Goal: Task Accomplishment & Management: Manage account settings

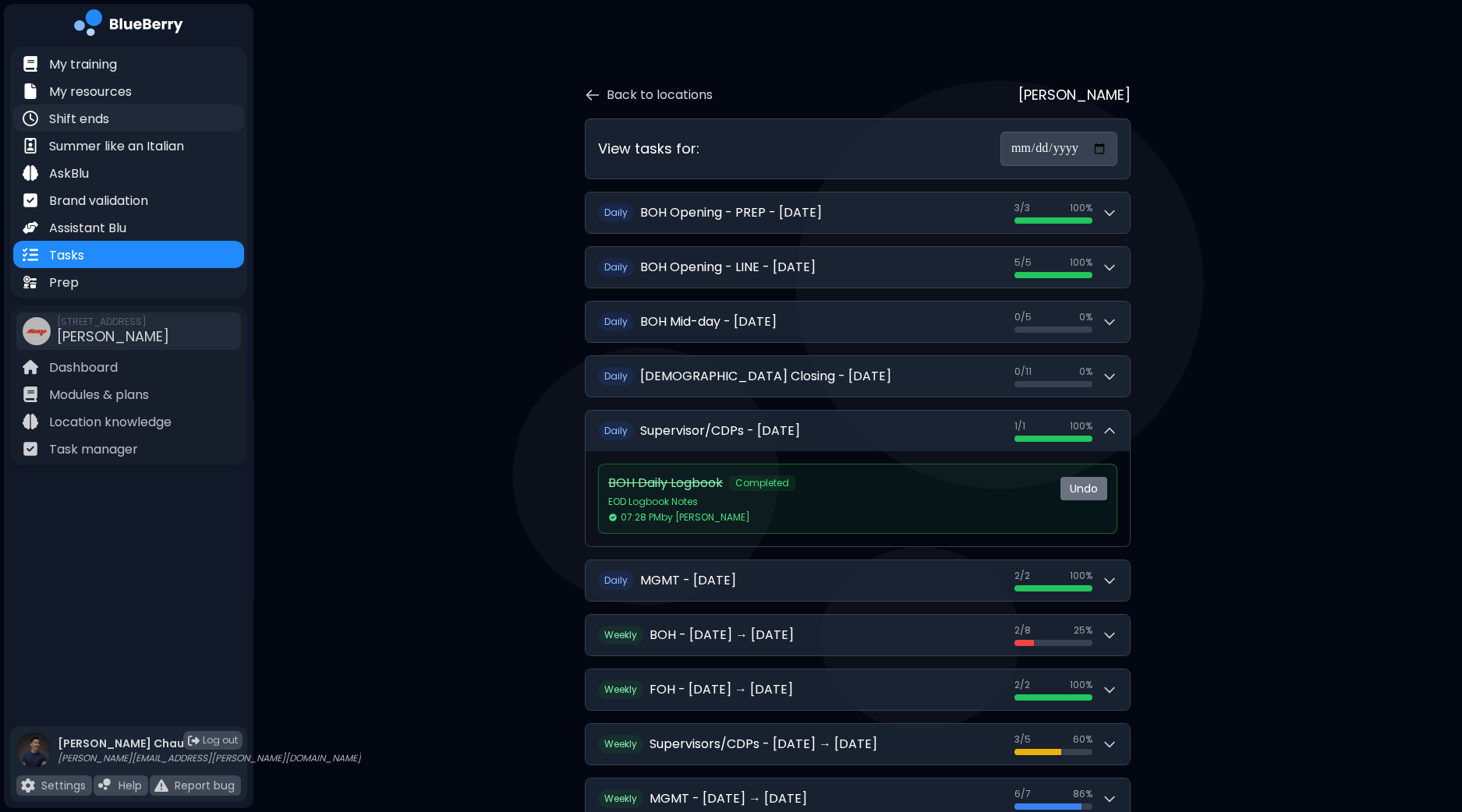
click at [76, 113] on p "Shift ends" at bounding box center [79, 120] width 60 height 19
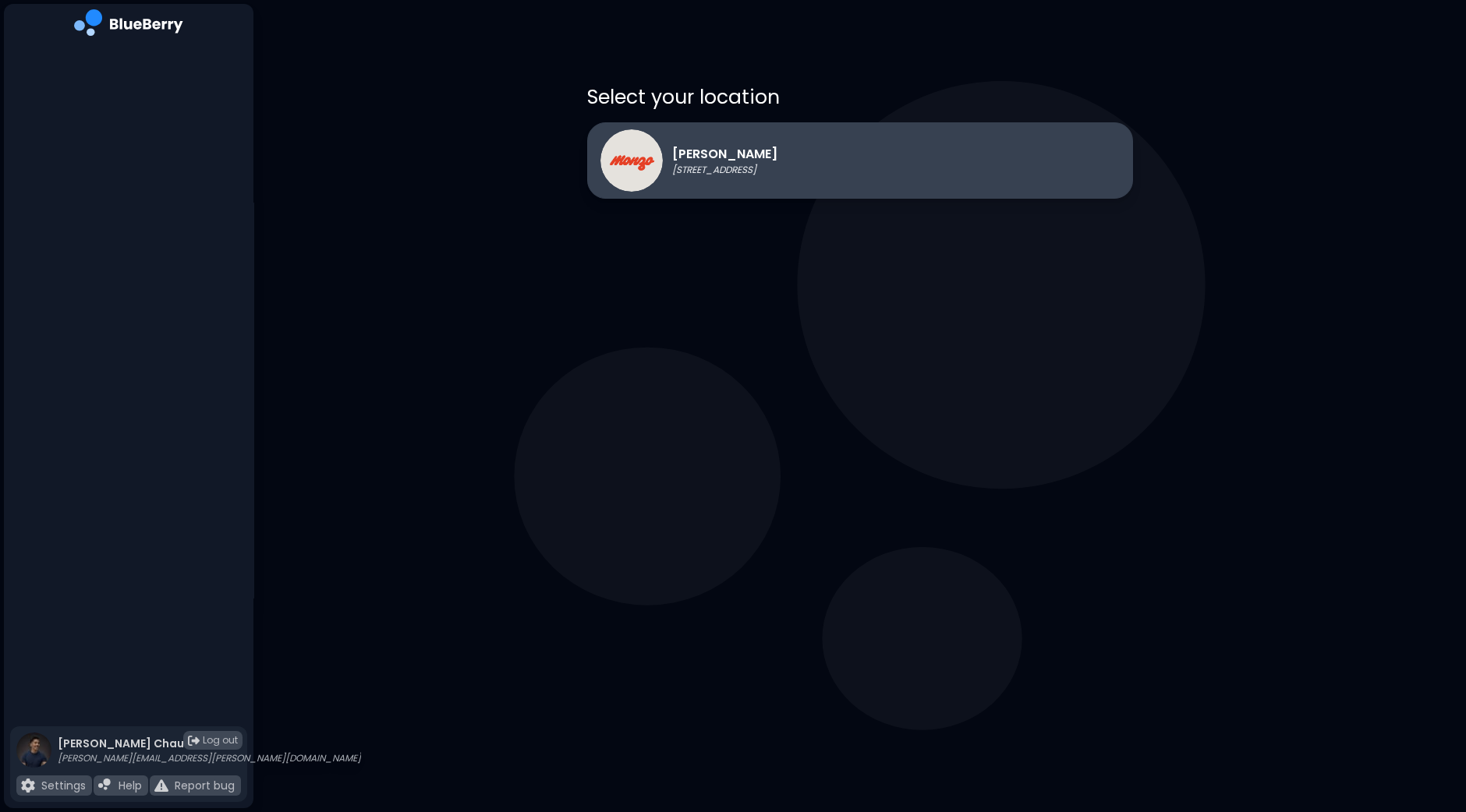
click at [716, 166] on p "[STREET_ADDRESS]" at bounding box center [724, 170] width 106 height 13
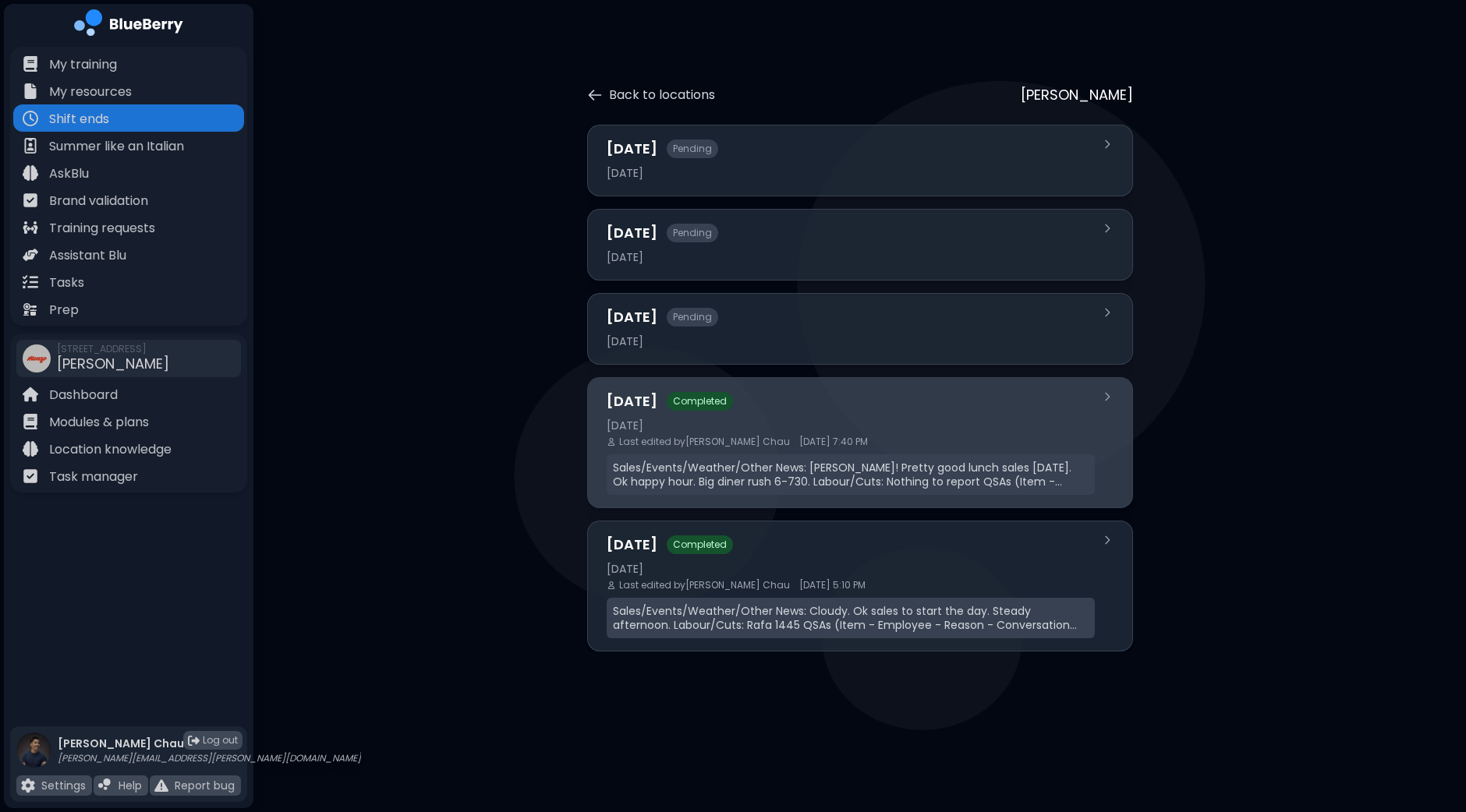
click at [892, 416] on div "[DATE] Completed [DATE] Last edited by [PERSON_NAME] [DATE] 7:40 PM Sales/Event…" at bounding box center [850, 443] width 488 height 105
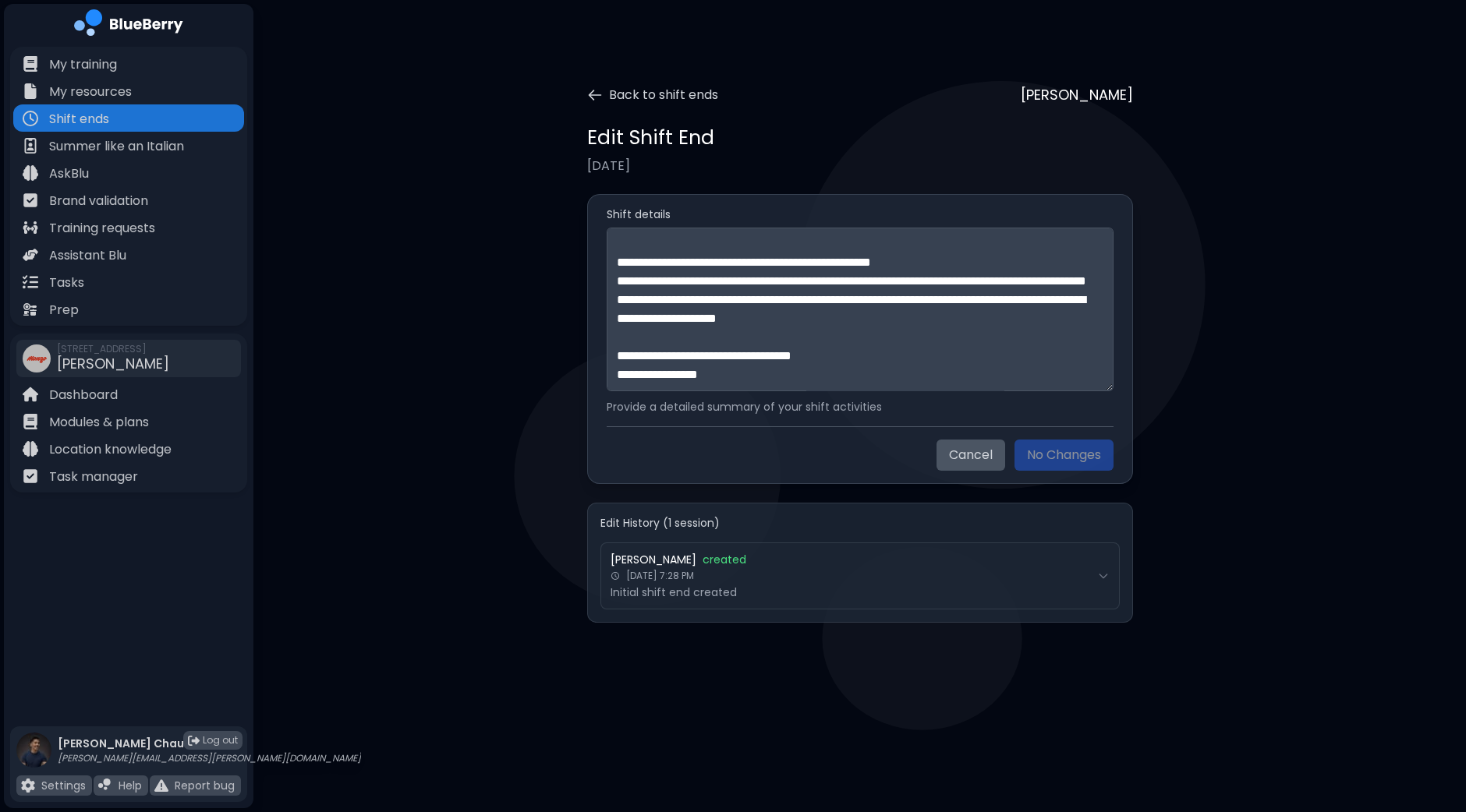
scroll to position [448, 0]
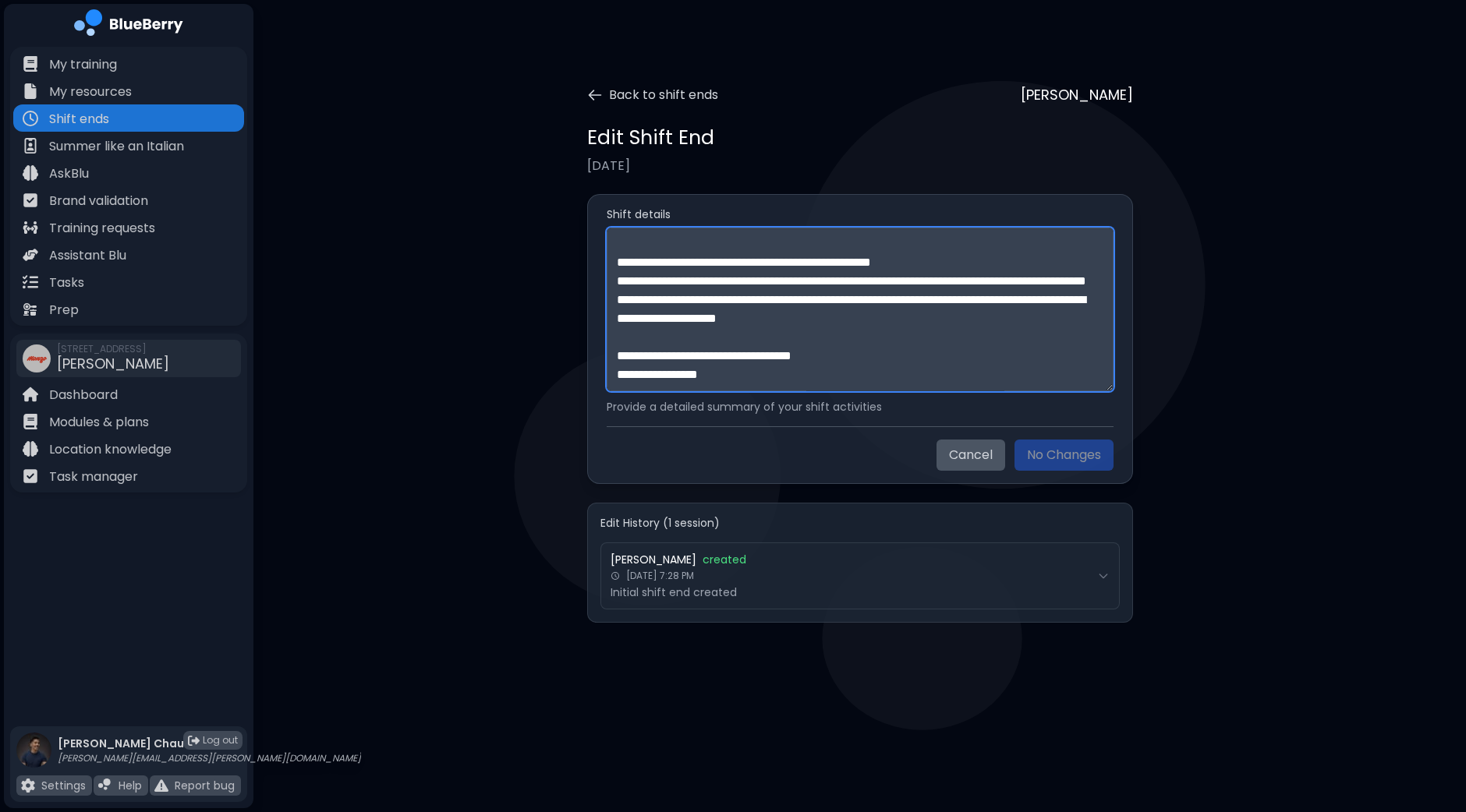
click at [921, 375] on textarea "**********" at bounding box center [860, 309] width 507 height 163
paste textarea "**********"
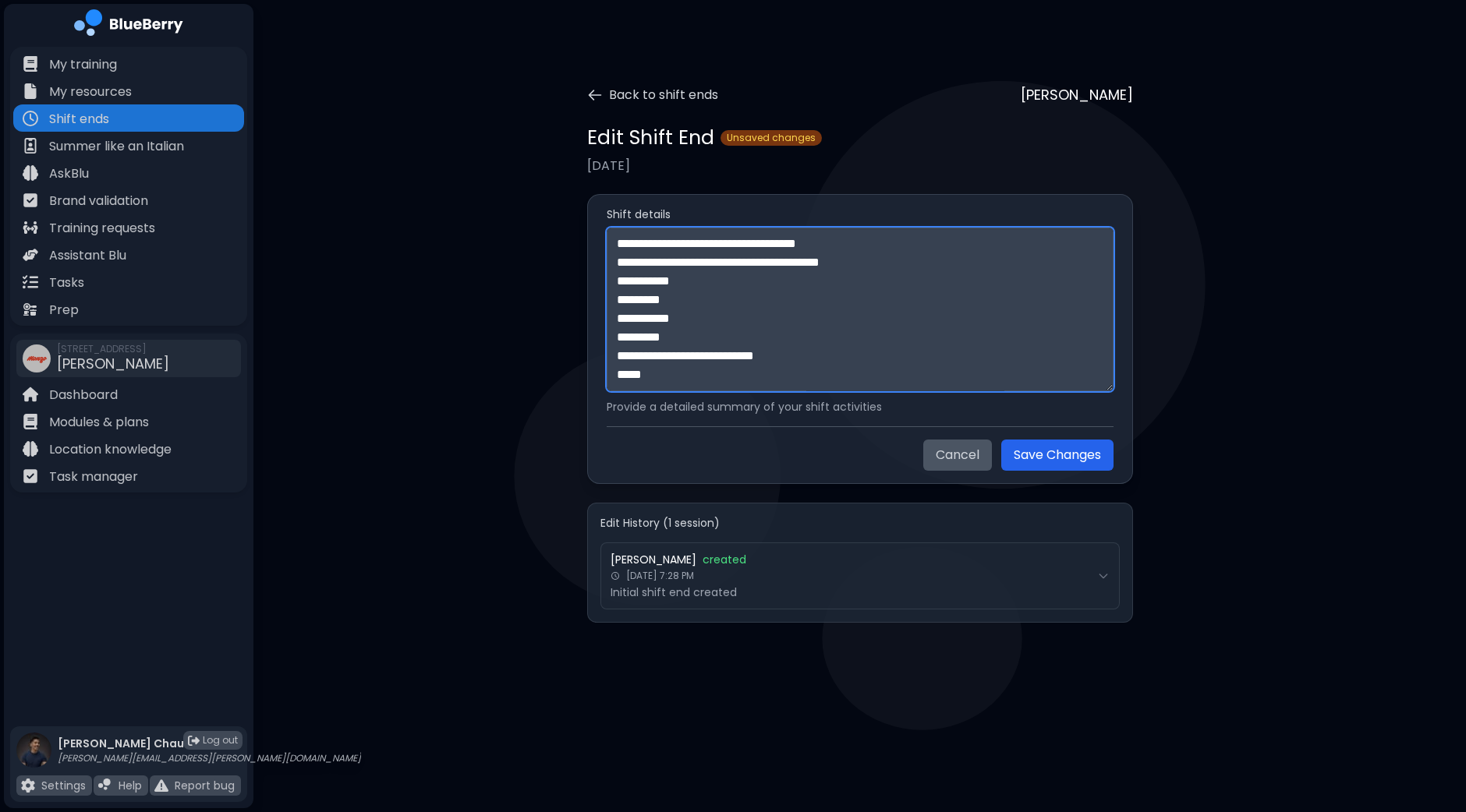
scroll to position [760, 0]
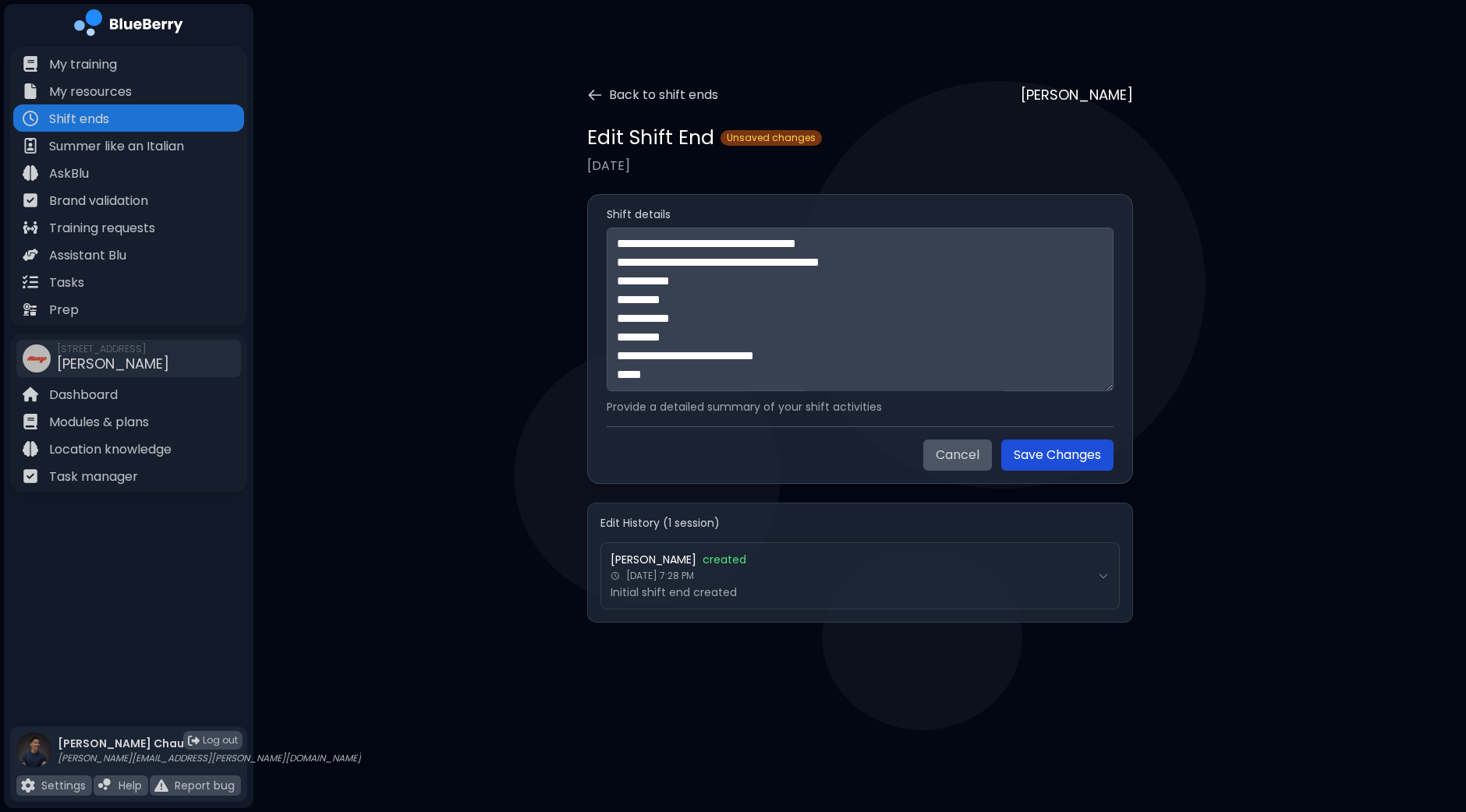
click at [1073, 453] on button "Save Changes" at bounding box center [1057, 454] width 113 height 31
type textarea "**********"
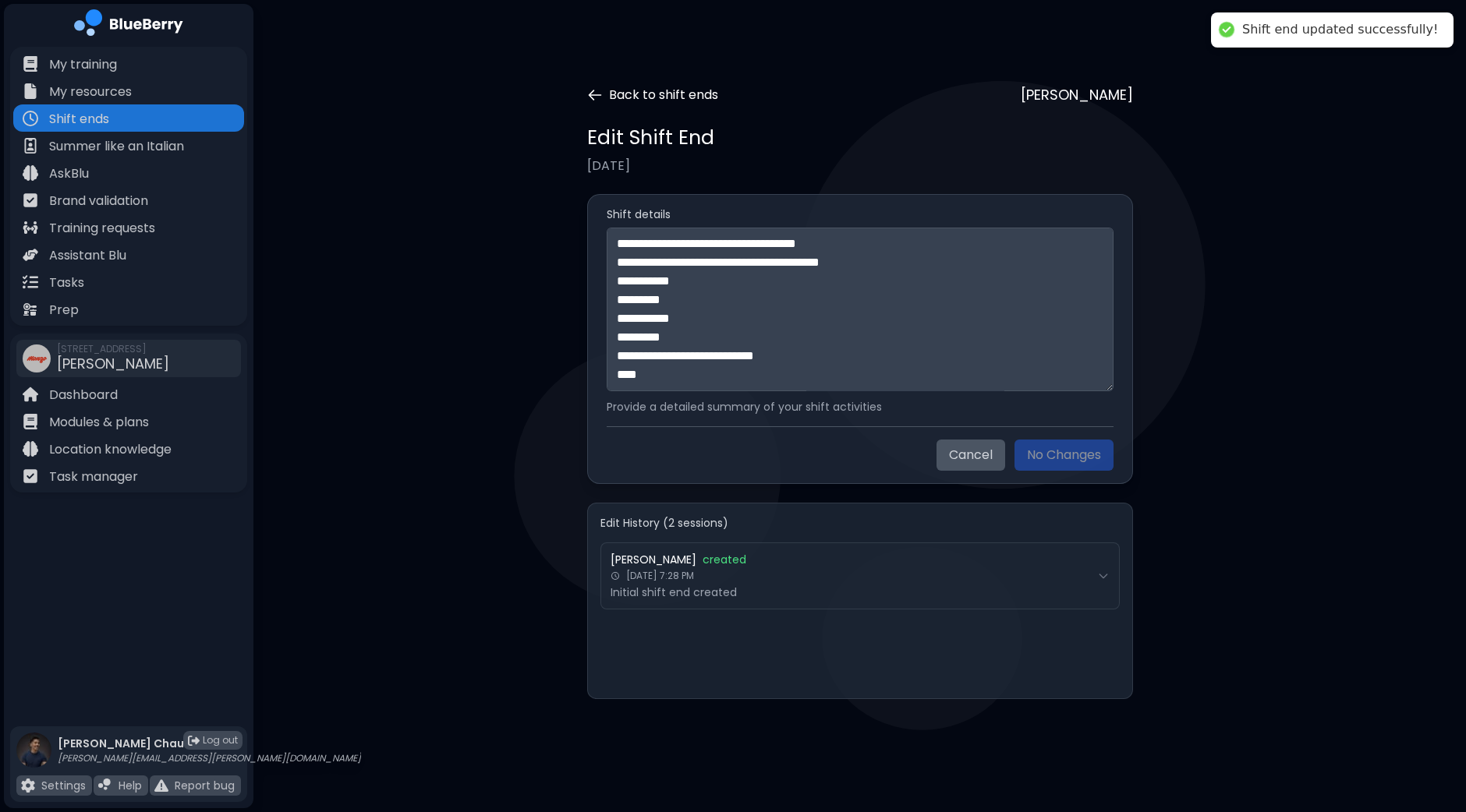
scroll to position [748, 0]
click at [600, 94] on icon at bounding box center [595, 95] width 16 height 16
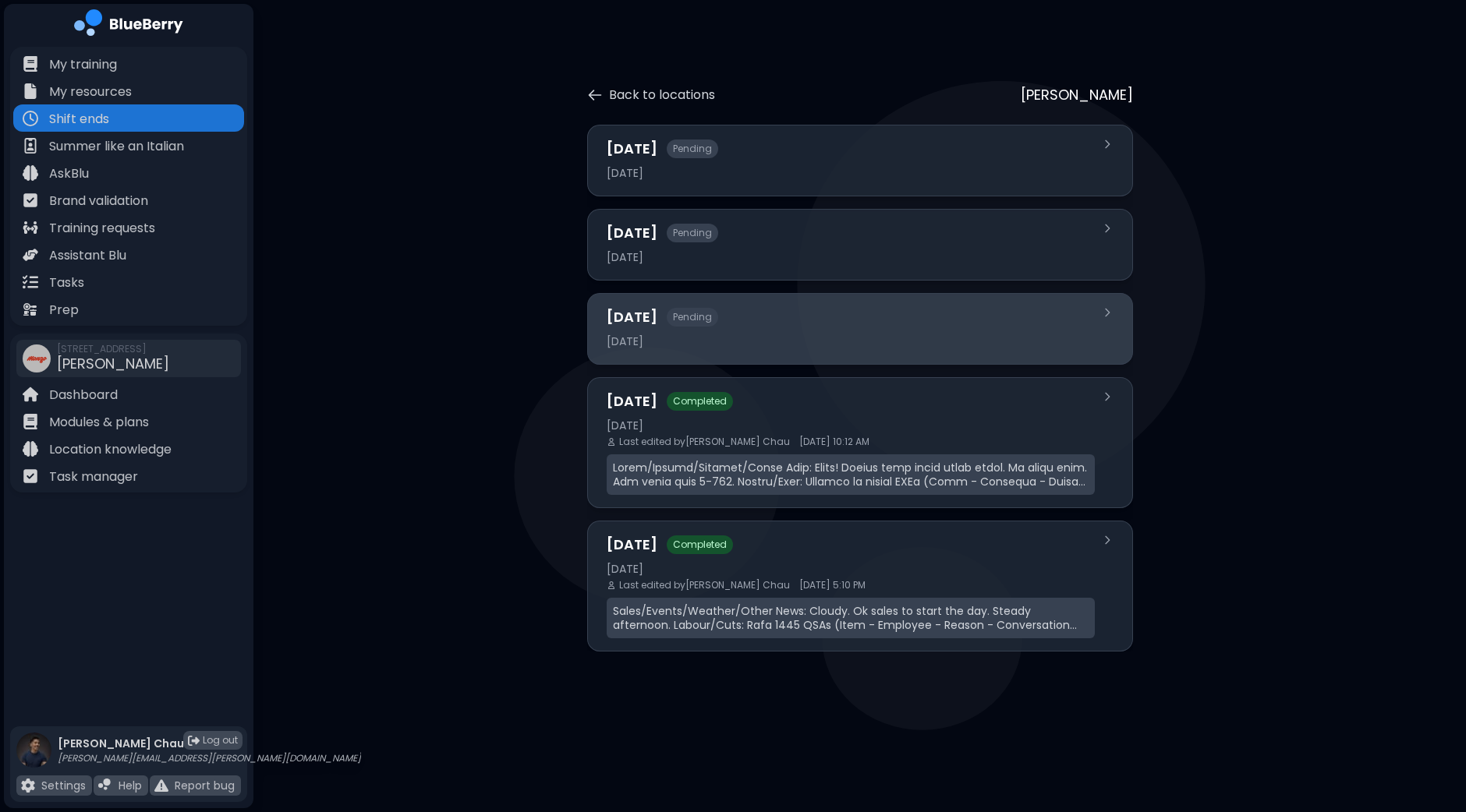
click at [895, 316] on div "[DATE] Pending" at bounding box center [850, 317] width 488 height 22
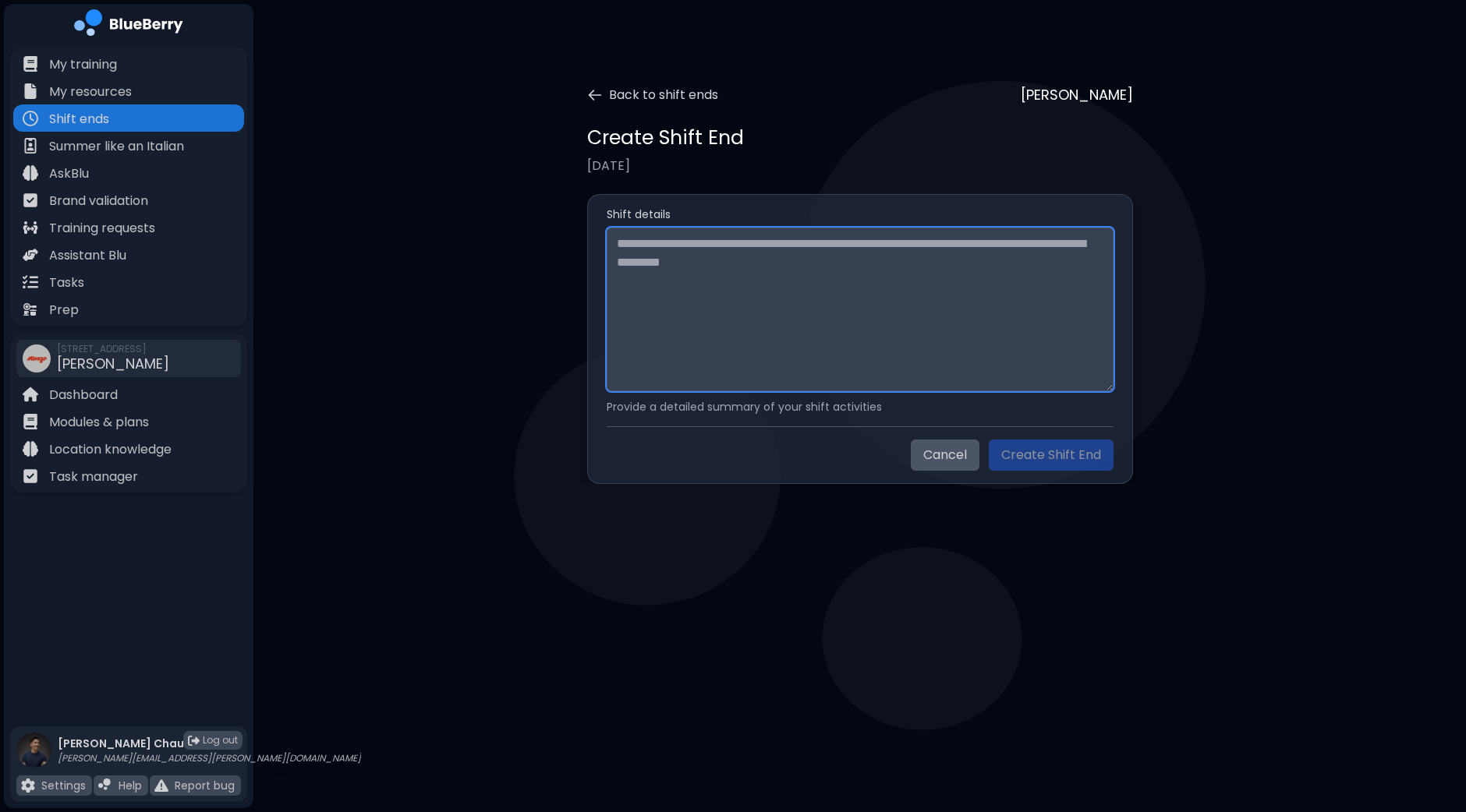
click at [813, 282] on textarea at bounding box center [860, 309] width 507 height 163
paste textarea "**********"
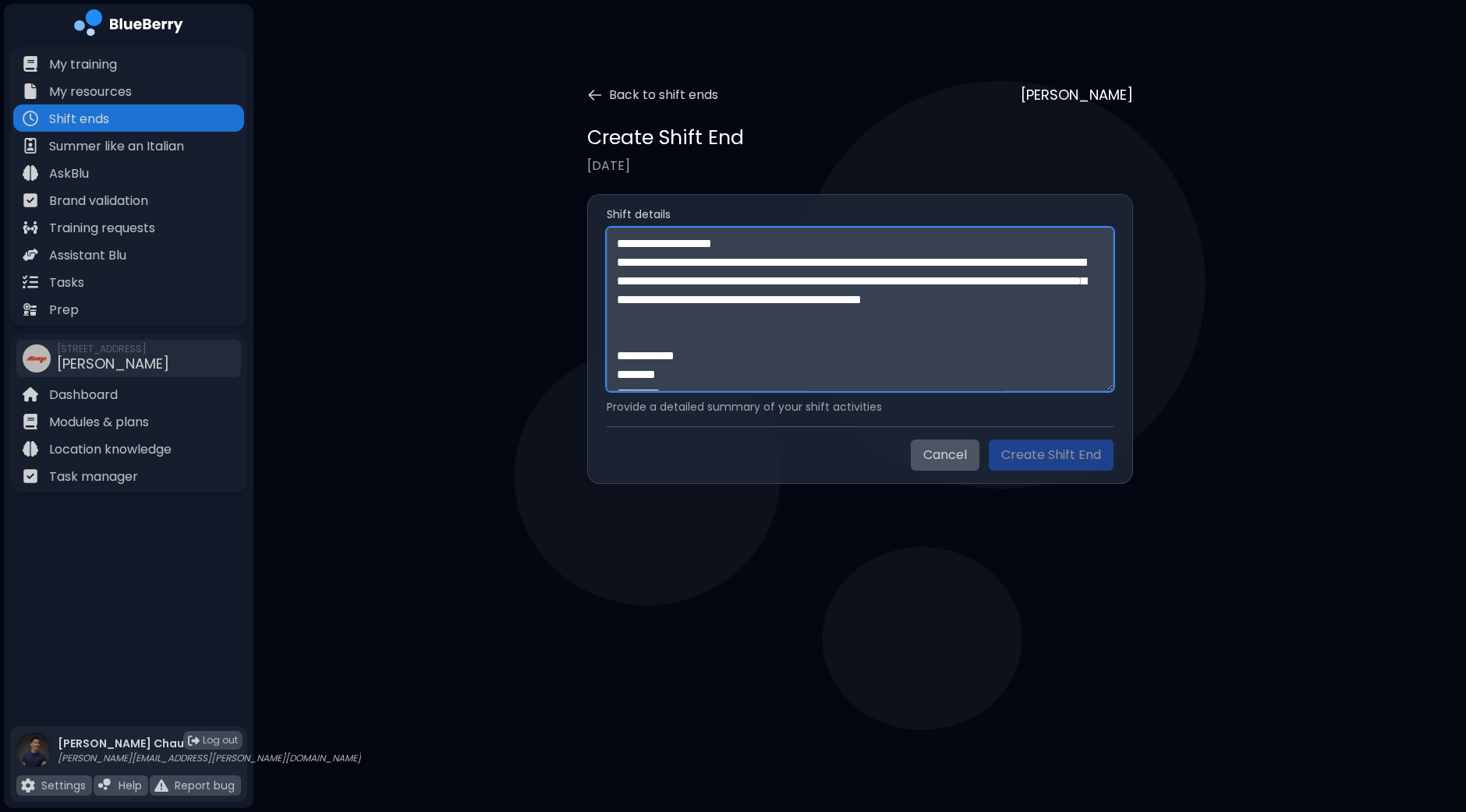
scroll to position [684, 0]
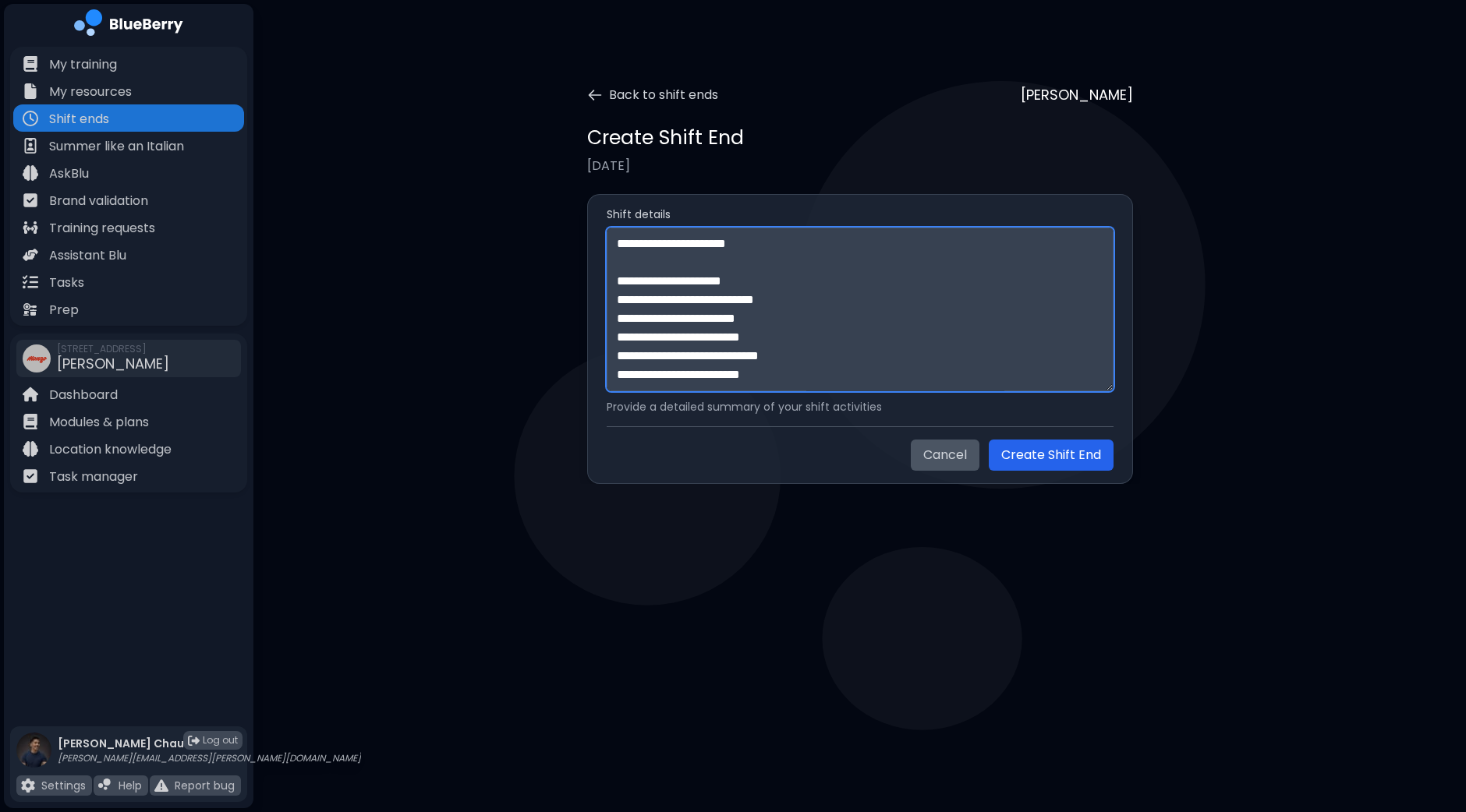
paste textarea "**********"
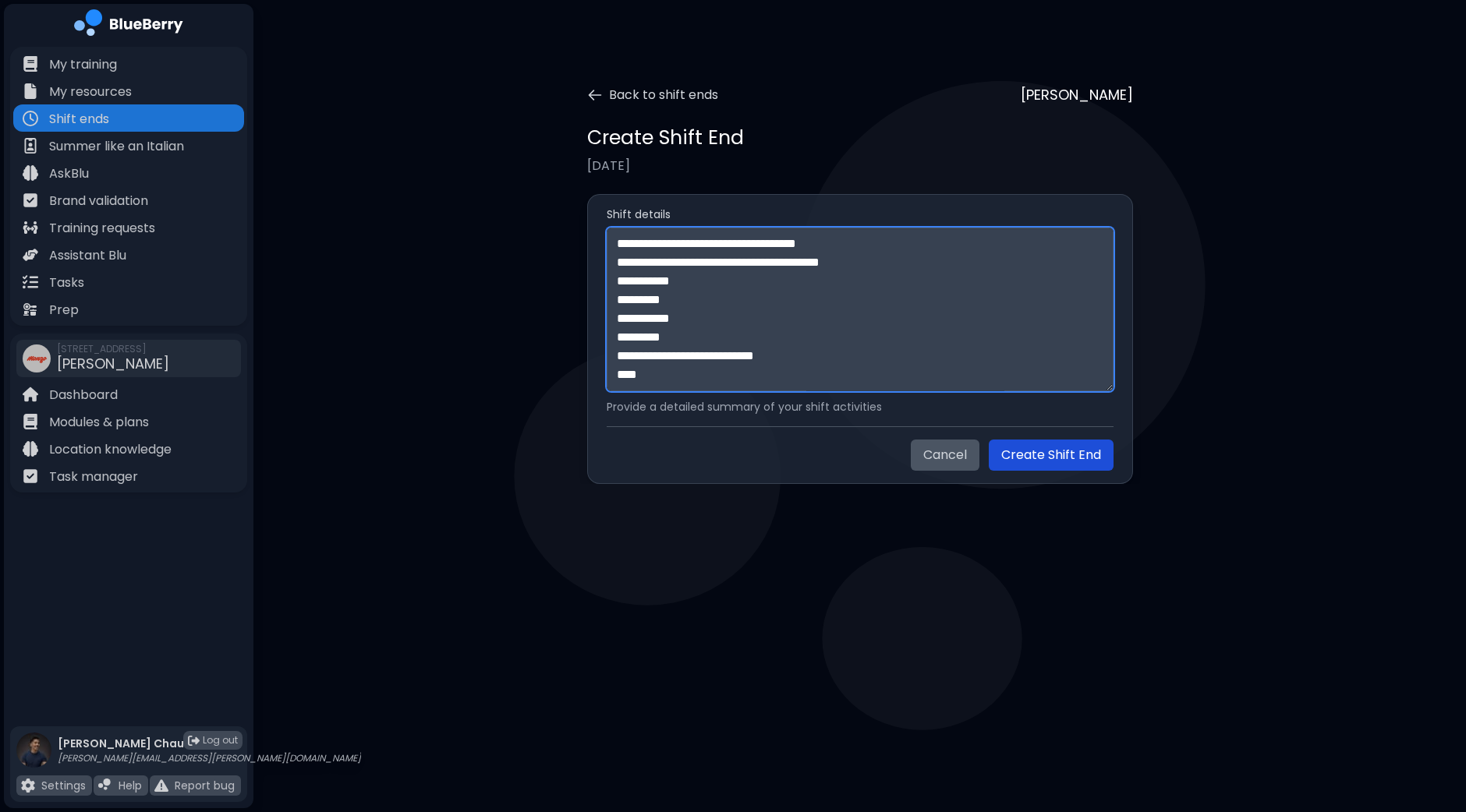
type textarea "**********"
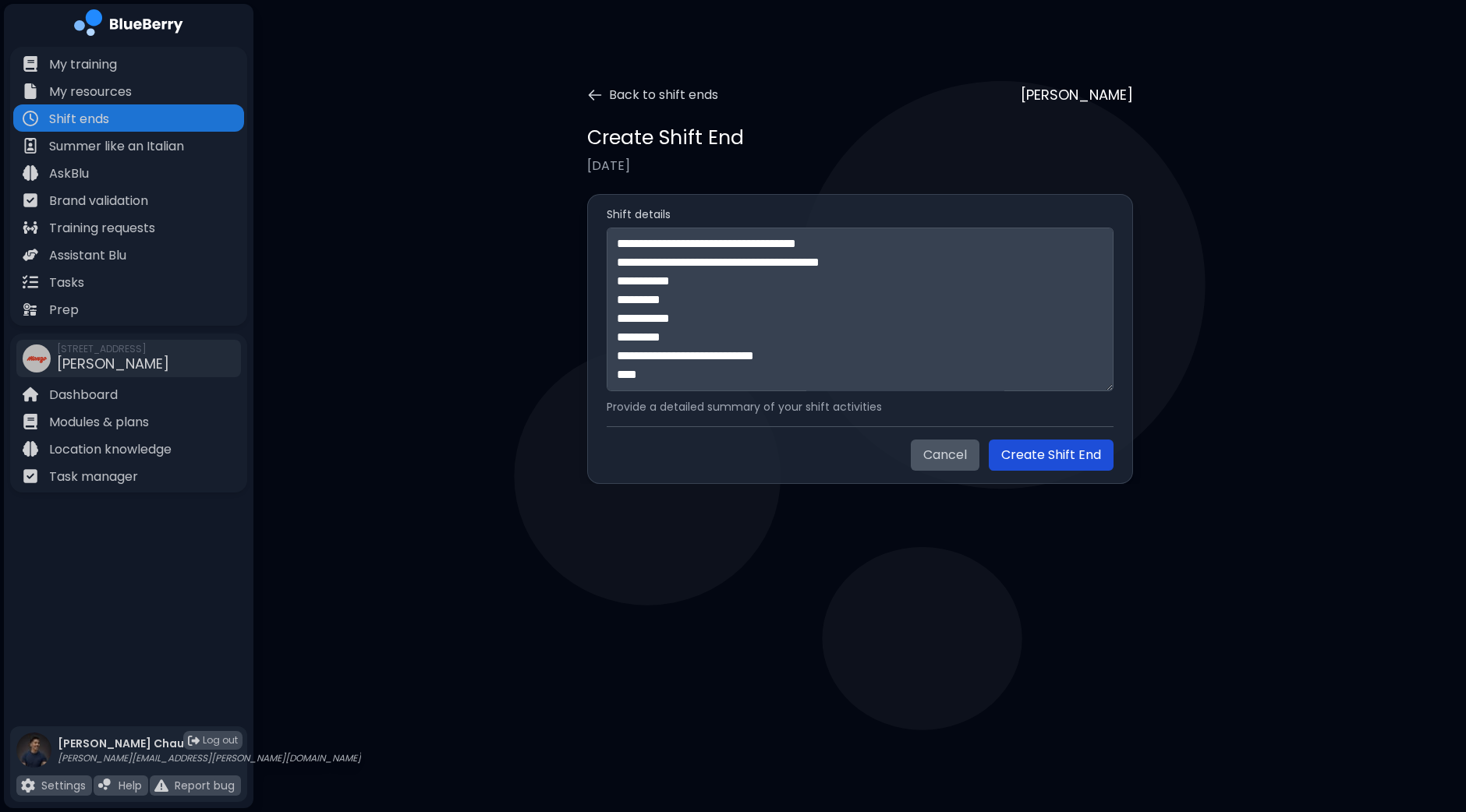
click at [1079, 450] on button "Create Shift End" at bounding box center [1051, 454] width 125 height 31
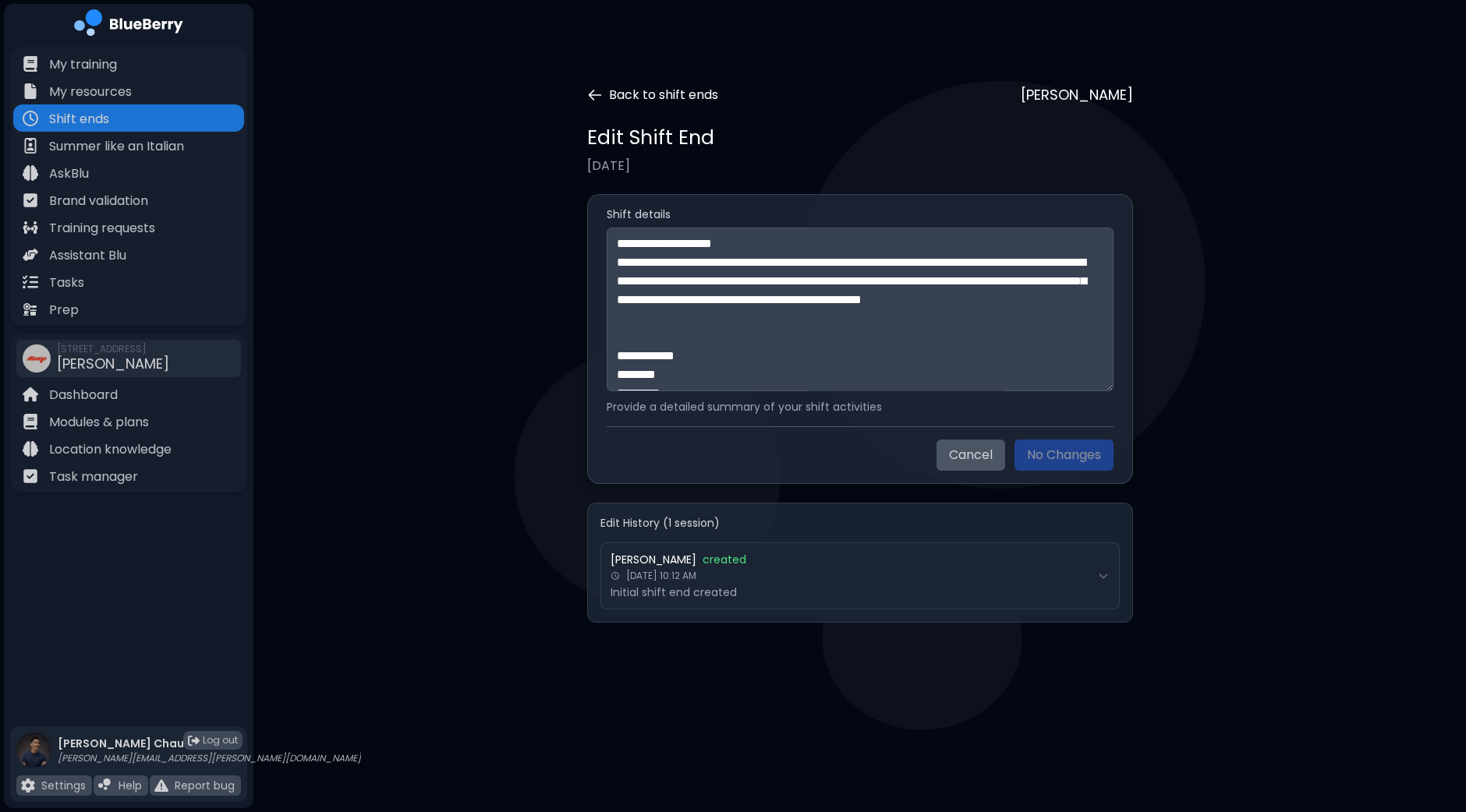
click at [613, 93] on button "Back to shift ends" at bounding box center [652, 95] width 131 height 19
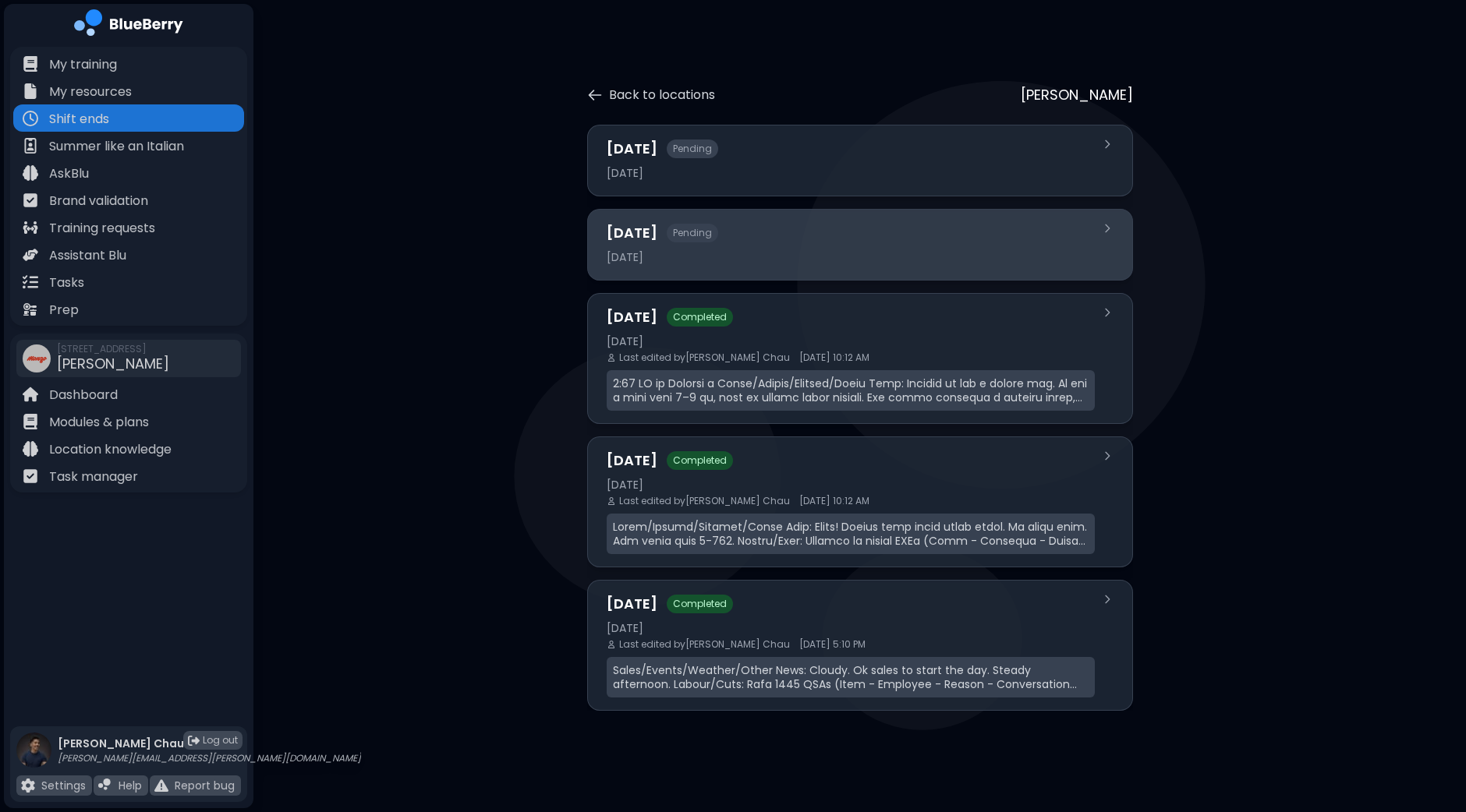
click at [804, 226] on div "[DATE] Pending" at bounding box center [850, 233] width 488 height 22
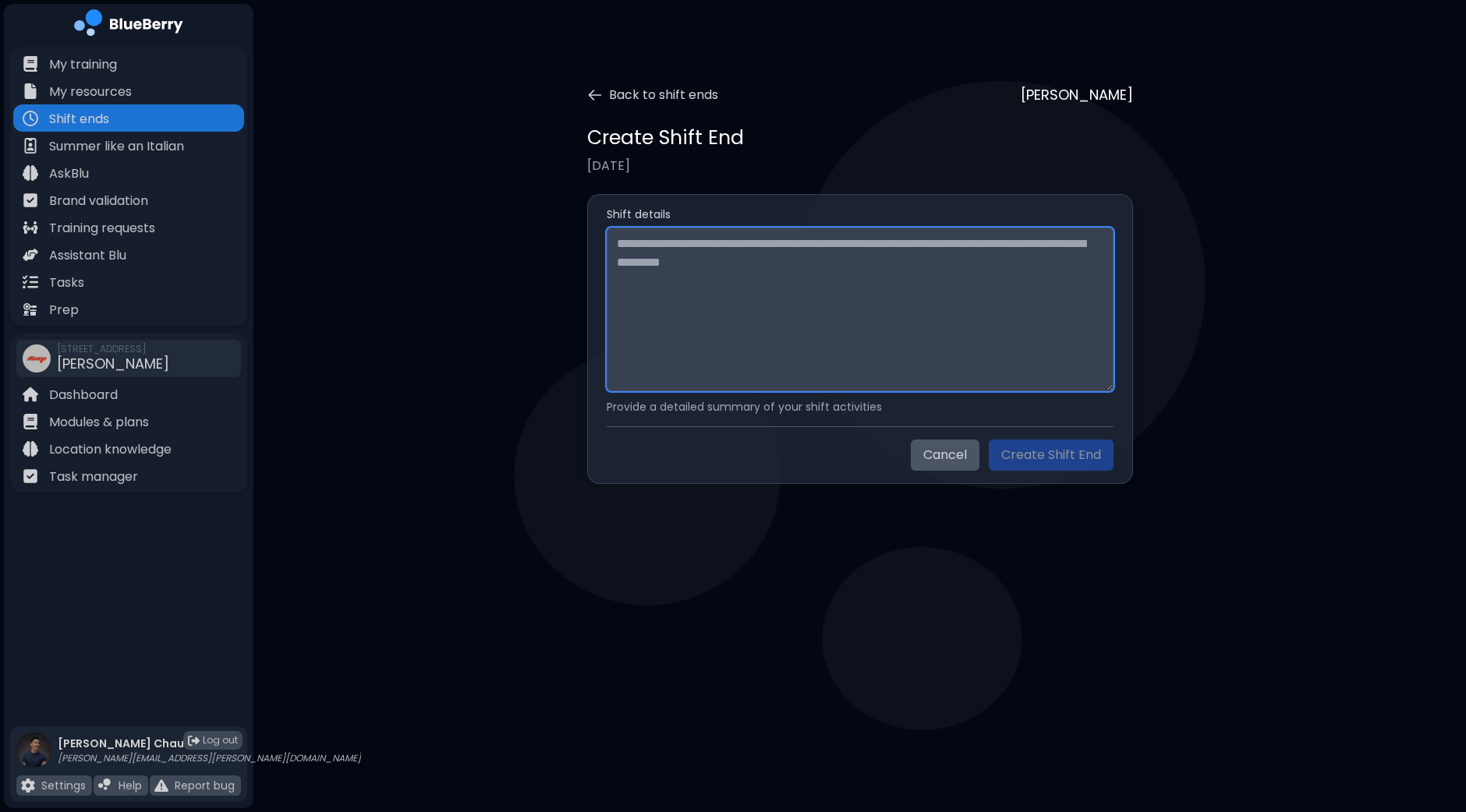
click at [739, 261] on textarea at bounding box center [860, 309] width 507 height 163
paste textarea "**********"
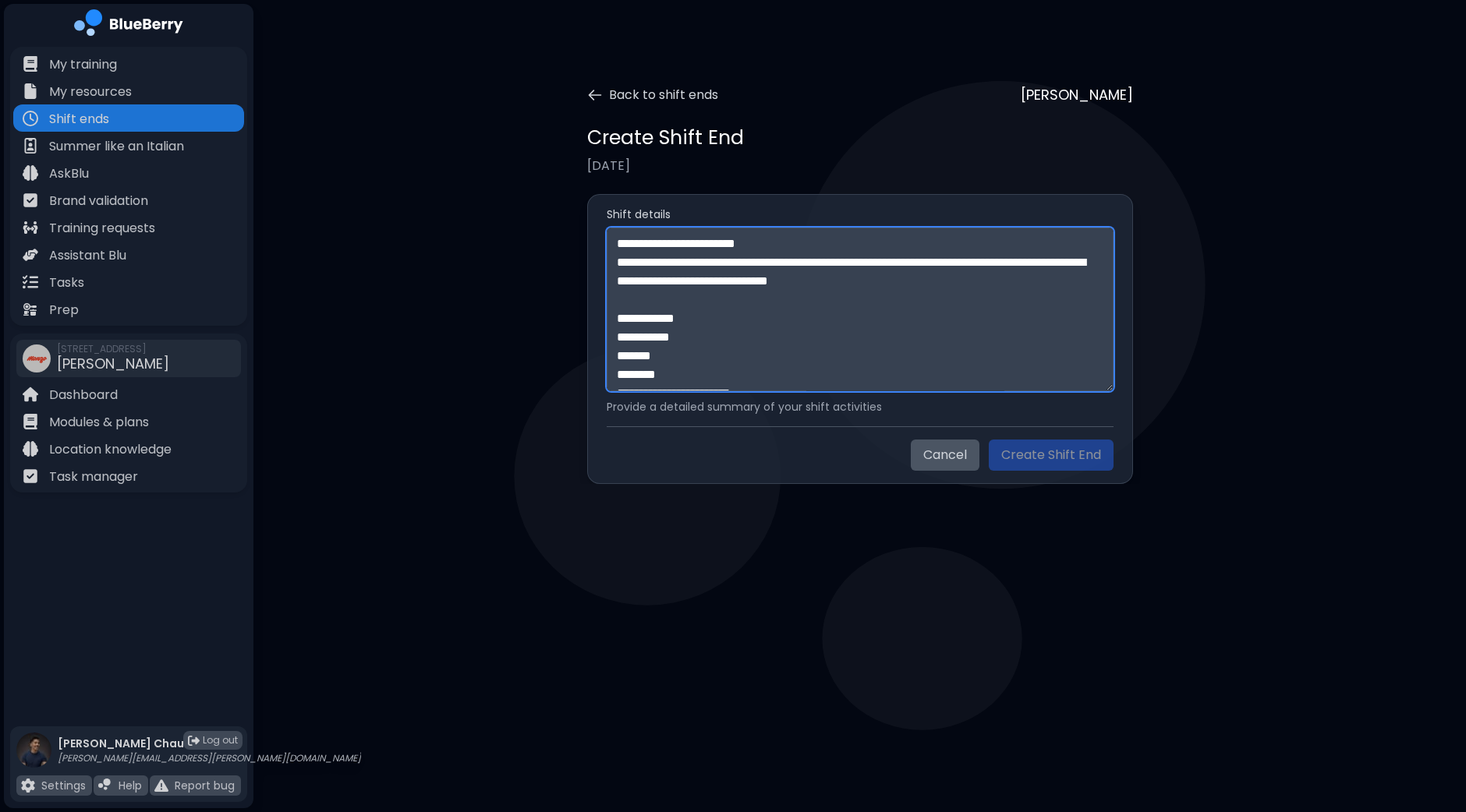
scroll to position [741, 0]
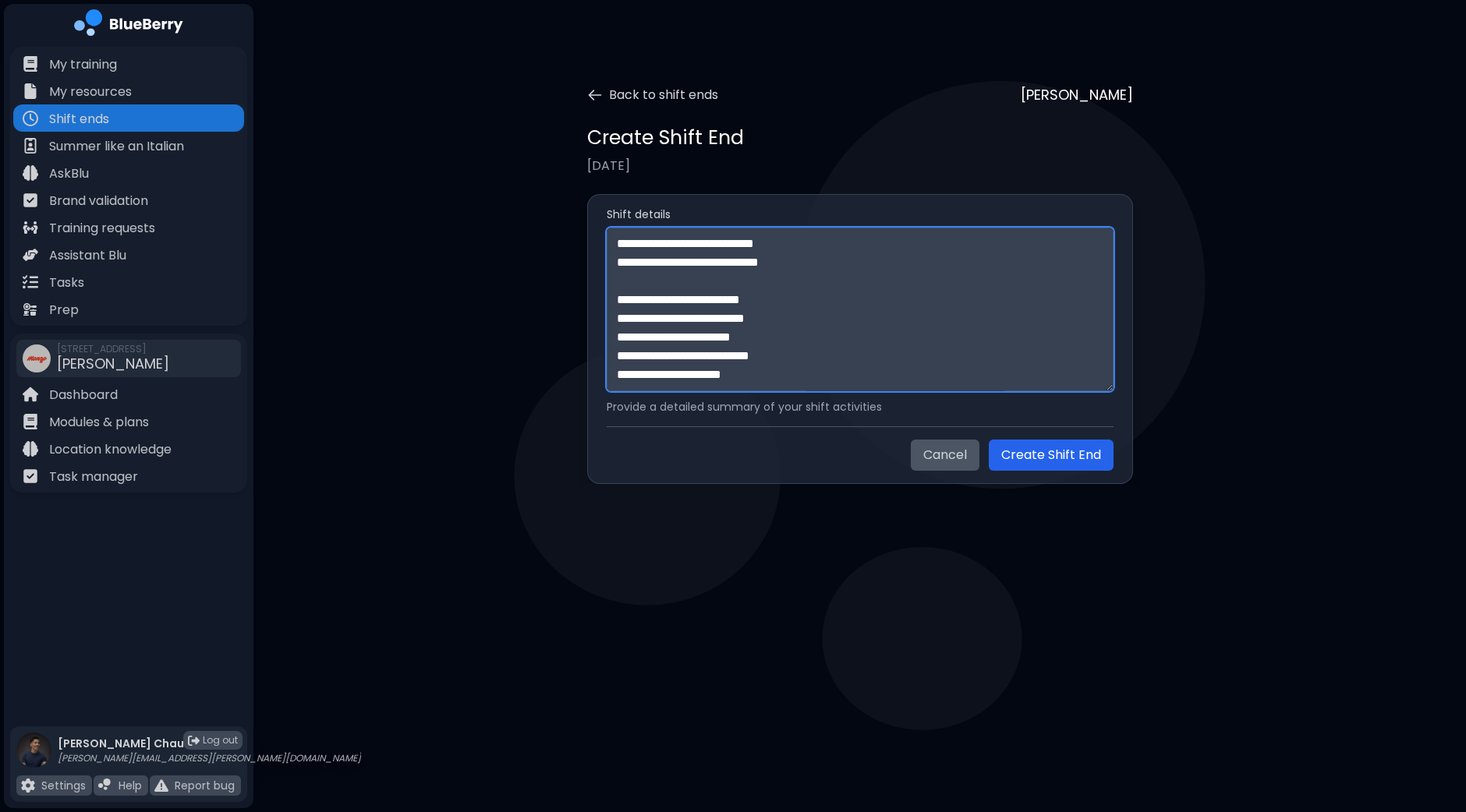
paste textarea "**********"
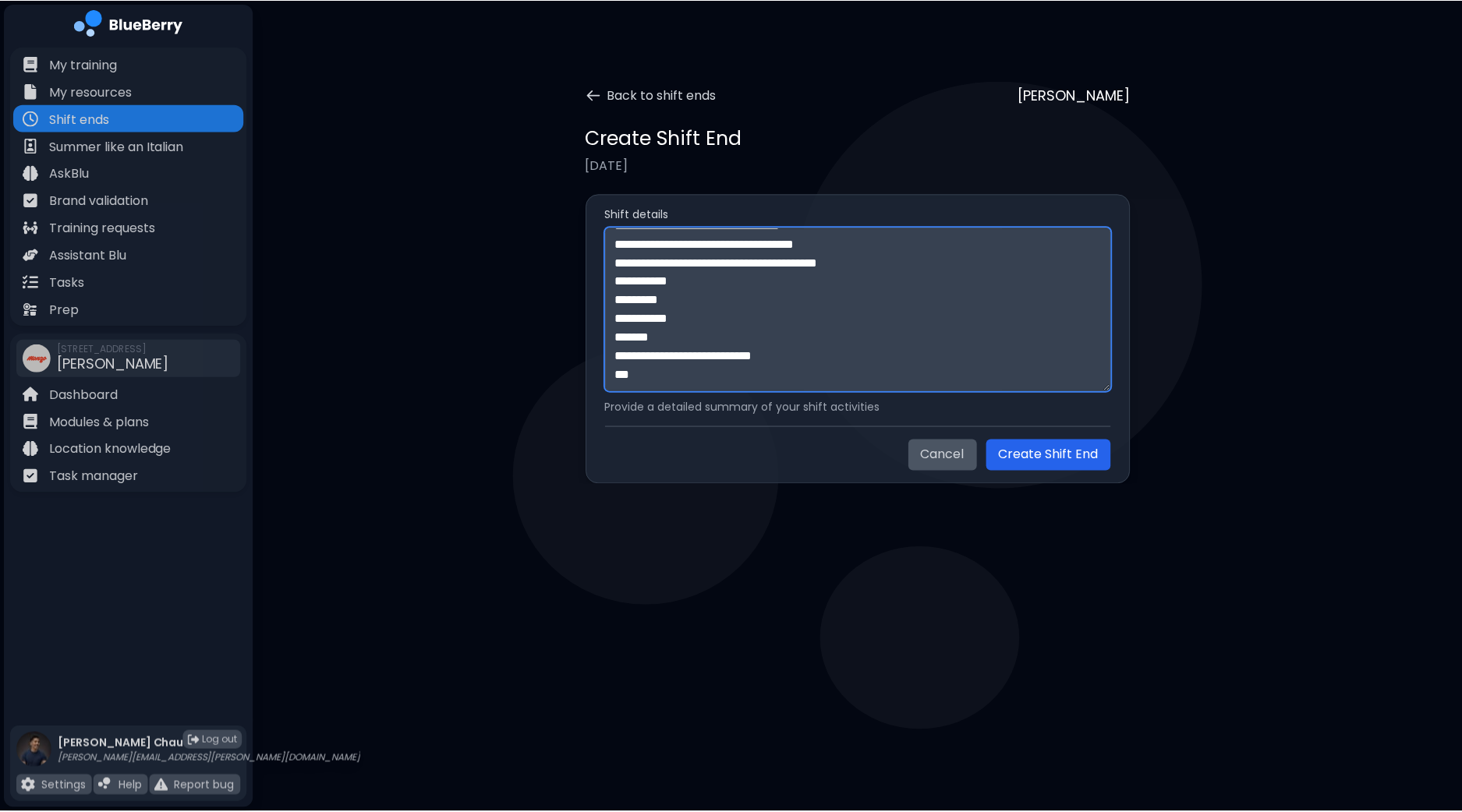
scroll to position [1059, 0]
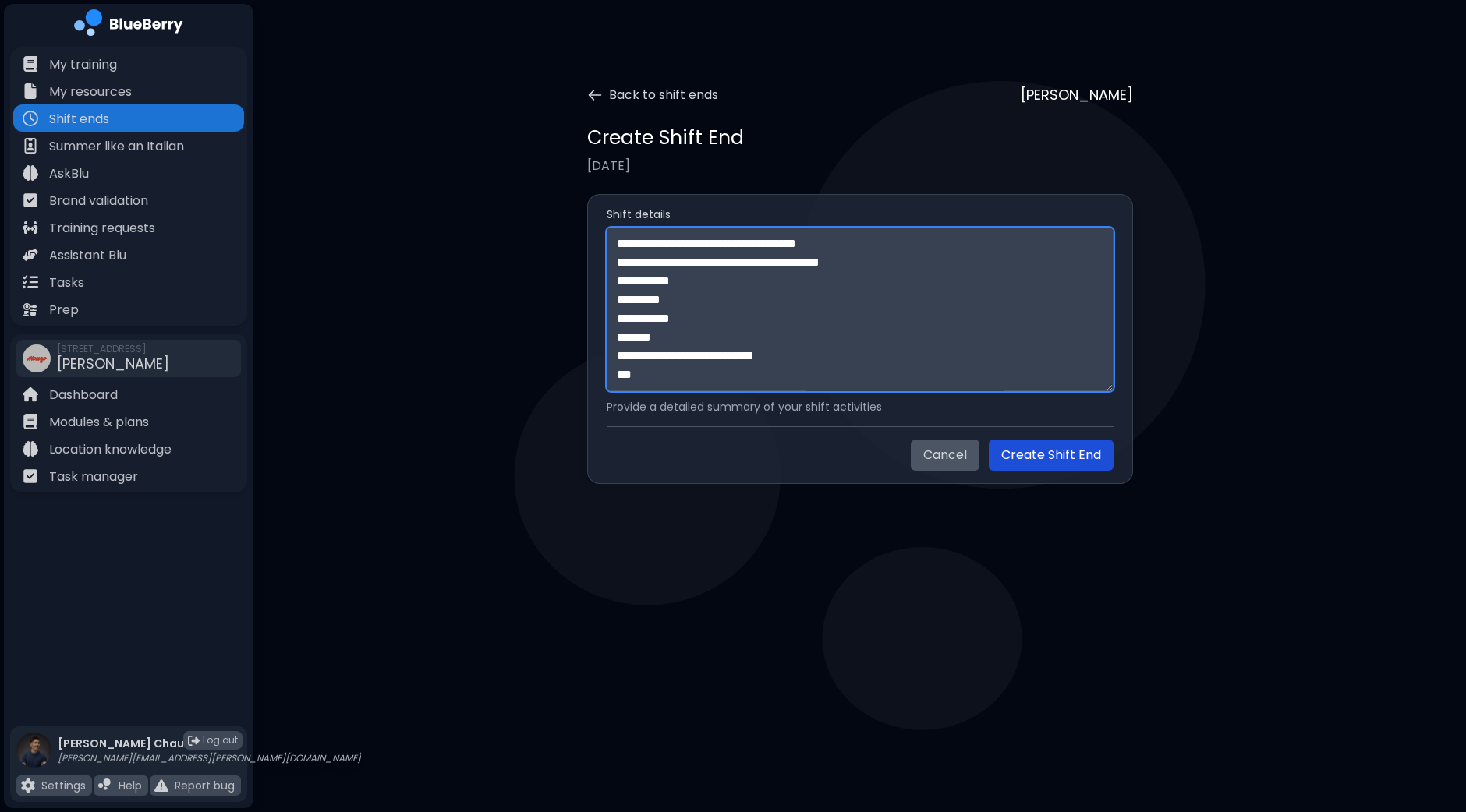
type textarea "**********"
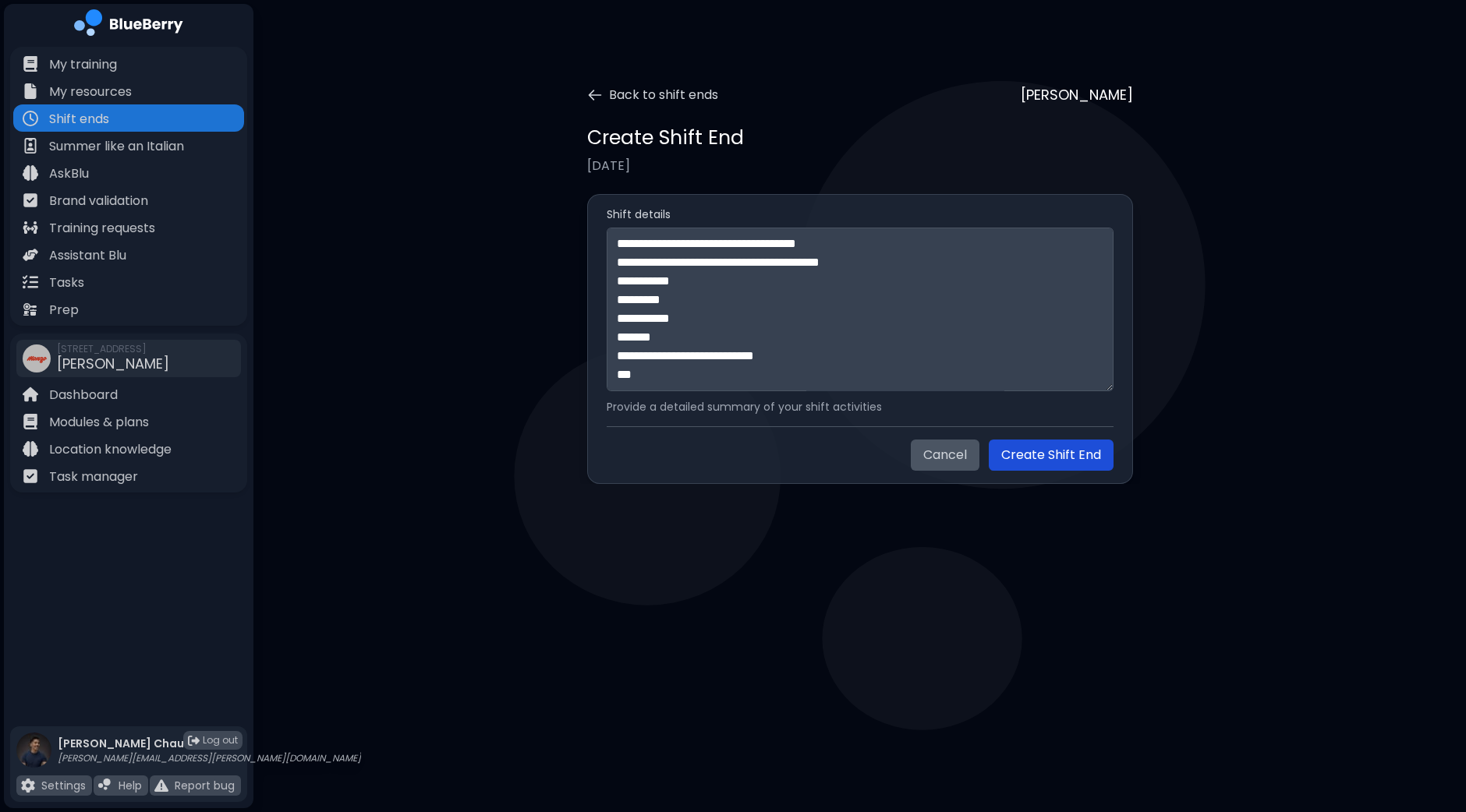
click at [1036, 454] on button "Create Shift End" at bounding box center [1051, 454] width 125 height 31
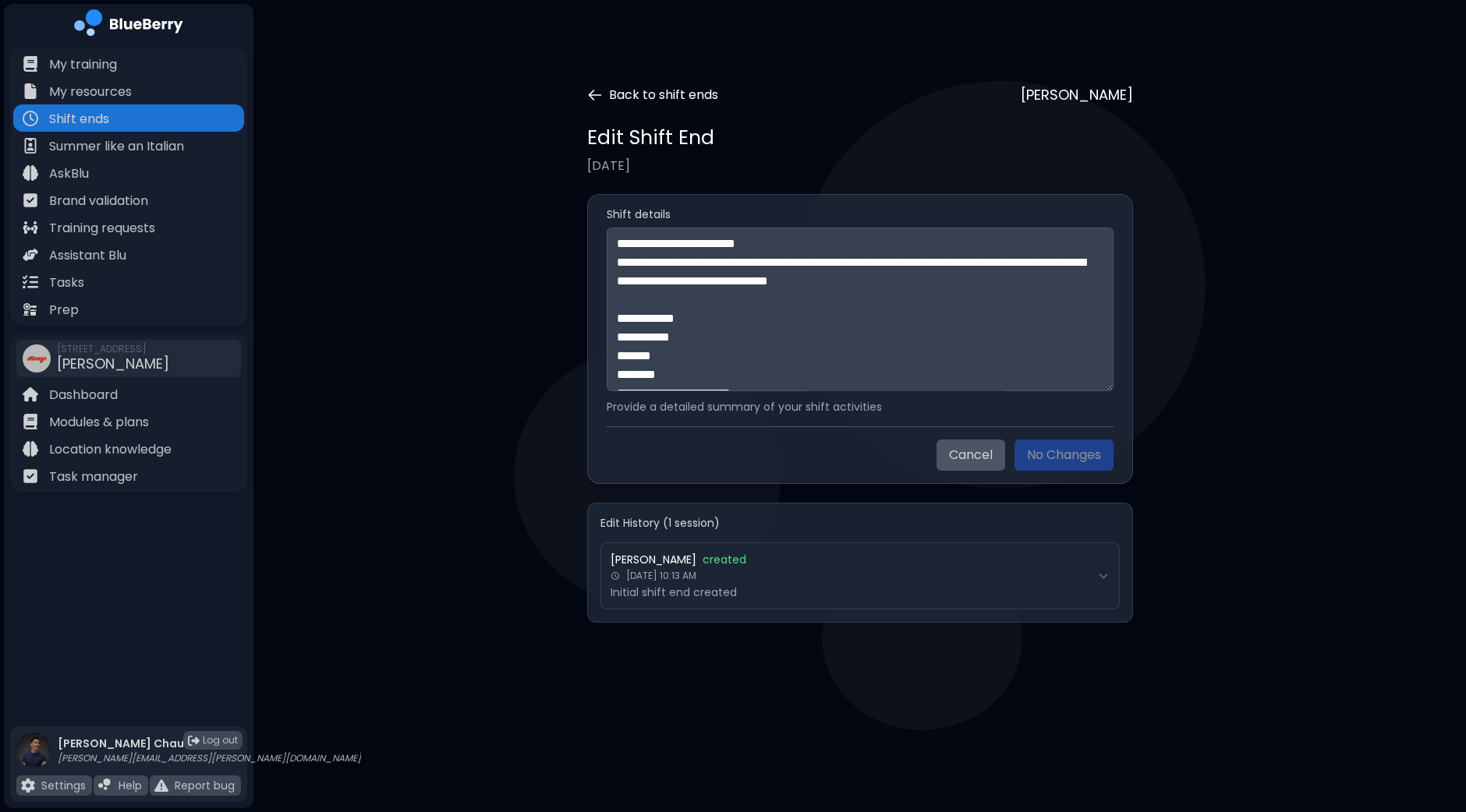
click at [602, 86] on button "Back to shift ends" at bounding box center [652, 95] width 131 height 19
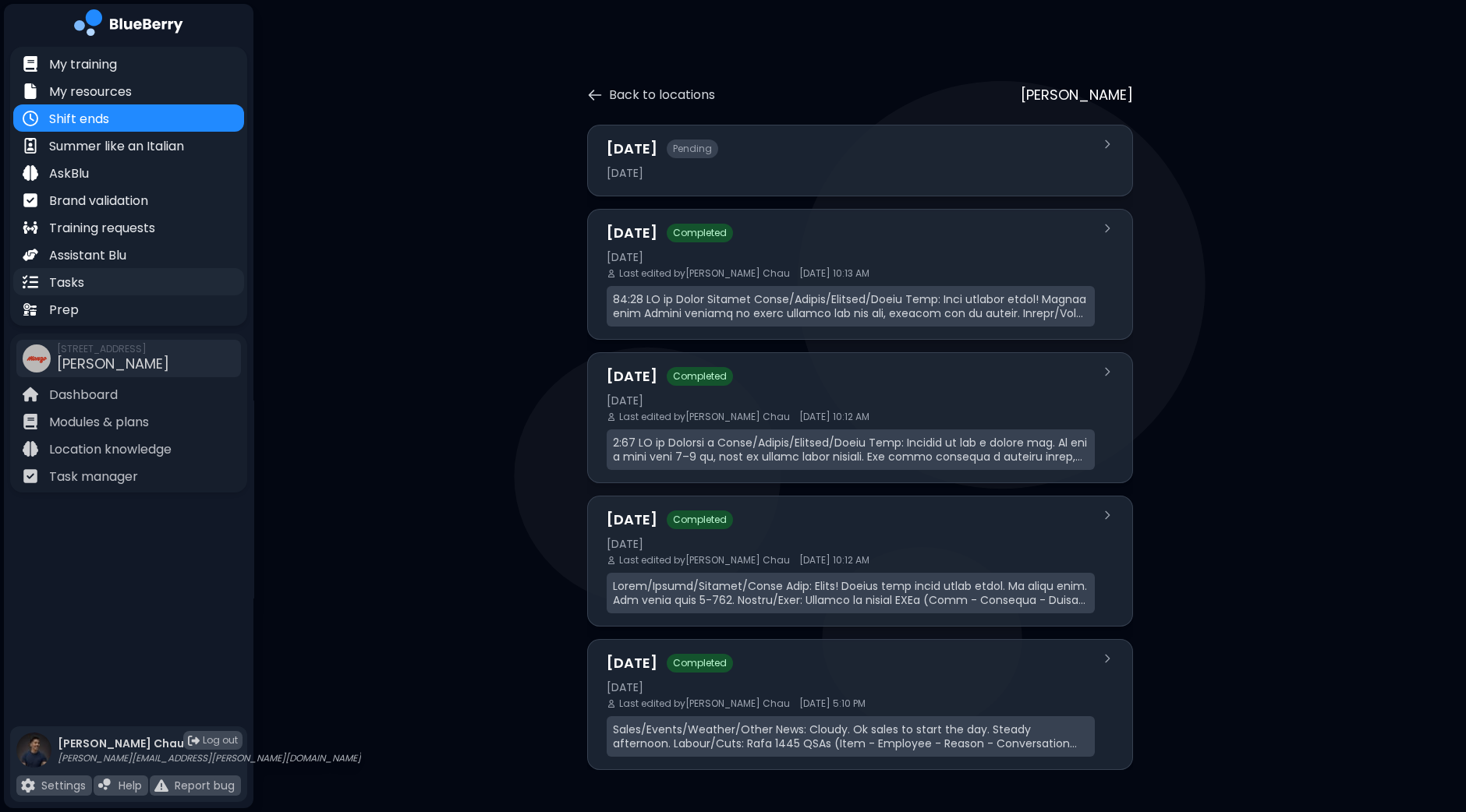
click at [84, 275] on div "Tasks" at bounding box center [129, 282] width 231 height 27
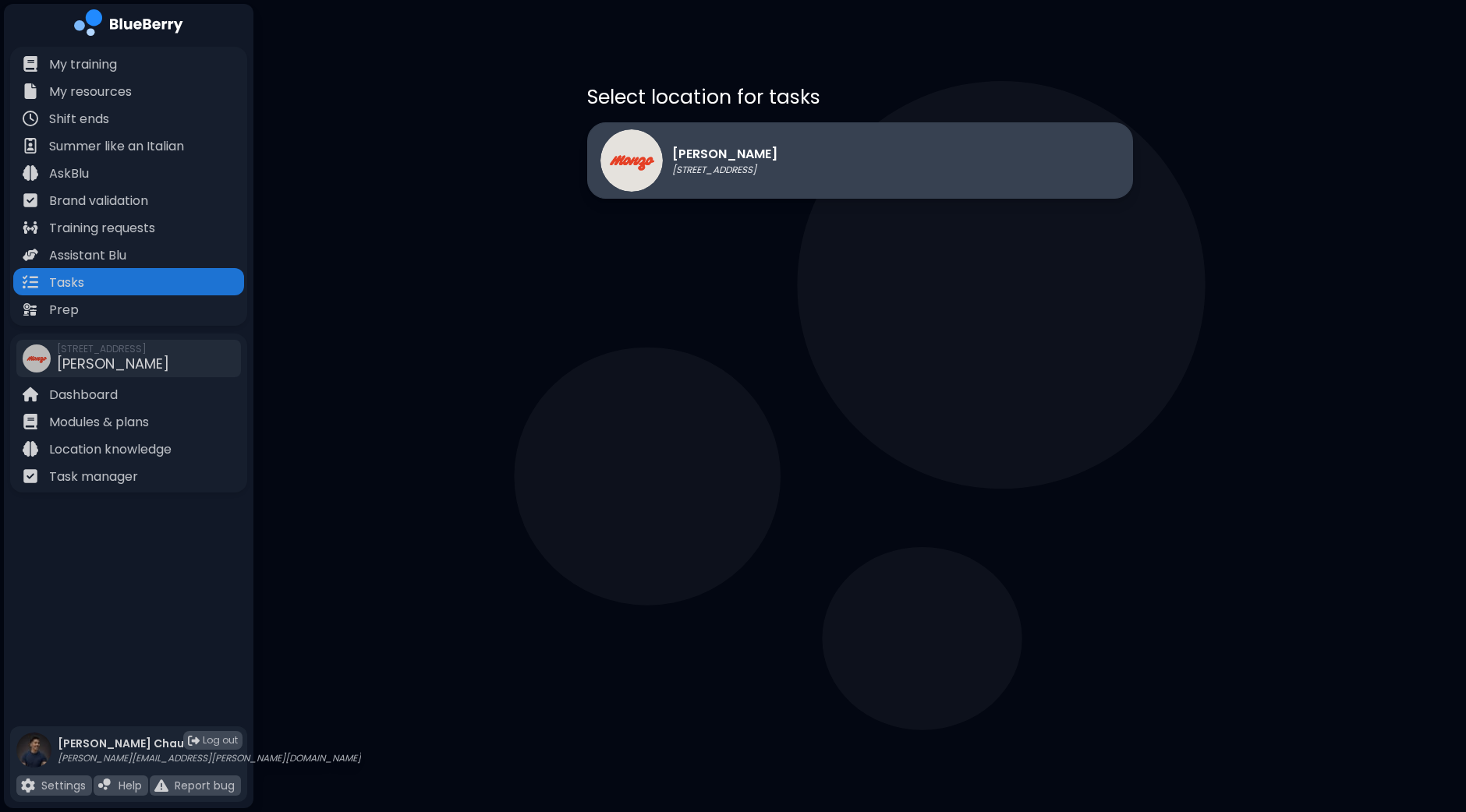
click at [823, 169] on div "[PERSON_NAME] [STREET_ADDRESS]" at bounding box center [860, 160] width 546 height 76
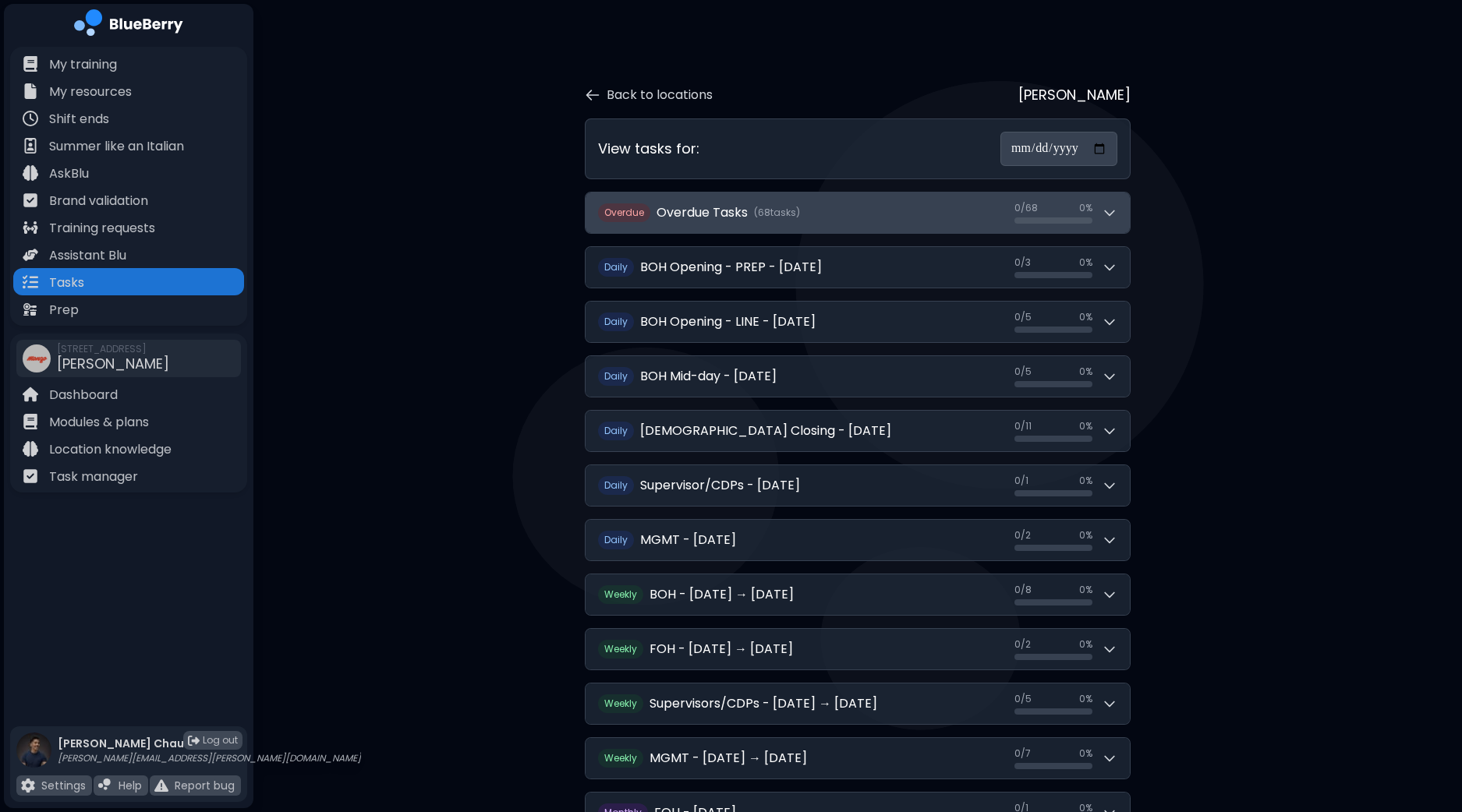
click at [1115, 213] on icon at bounding box center [1110, 213] width 16 height 16
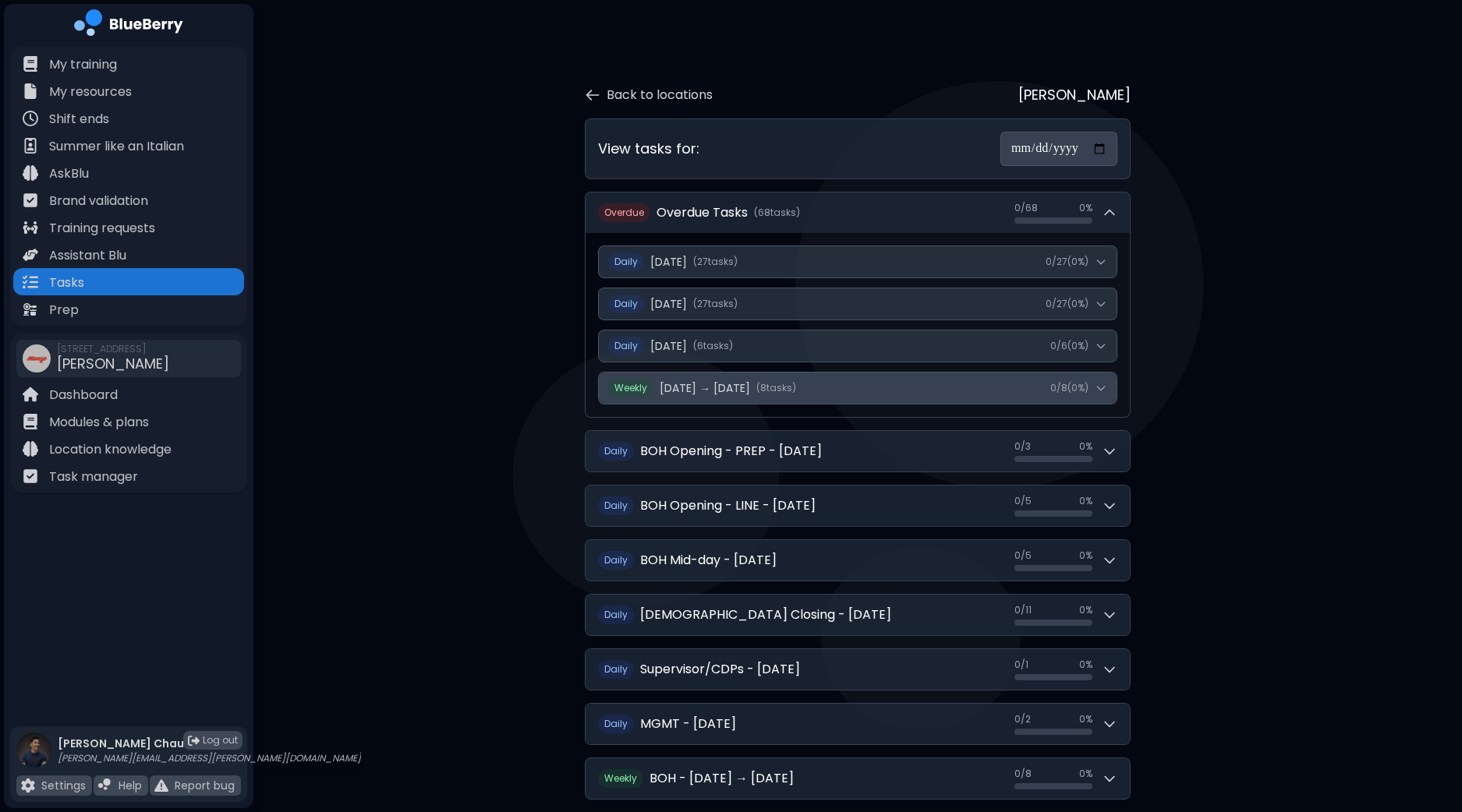
click at [1099, 389] on icon at bounding box center [1101, 389] width 13 height 13
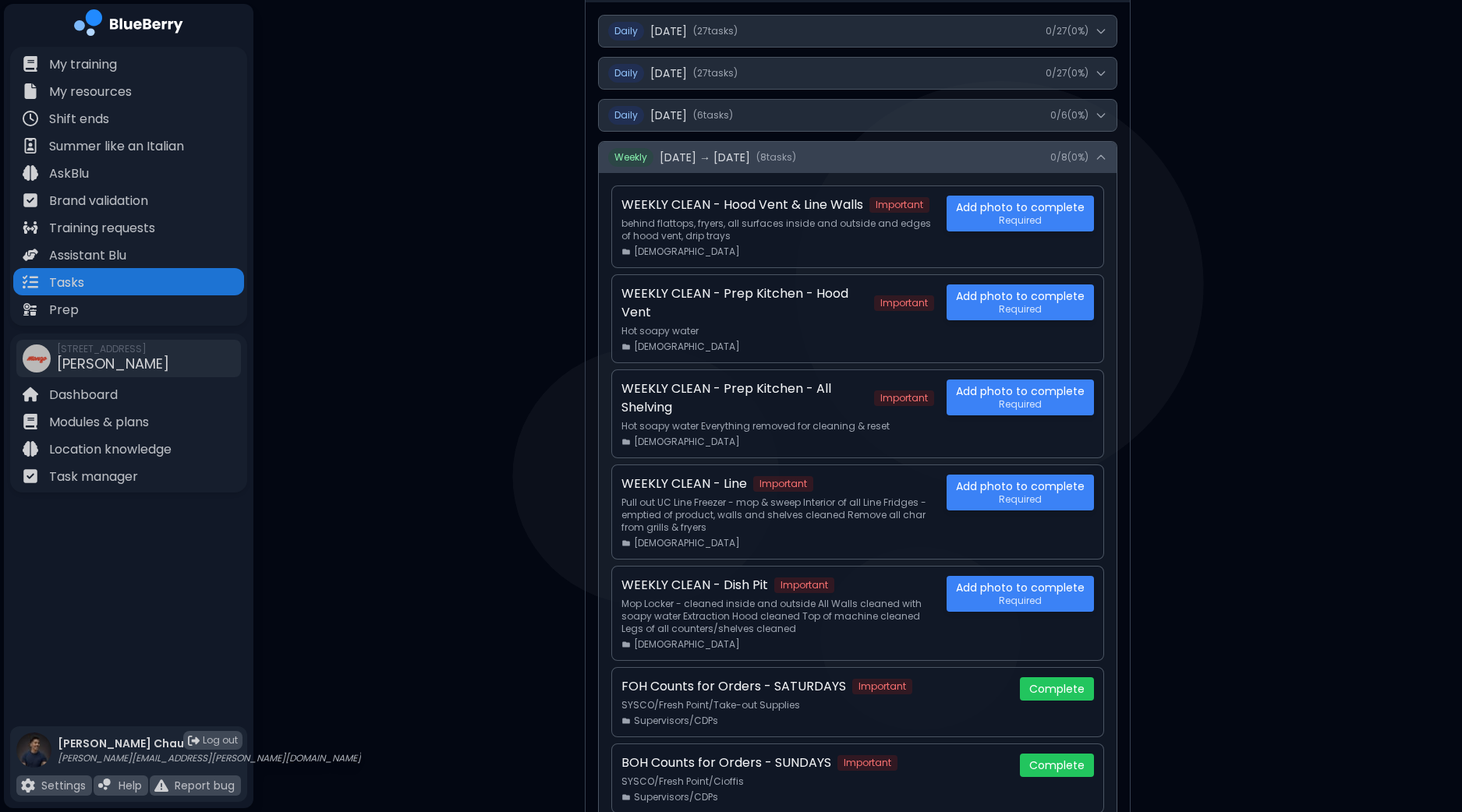
scroll to position [194, 0]
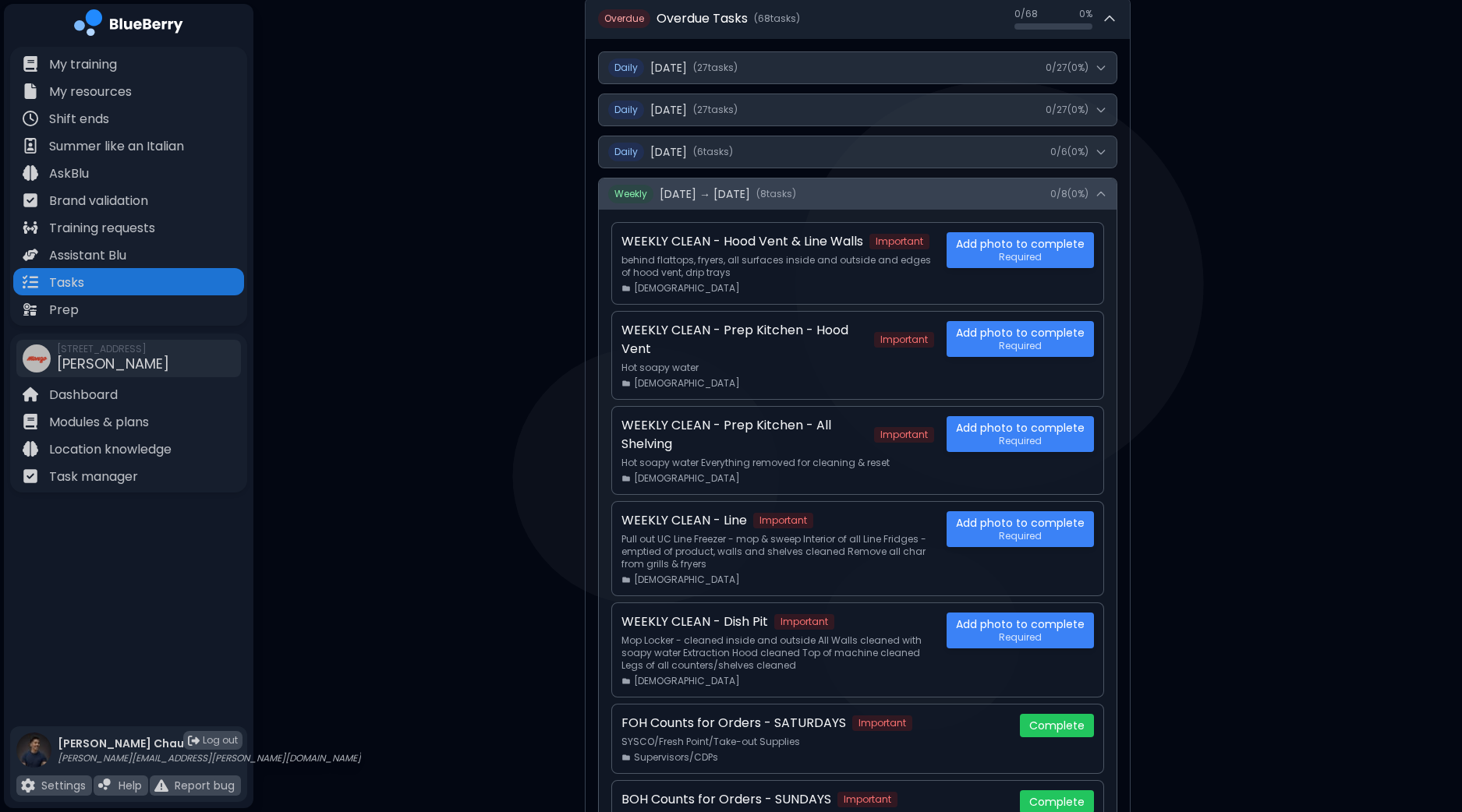
click at [1111, 197] on button "Weekly [DATE] → [DATE] ( 8 task s ) 0 / 8 ( 0 %)" at bounding box center [858, 193] width 518 height 31
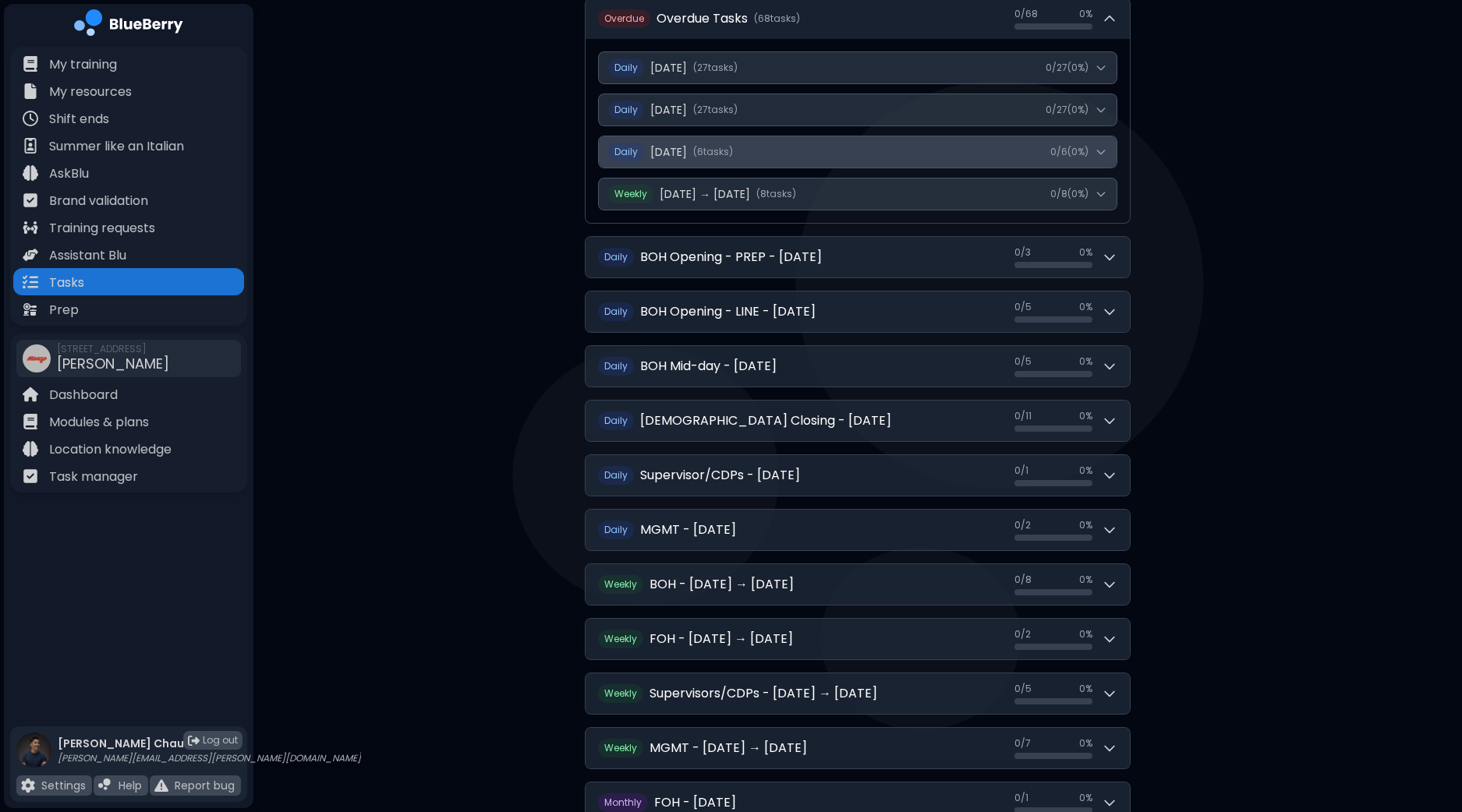
click at [1107, 153] on icon at bounding box center [1101, 152] width 13 height 13
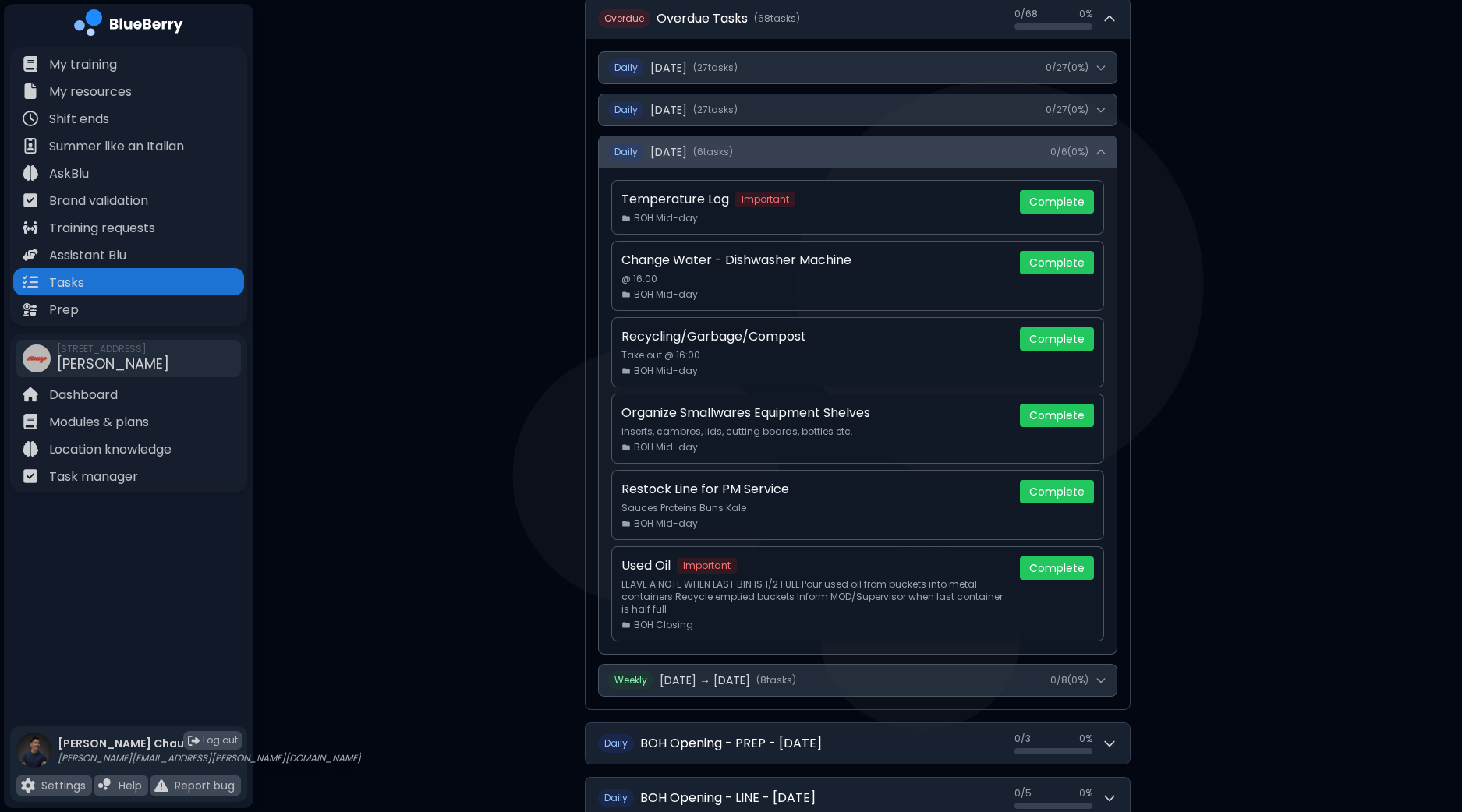
click at [1098, 147] on icon at bounding box center [1101, 152] width 13 height 13
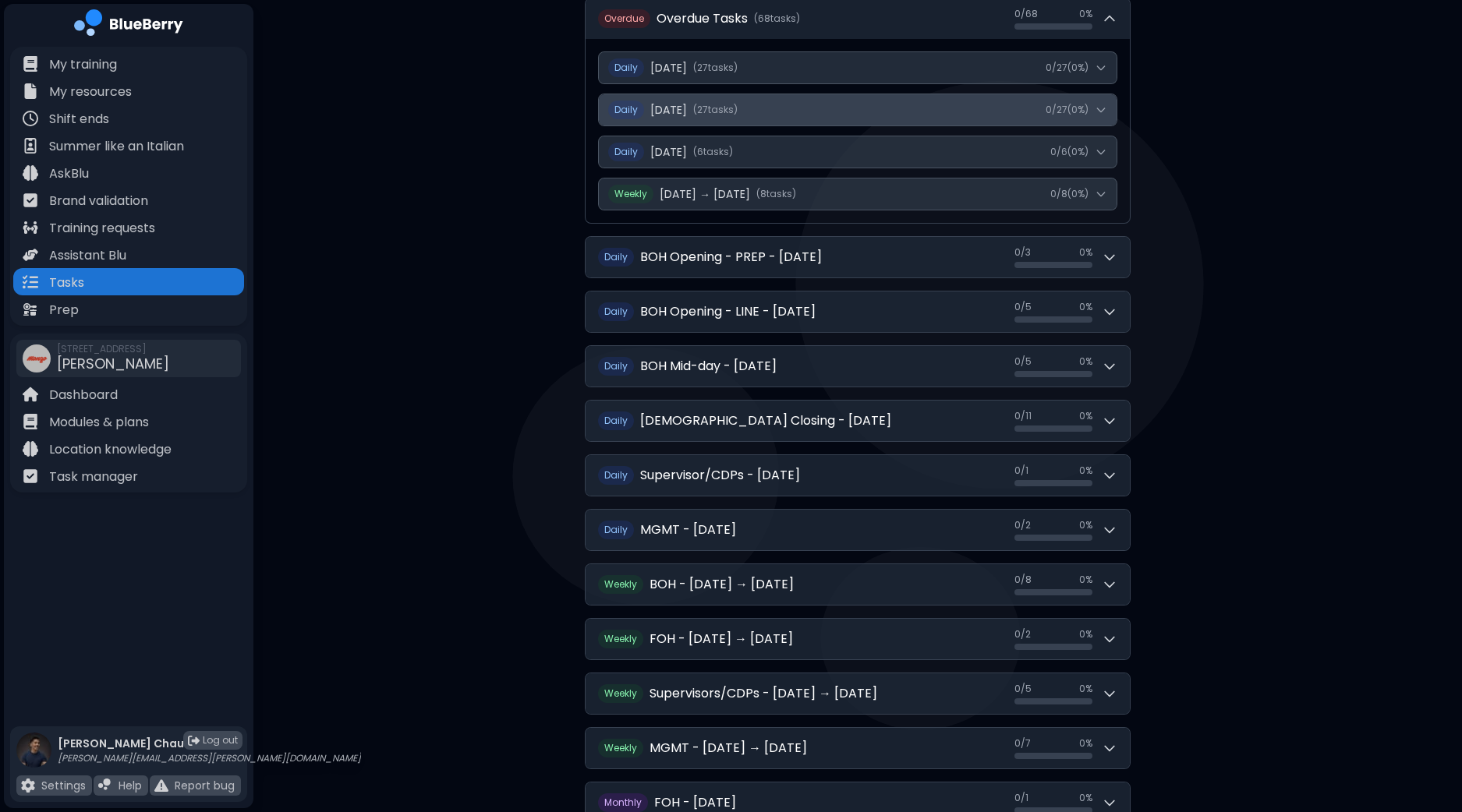
click at [1103, 111] on icon at bounding box center [1101, 110] width 13 height 13
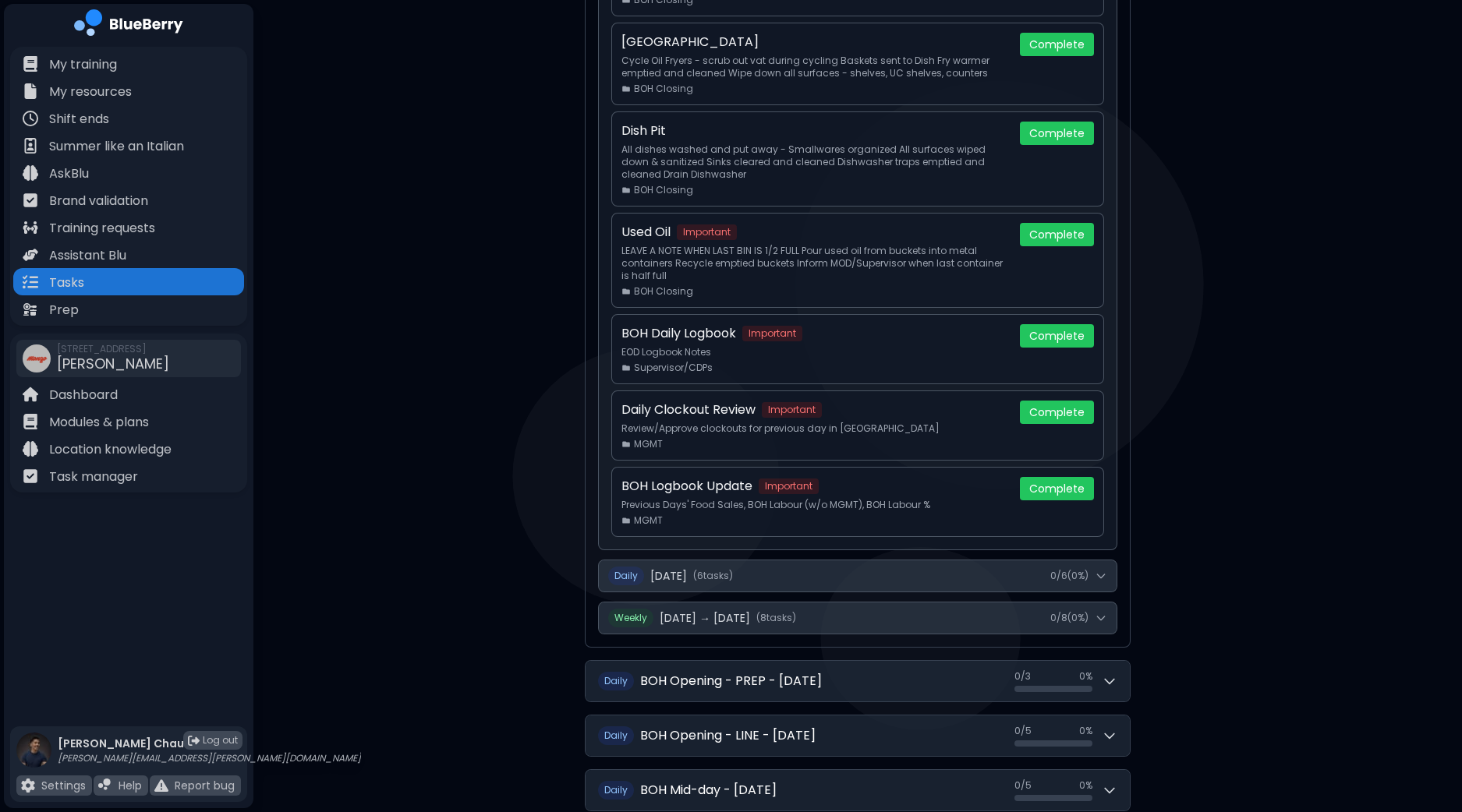
scroll to position [2047, 0]
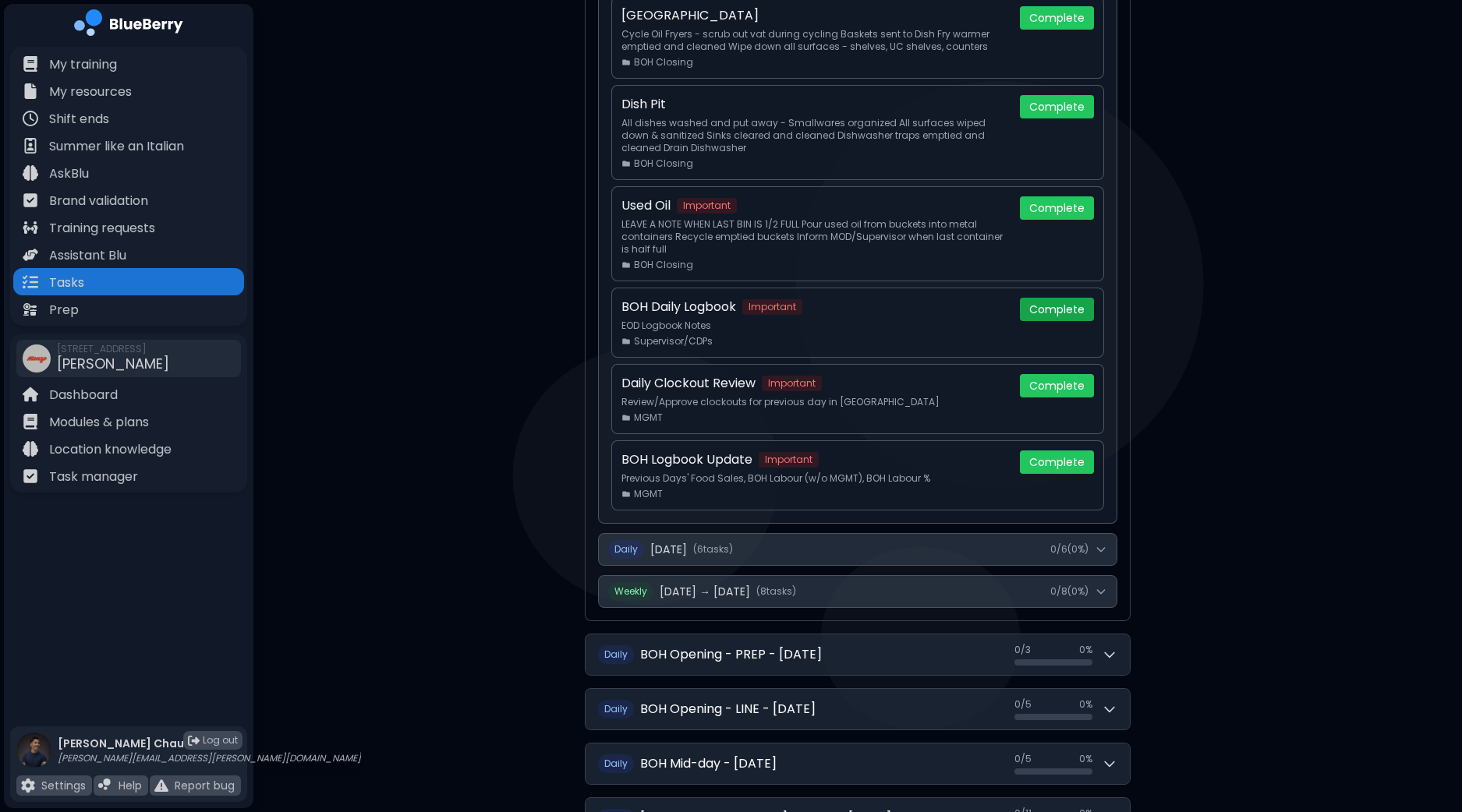
click at [1069, 301] on button "Complete" at bounding box center [1057, 309] width 74 height 23
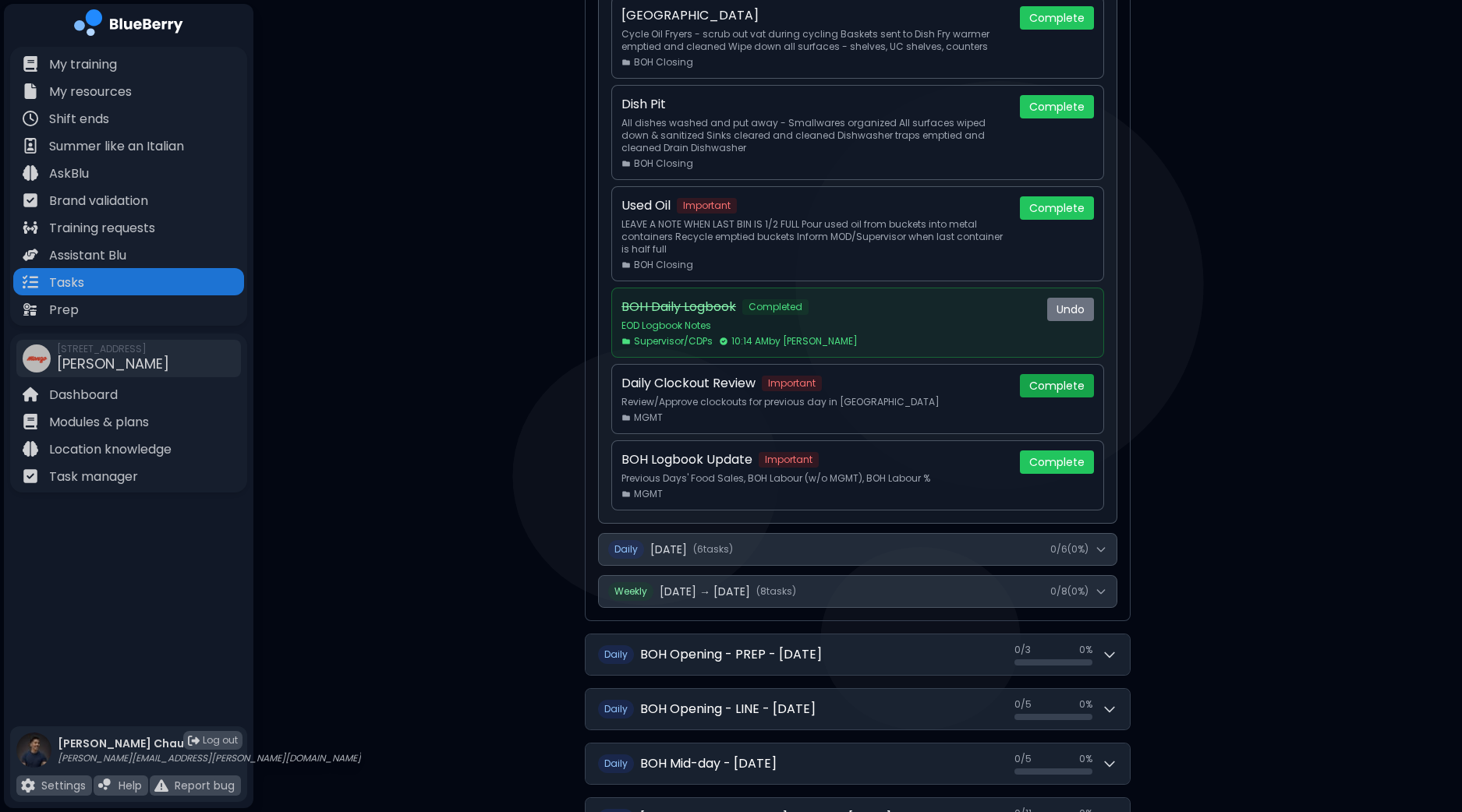
click at [1062, 382] on button "Complete" at bounding box center [1057, 385] width 74 height 23
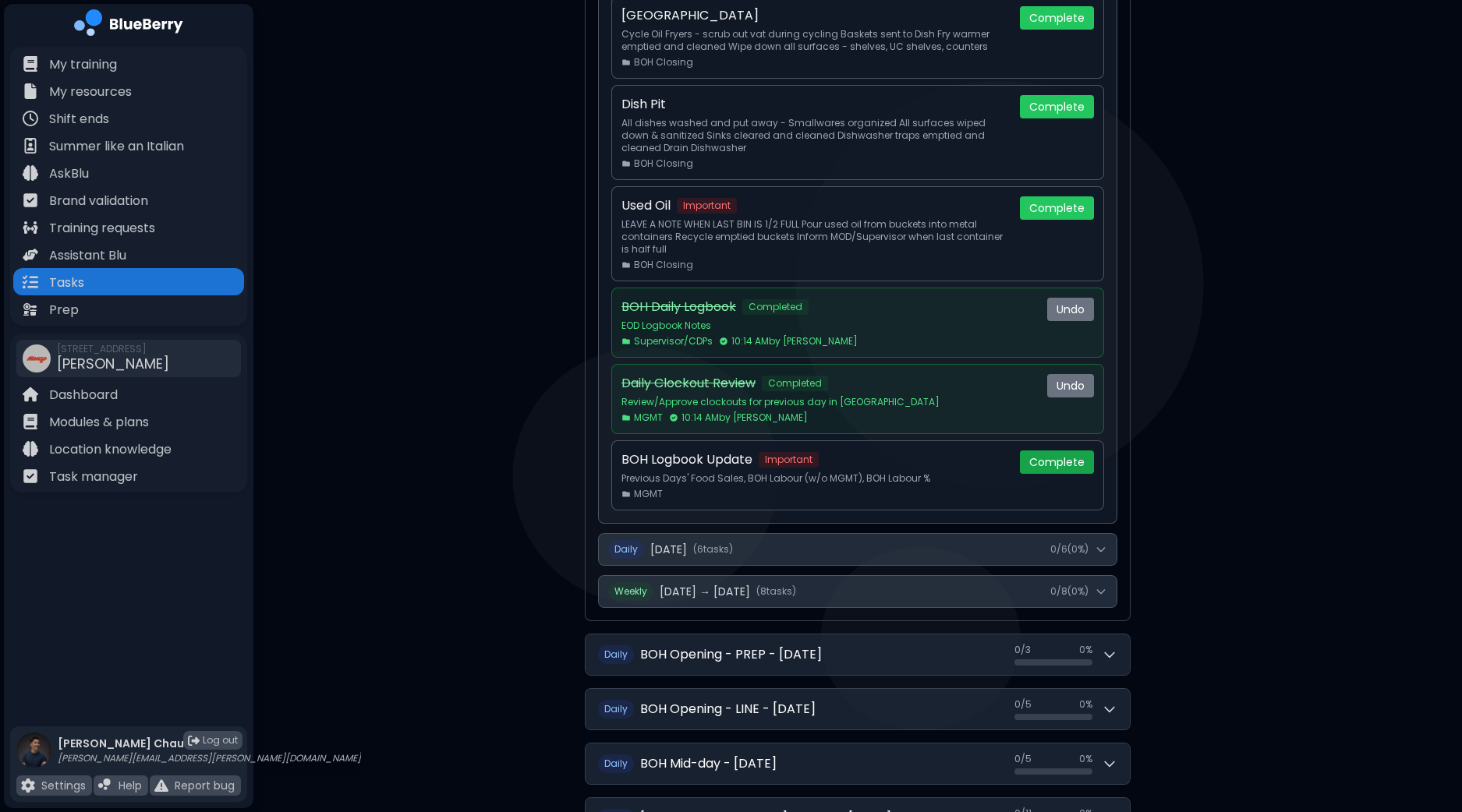
click at [1065, 461] on button "Complete" at bounding box center [1057, 462] width 74 height 23
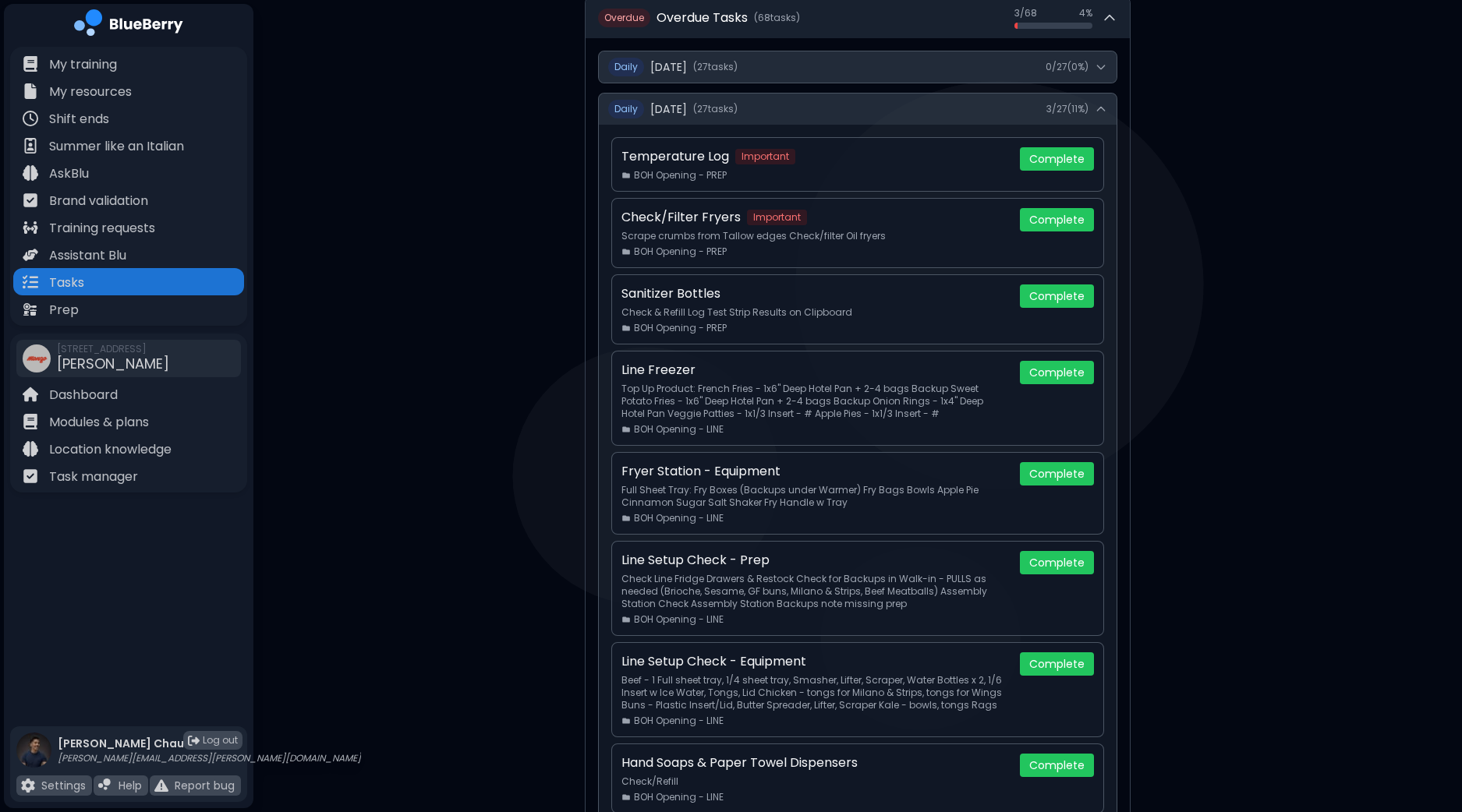
scroll to position [194, 0]
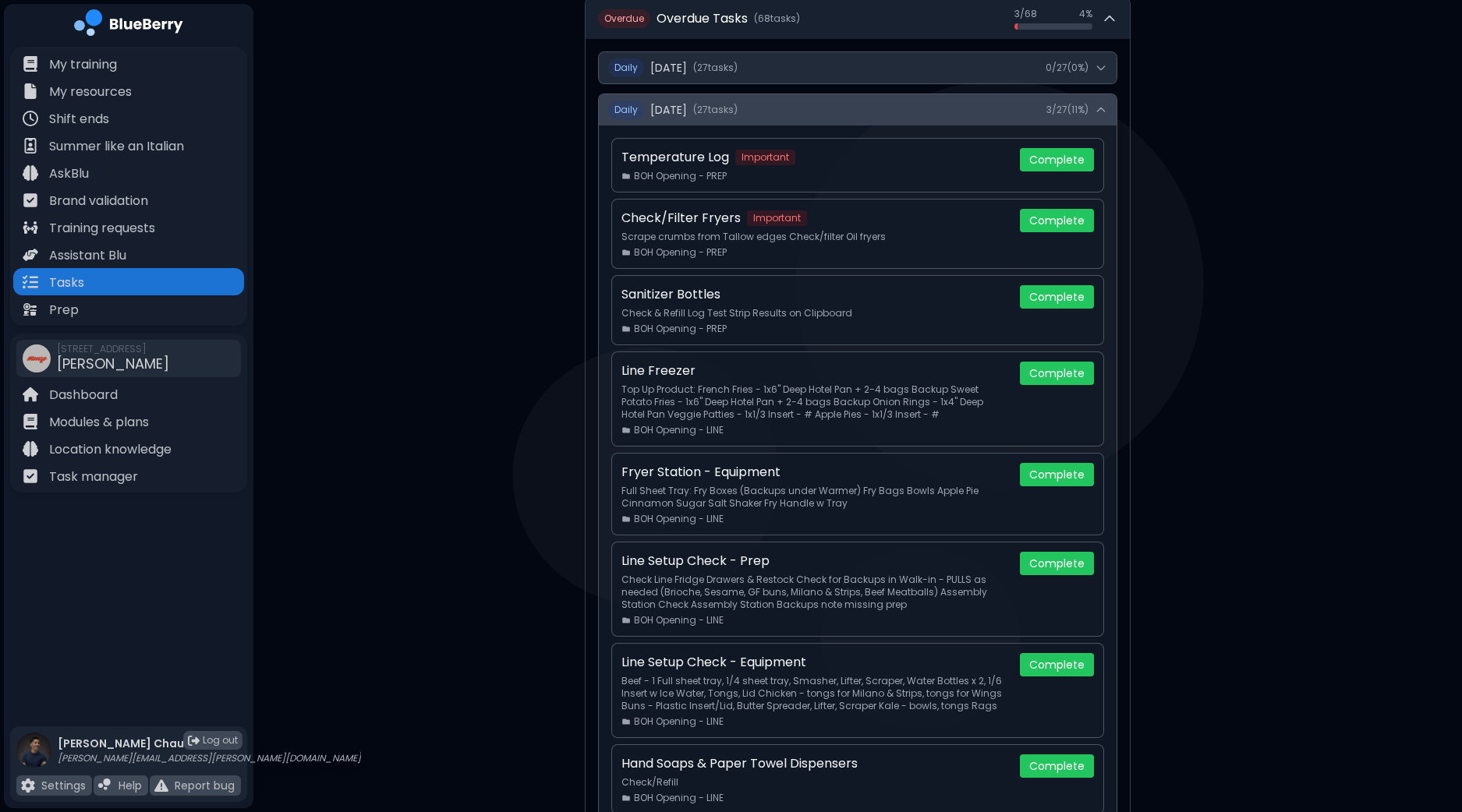
click at [1089, 110] on div "3 / 27 ( 11 %)" at bounding box center [1076, 110] width 61 height 13
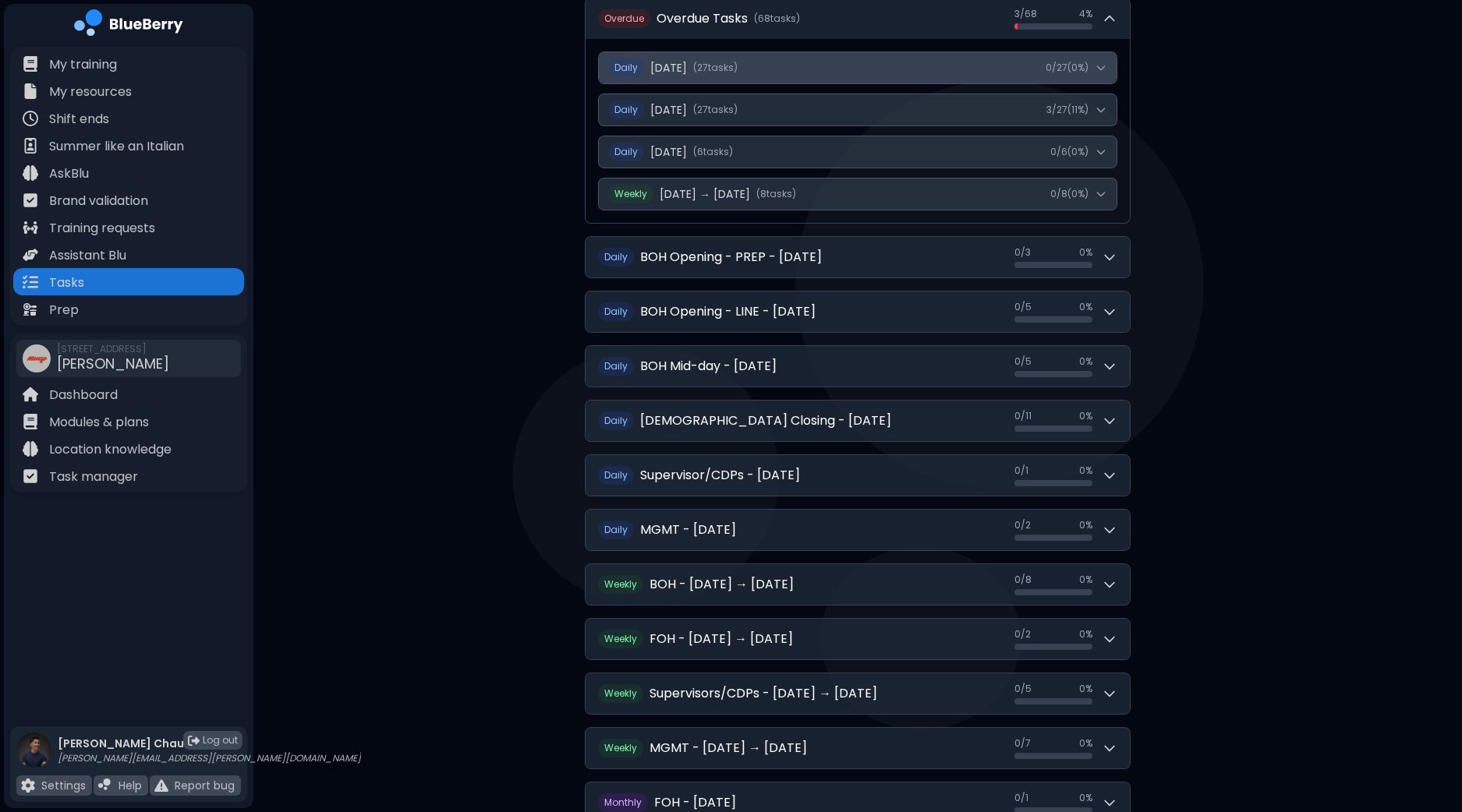
click at [1103, 65] on icon at bounding box center [1101, 68] width 13 height 13
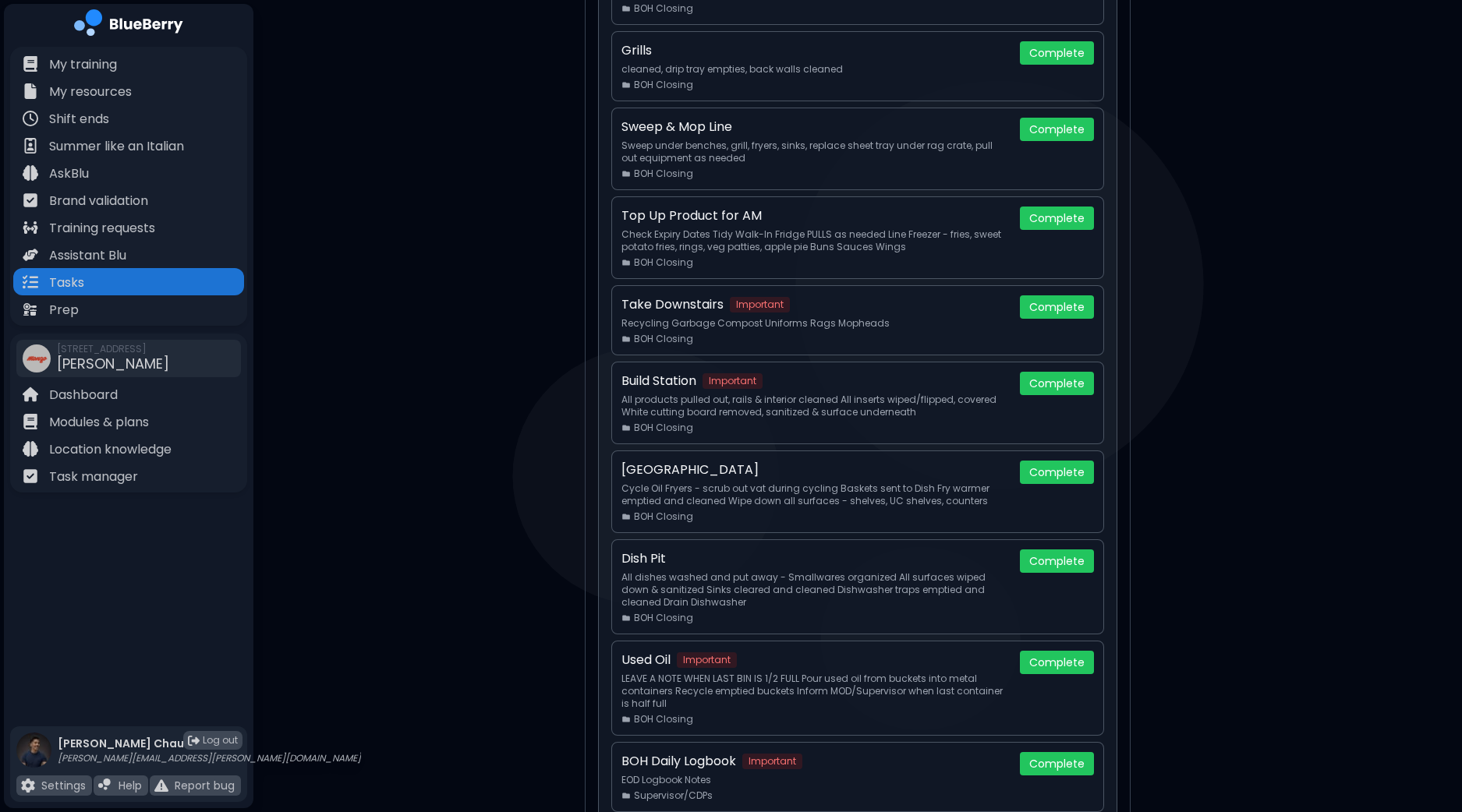
scroll to position [1754, 0]
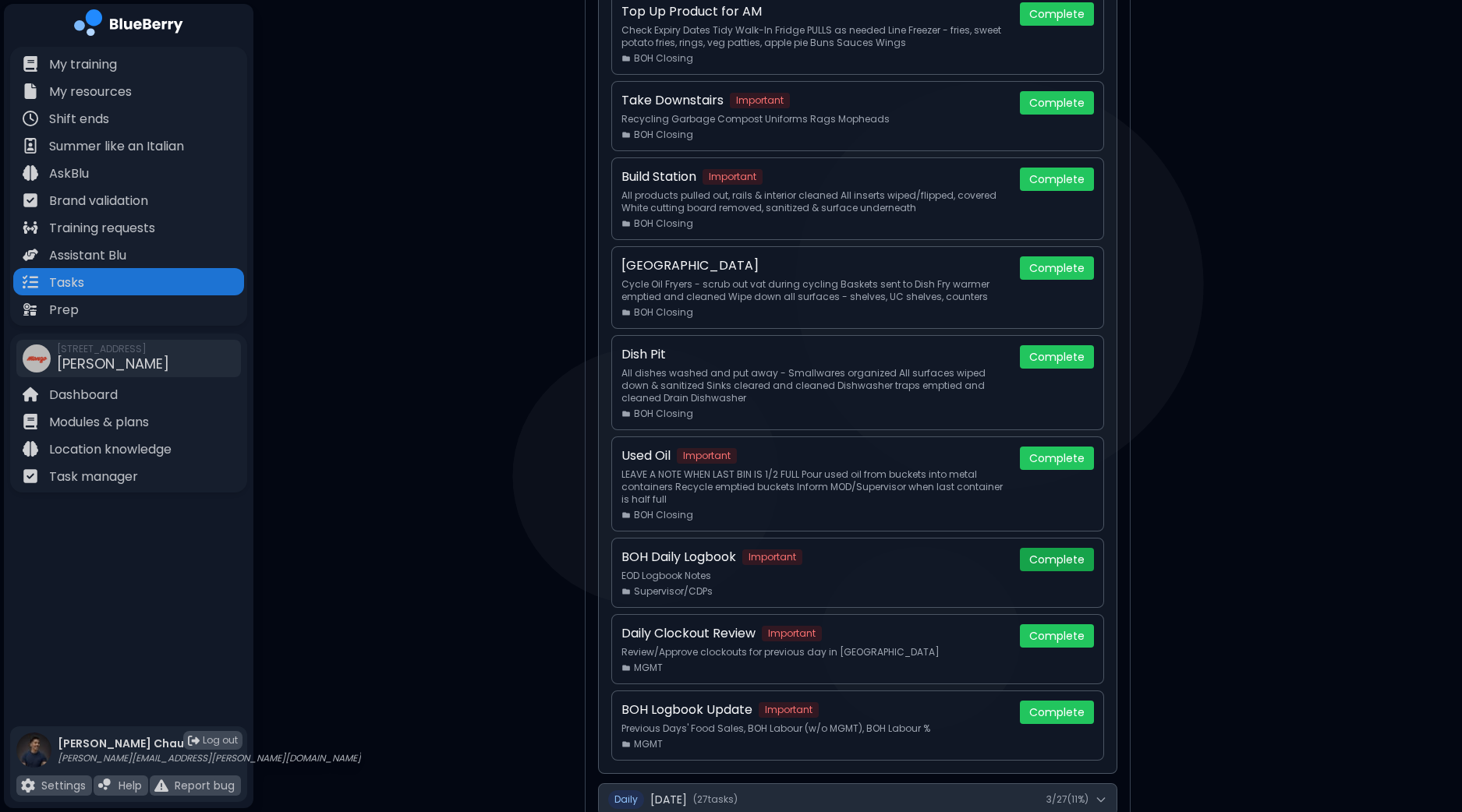
click at [1059, 555] on button "Complete" at bounding box center [1057, 559] width 74 height 23
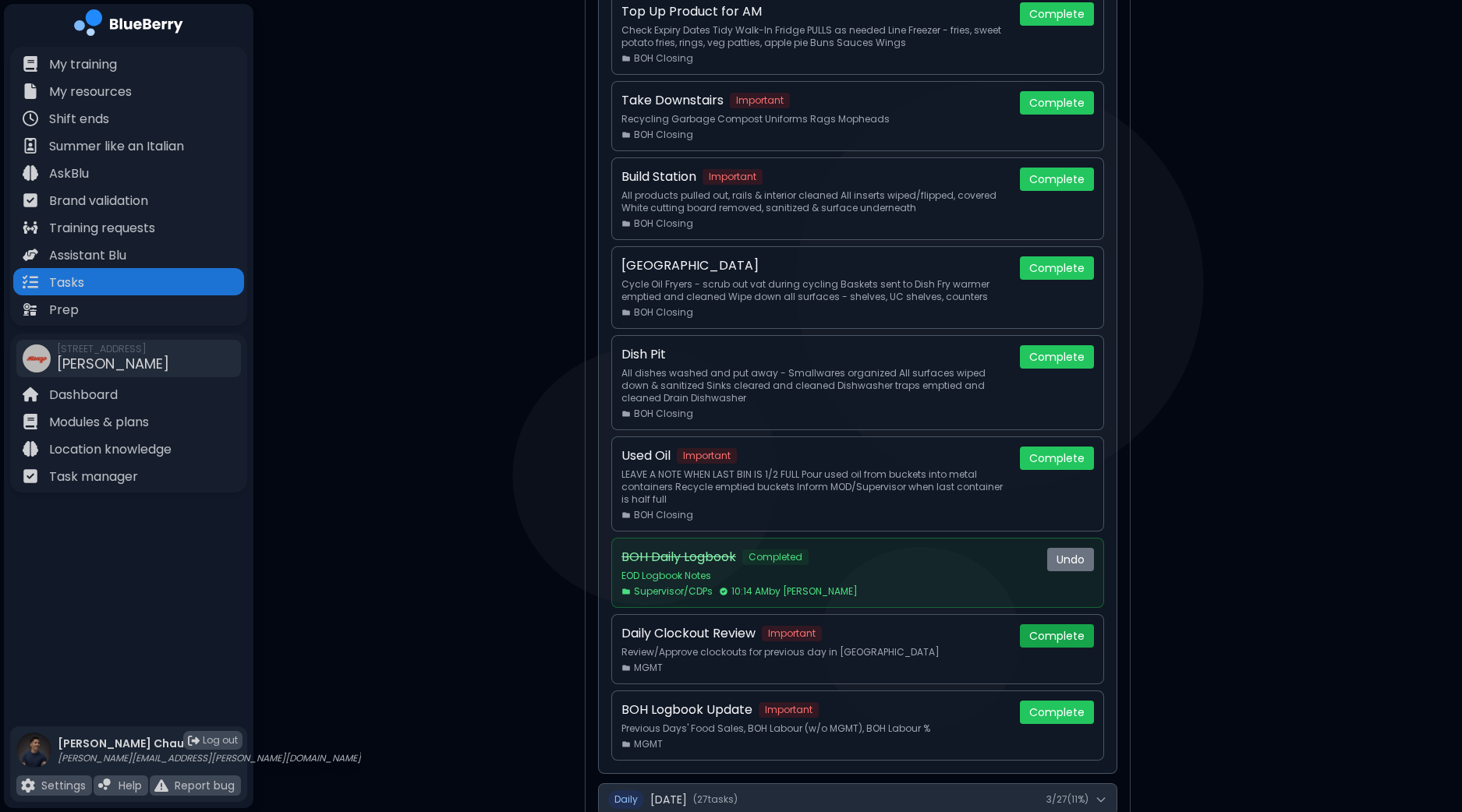
click at [1052, 630] on button "Complete" at bounding box center [1057, 635] width 74 height 23
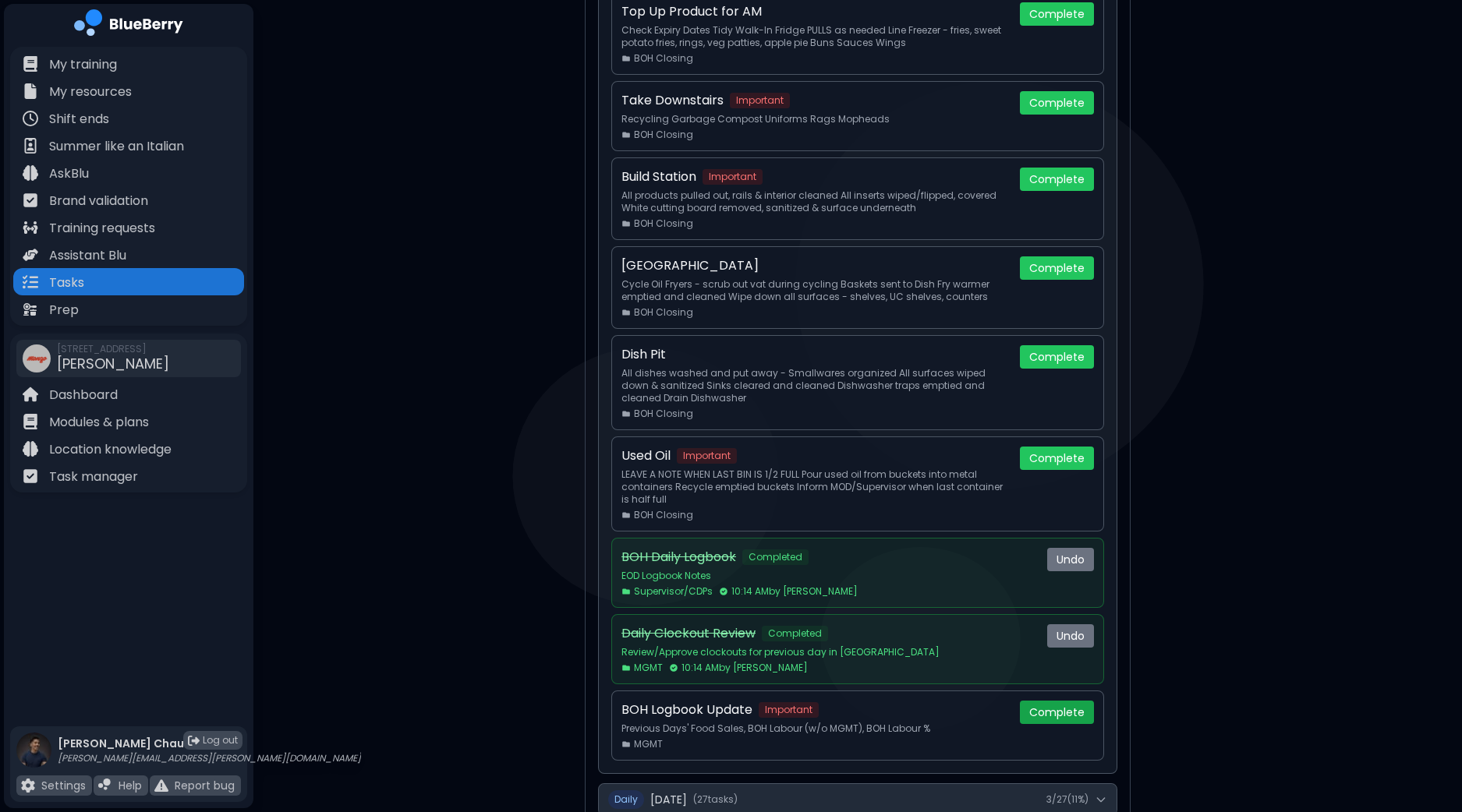
click at [1055, 707] on button "Complete" at bounding box center [1057, 712] width 74 height 23
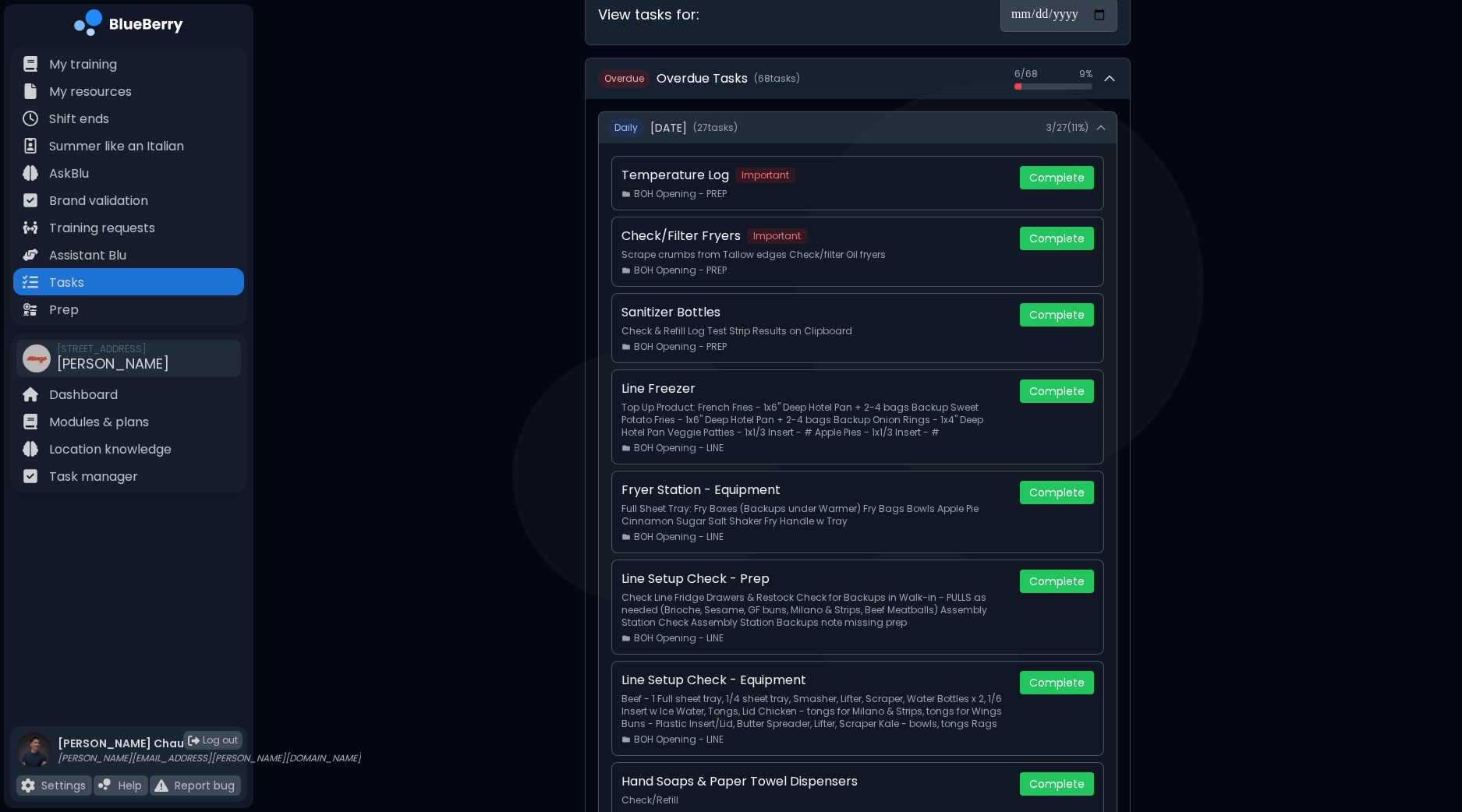
scroll to position [0, 0]
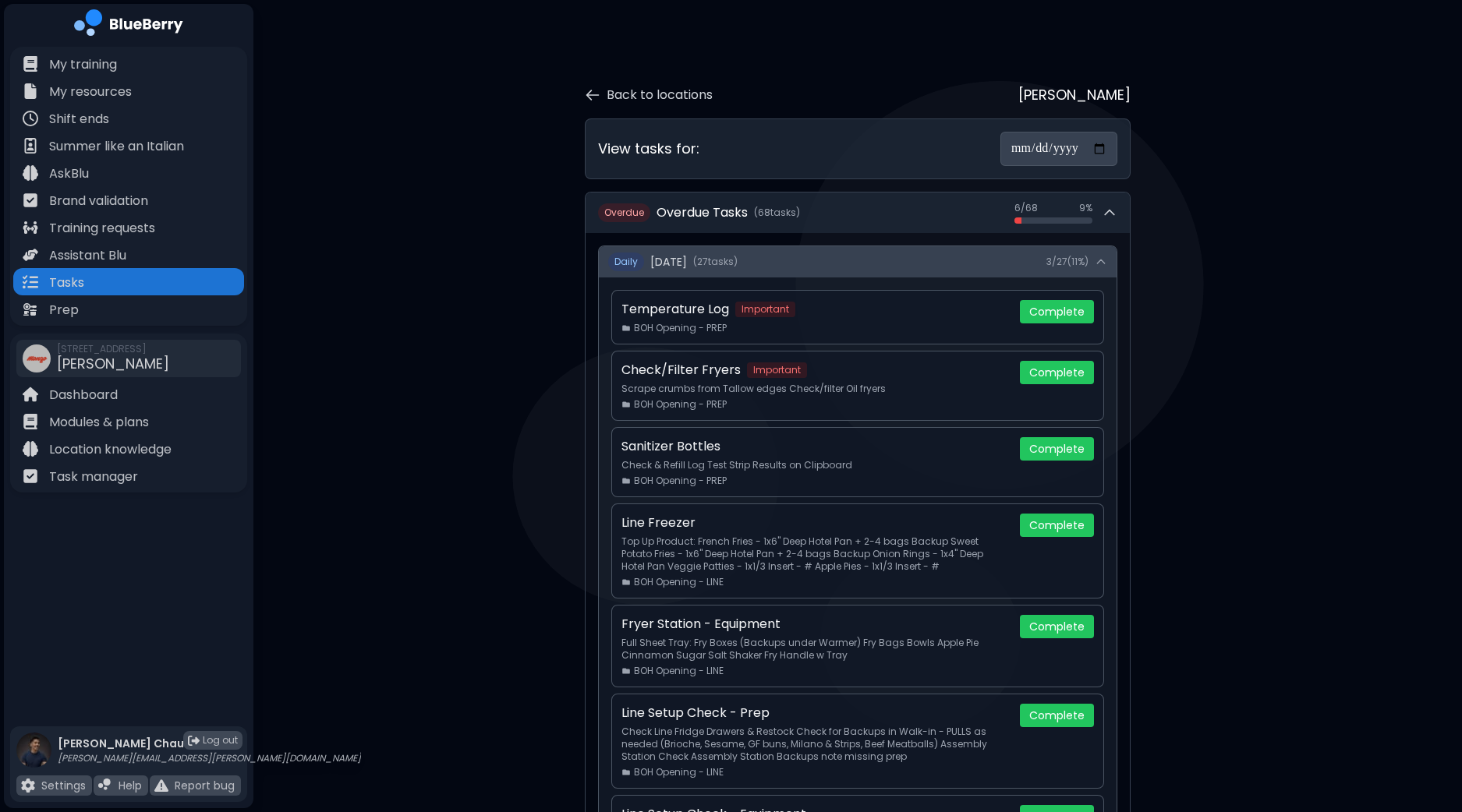
click at [1113, 261] on button "Daily [DATE] ( 27 task s ) 3 / 27 ( 11 %)" at bounding box center [858, 262] width 518 height 31
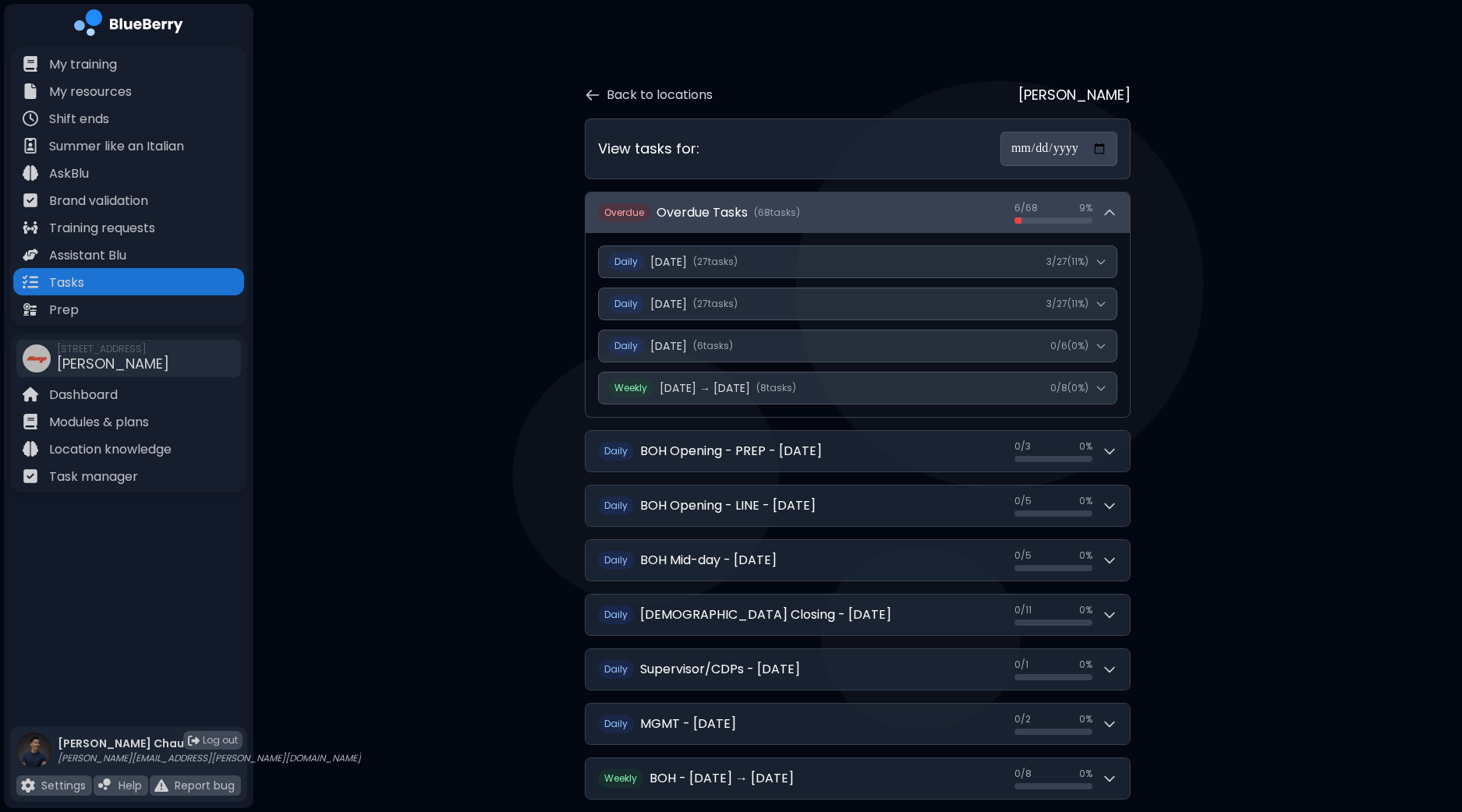
click at [1117, 208] on icon at bounding box center [1110, 213] width 16 height 16
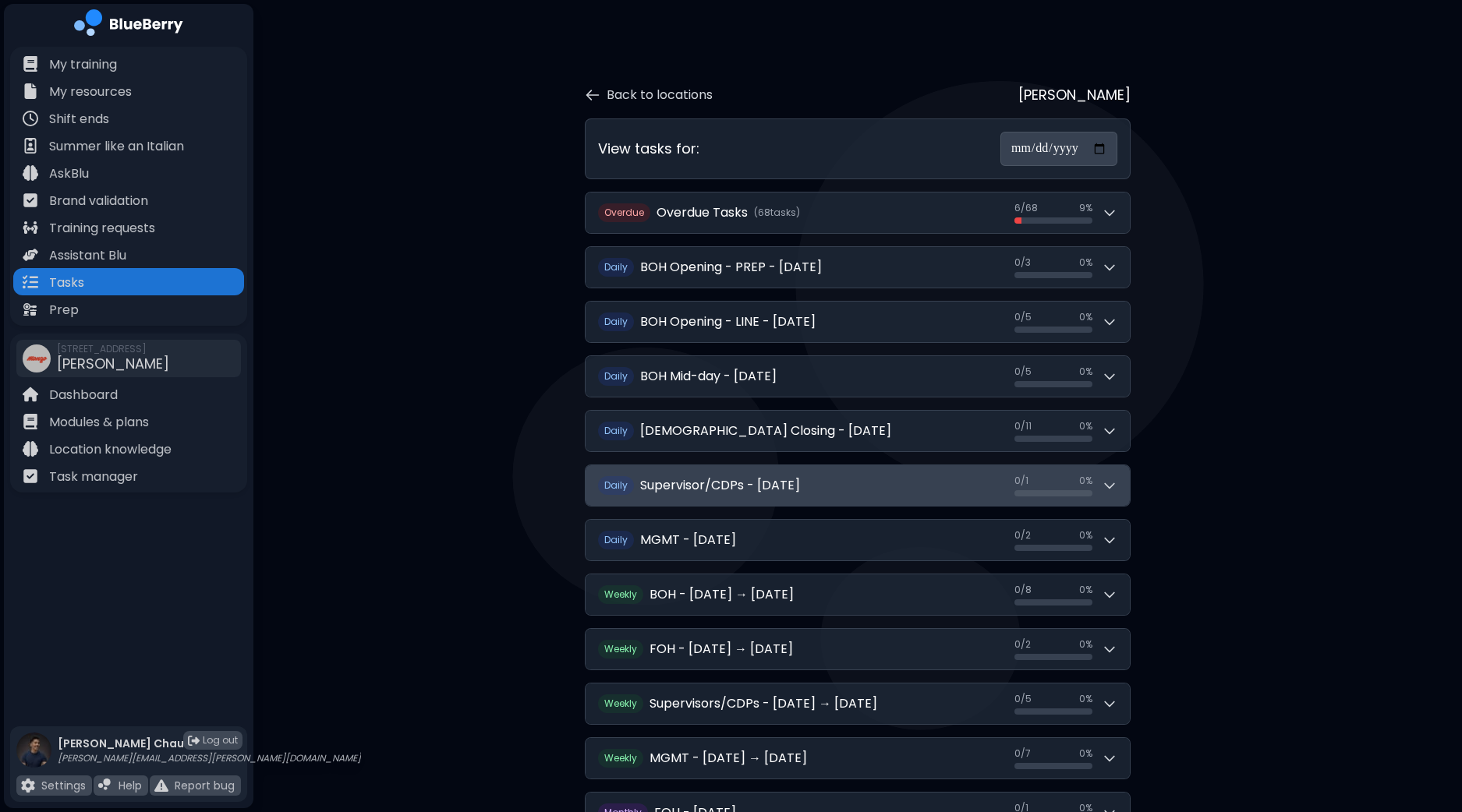
click at [1114, 481] on icon at bounding box center [1110, 486] width 16 height 16
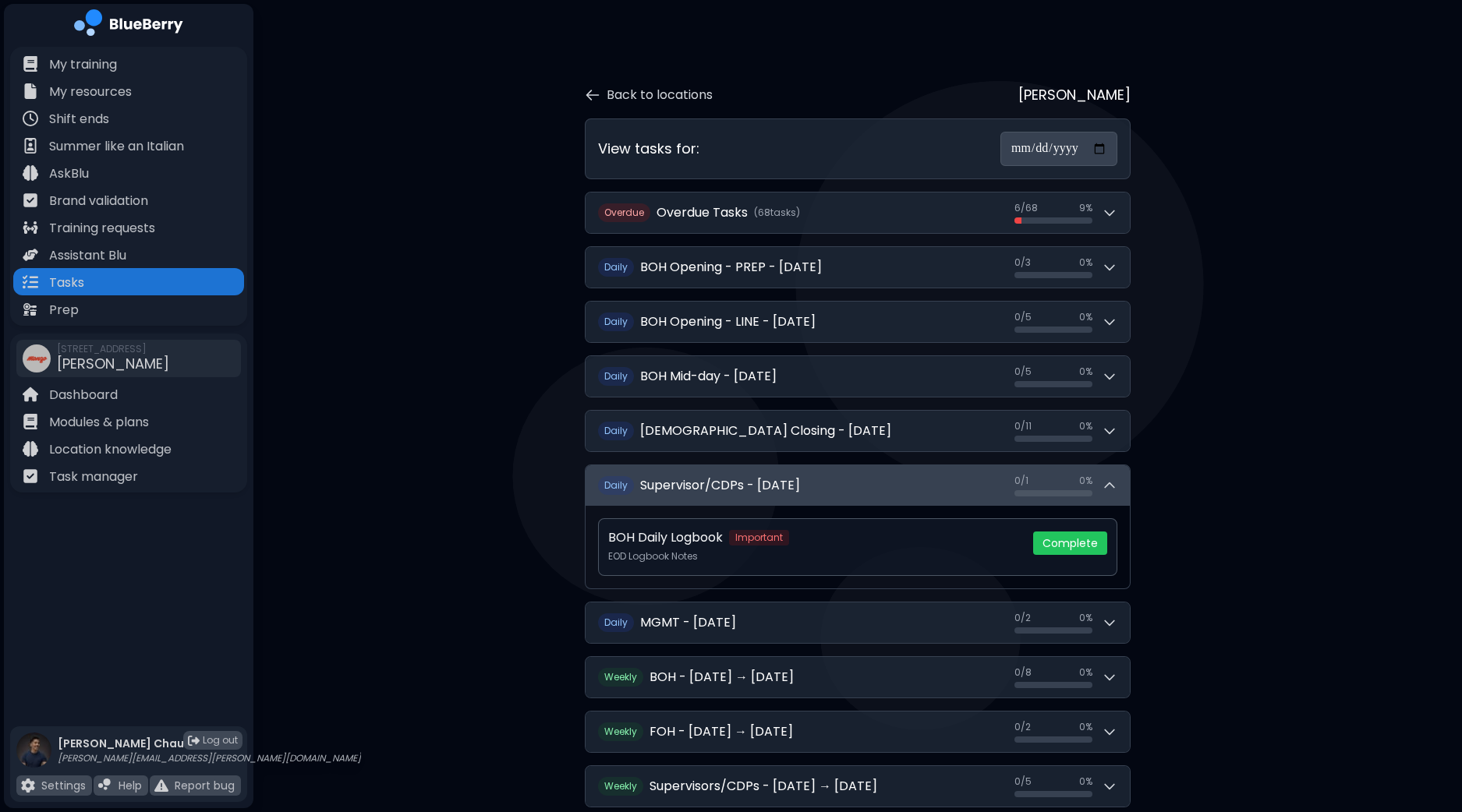
click at [1117, 469] on button "Daily Supervisor/CDPs - [DATE] 0 / 1 0 / 1 0 %" at bounding box center [858, 485] width 544 height 40
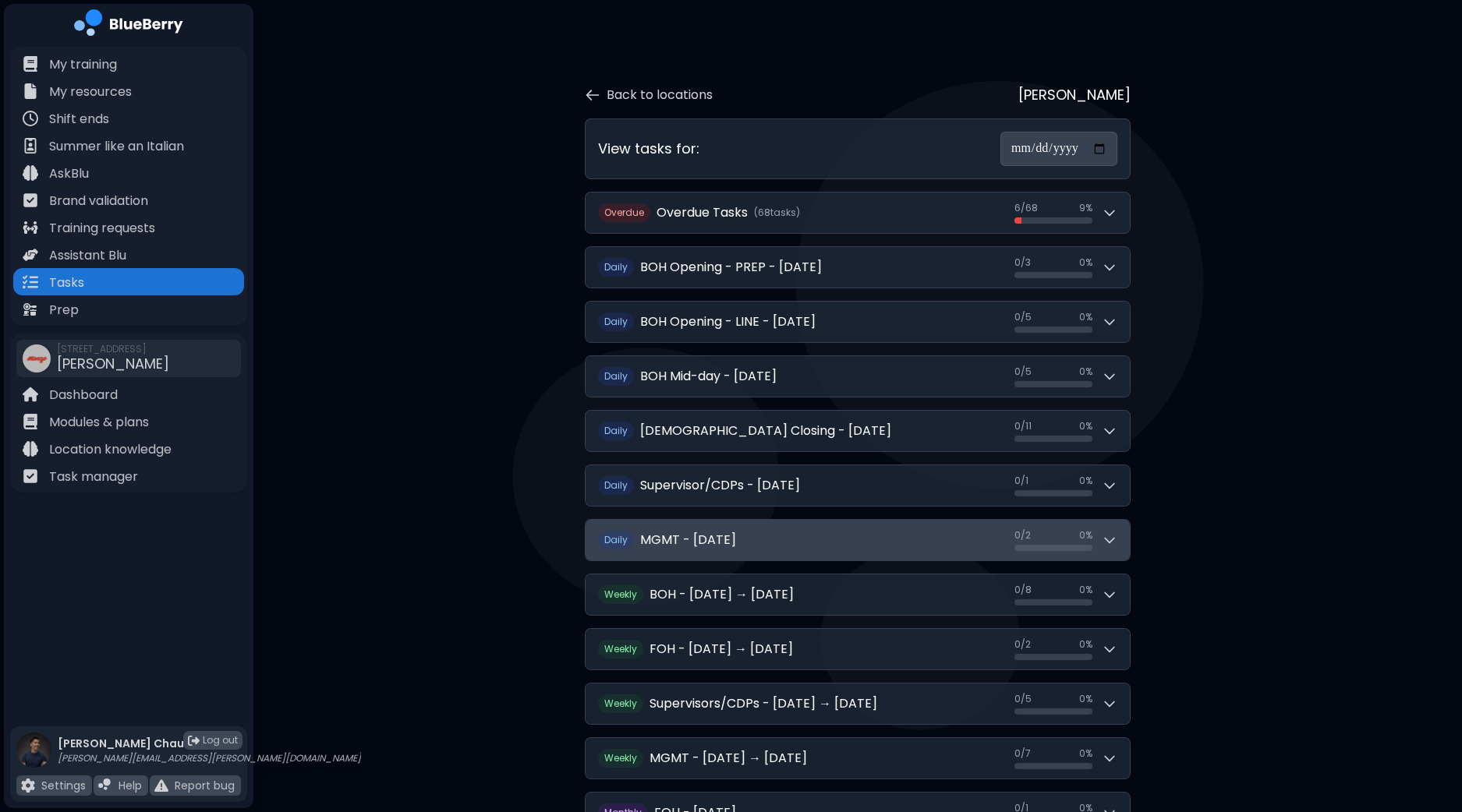
click at [1120, 539] on button "Daily MGMT - [DATE] 0 / 2 0 / 2 0 %" at bounding box center [858, 540] width 544 height 40
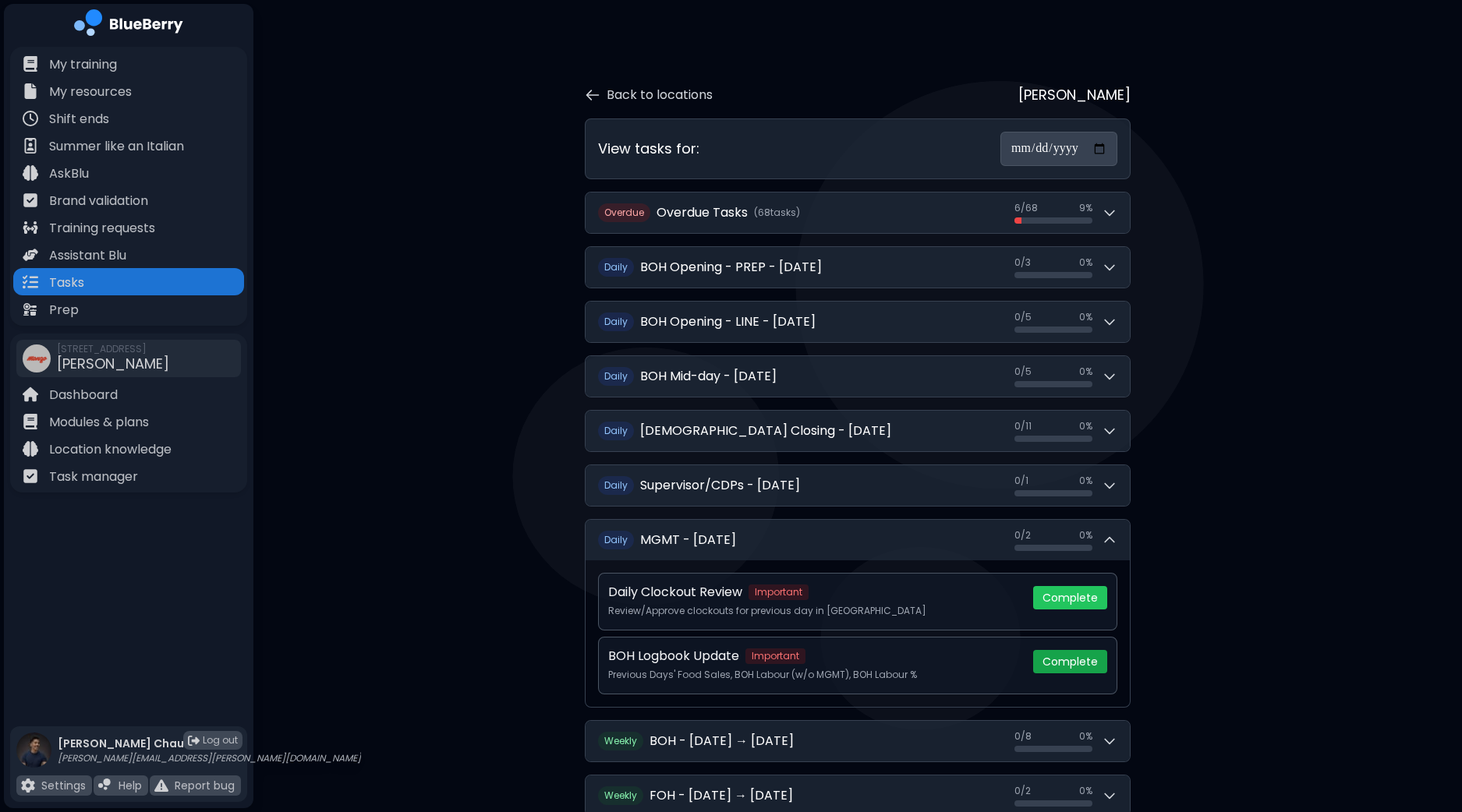
click at [1086, 655] on button "Complete" at bounding box center [1070, 661] width 74 height 23
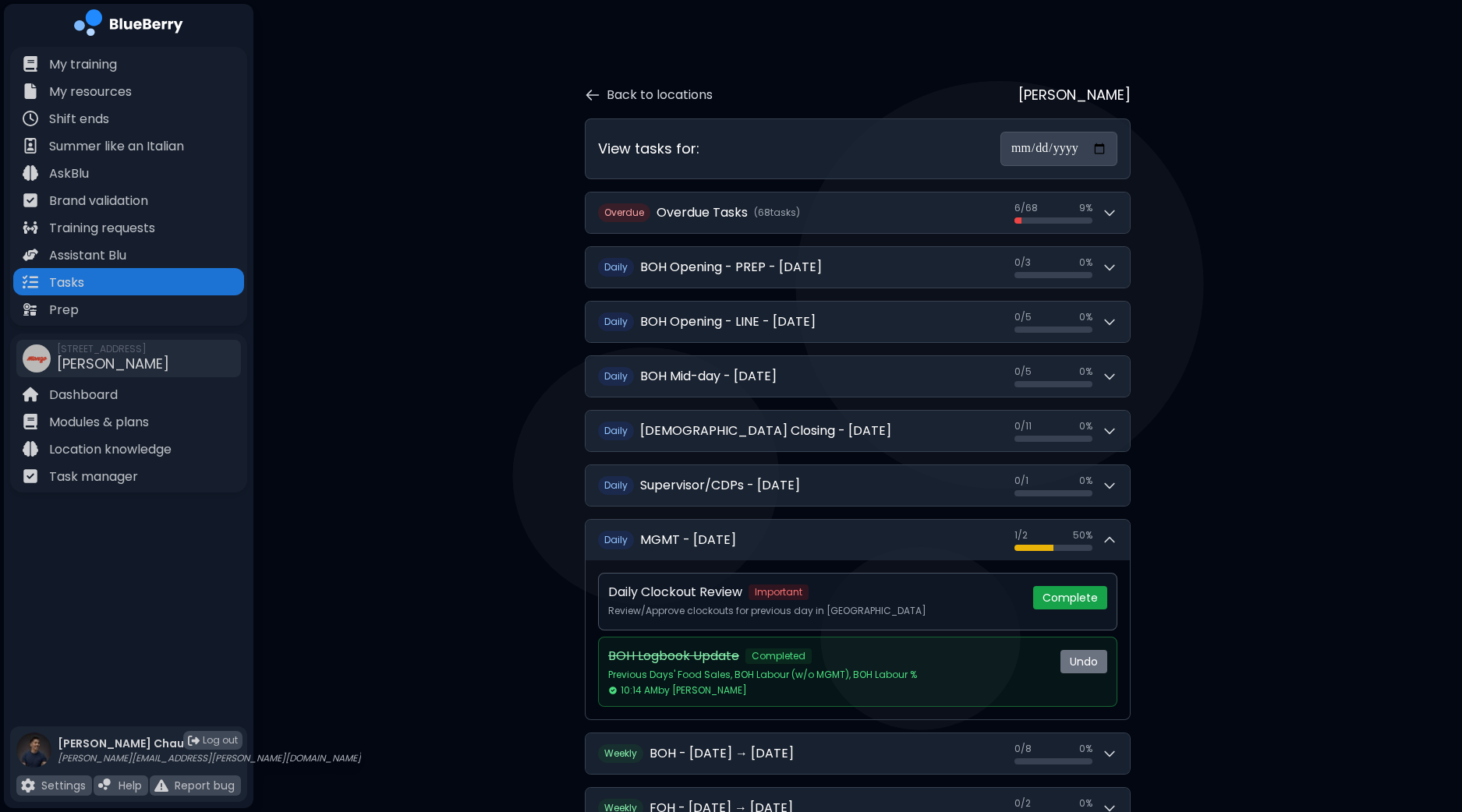
click at [1082, 594] on button "Complete" at bounding box center [1070, 597] width 74 height 23
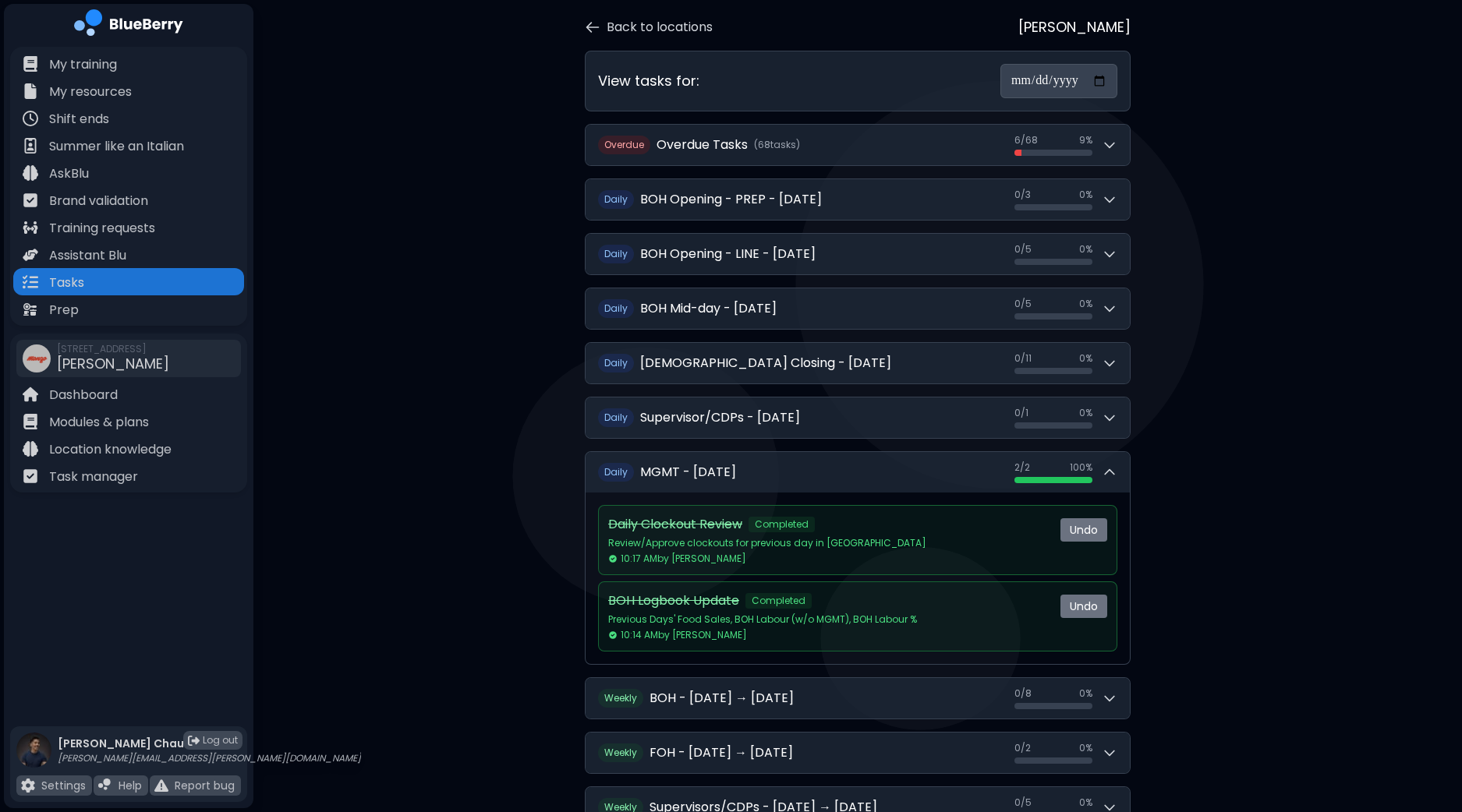
scroll to position [97, 0]
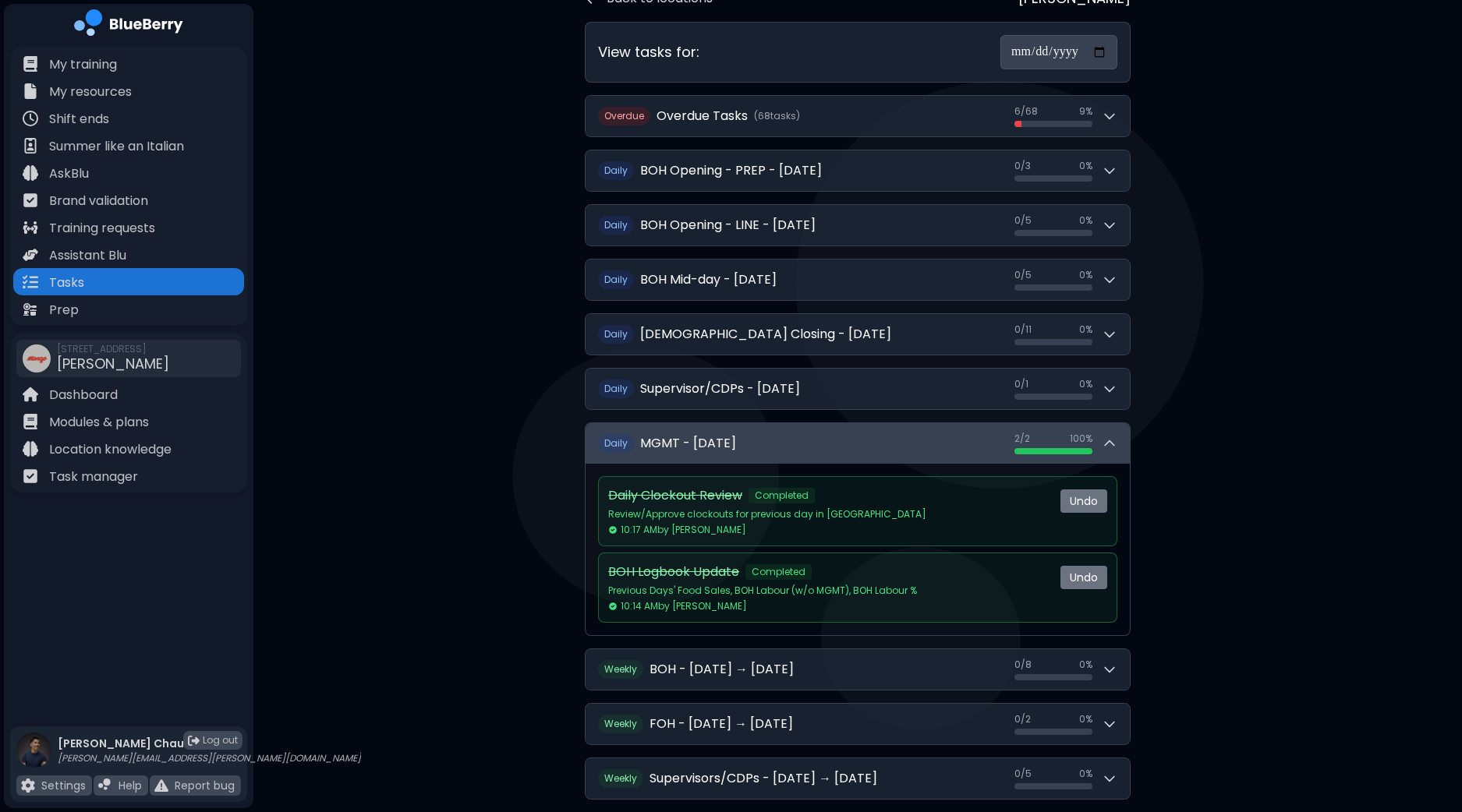
click at [1115, 437] on icon at bounding box center [1110, 444] width 16 height 16
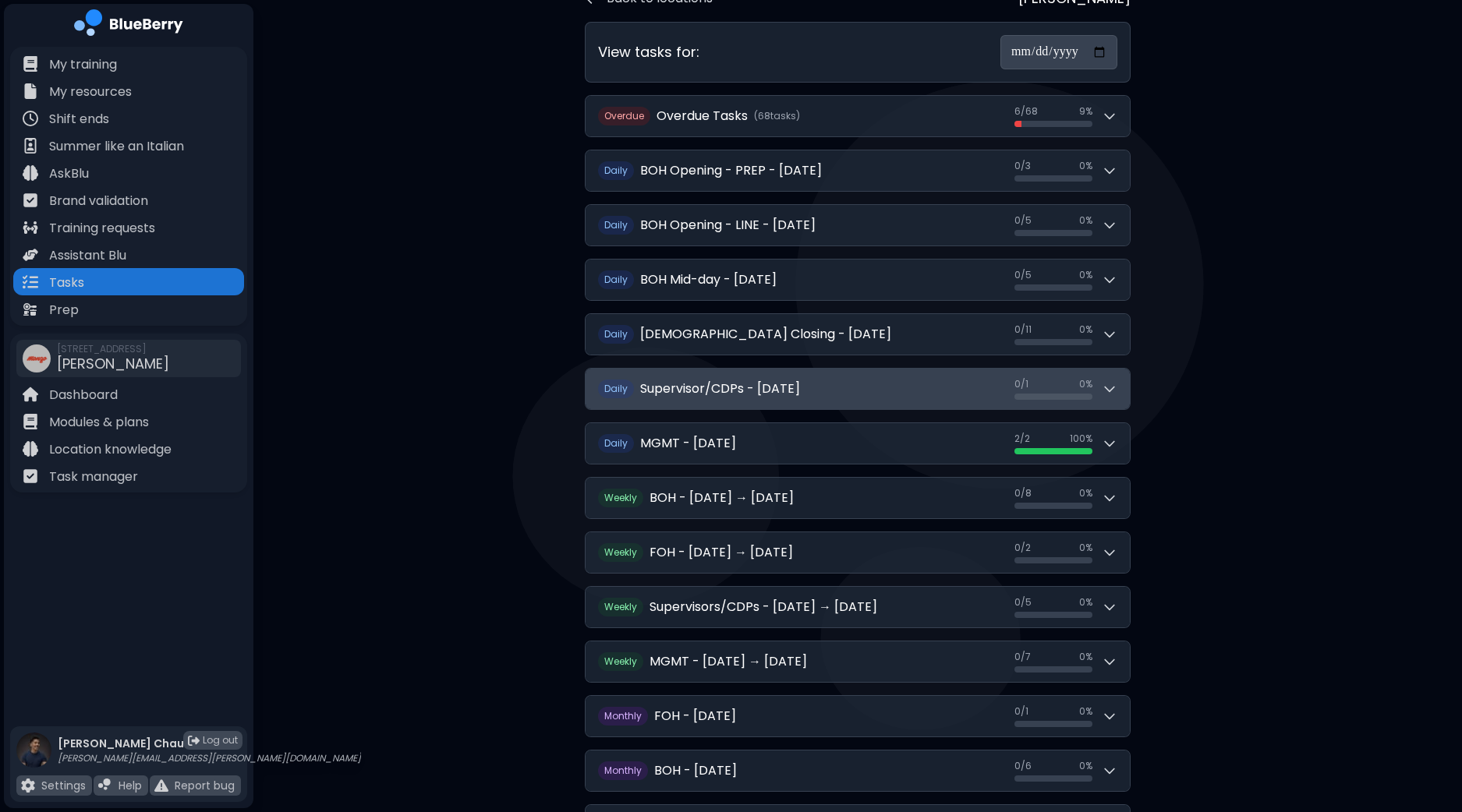
click at [1119, 390] on button "Daily Supervisor/CDPs - [DATE] 0 / 1 0 / 1 0 %" at bounding box center [858, 389] width 544 height 40
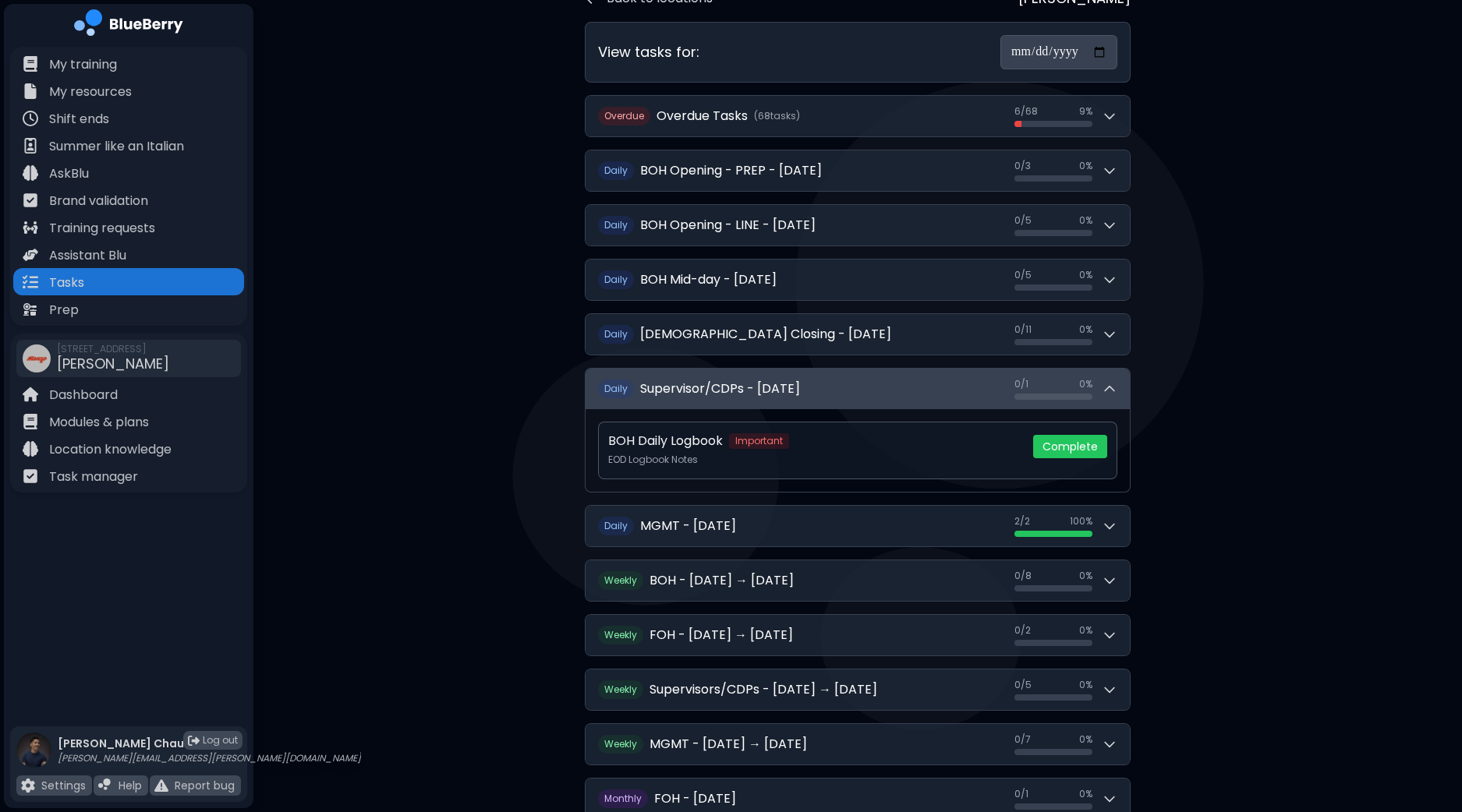
click at [1119, 390] on button "Daily Supervisor/CDPs - [DATE] 0 / 1 0 / 1 0 %" at bounding box center [858, 389] width 544 height 40
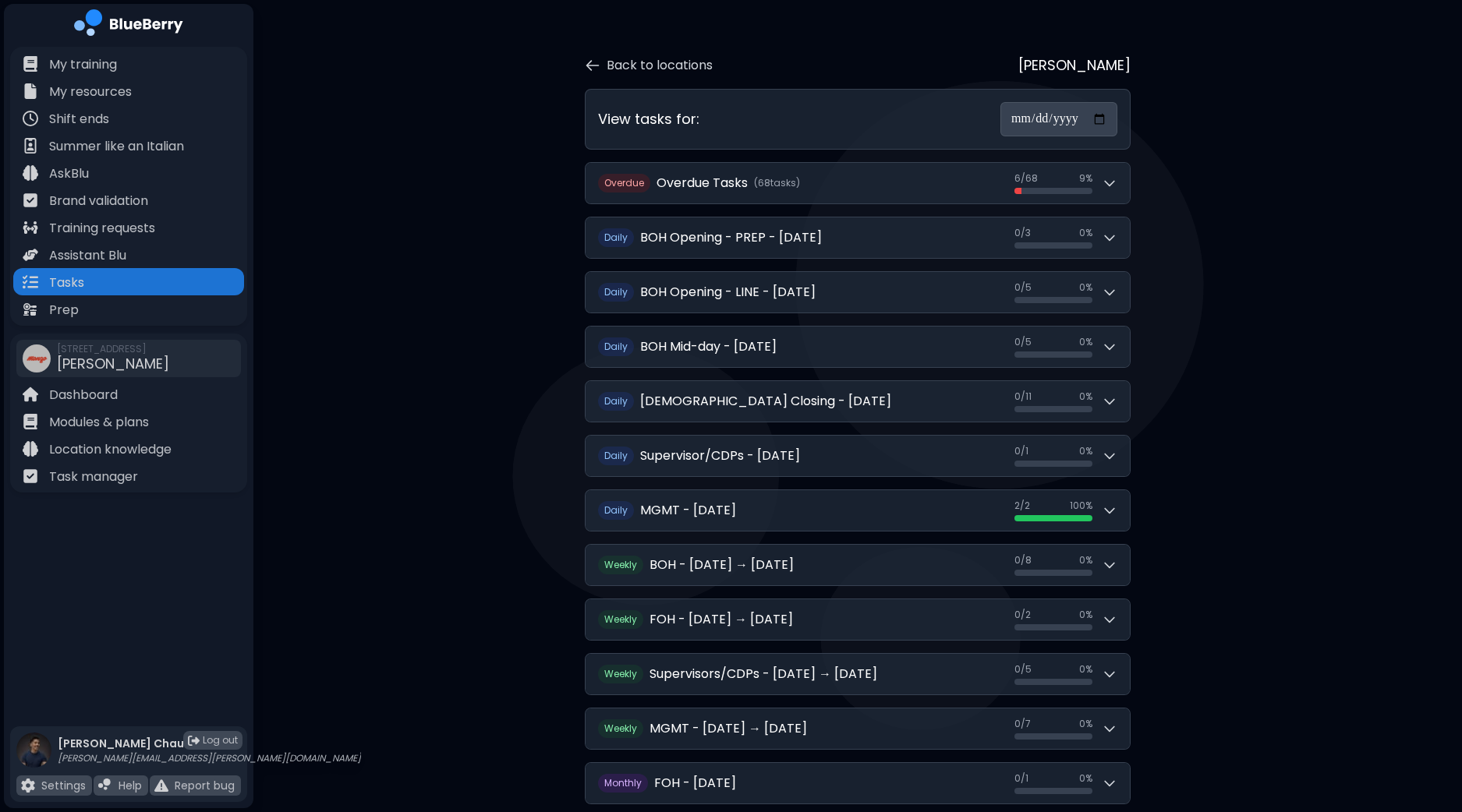
scroll to position [0, 0]
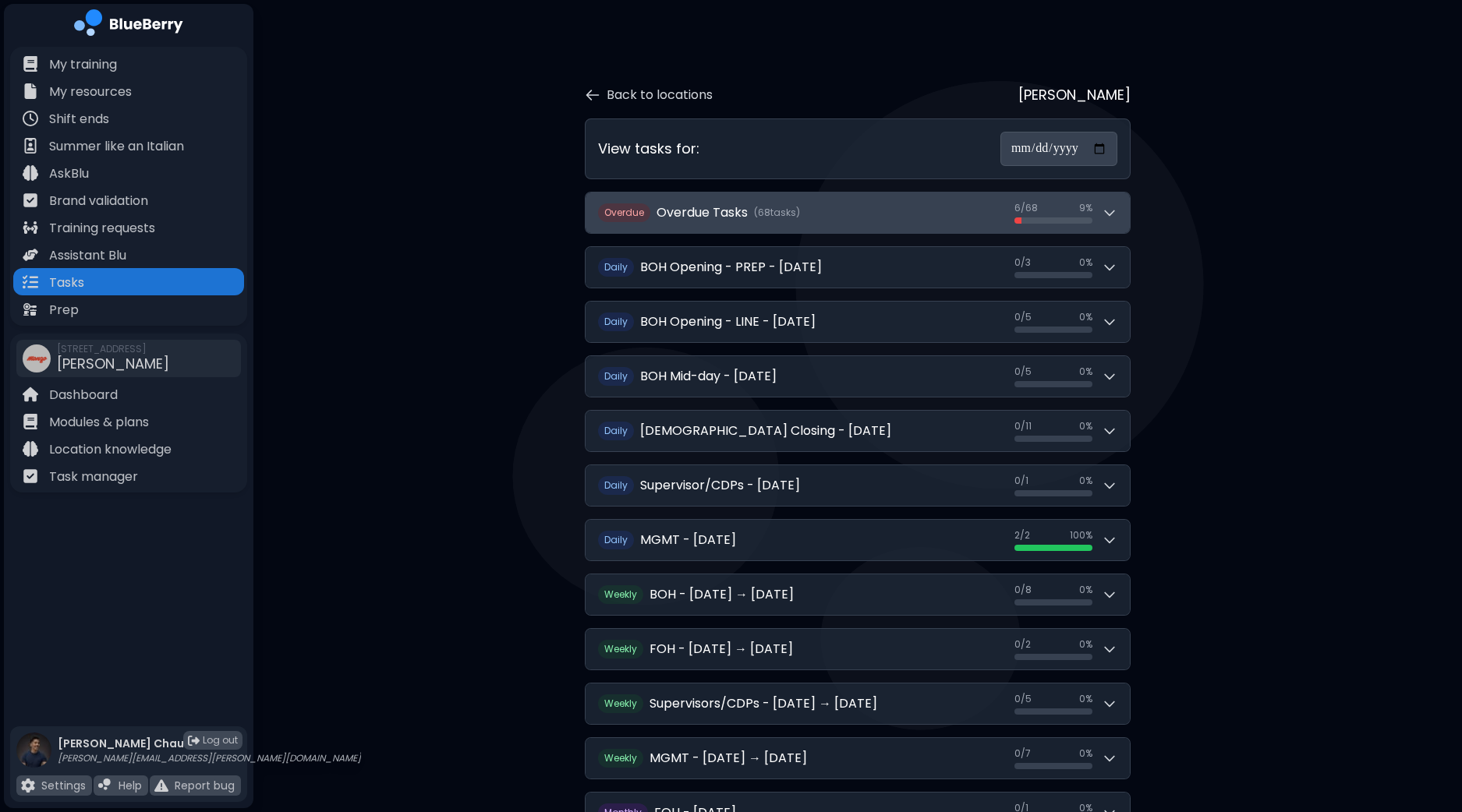
click at [1106, 202] on div "6 / 68 6 / 68 9 %" at bounding box center [1066, 213] width 103 height 22
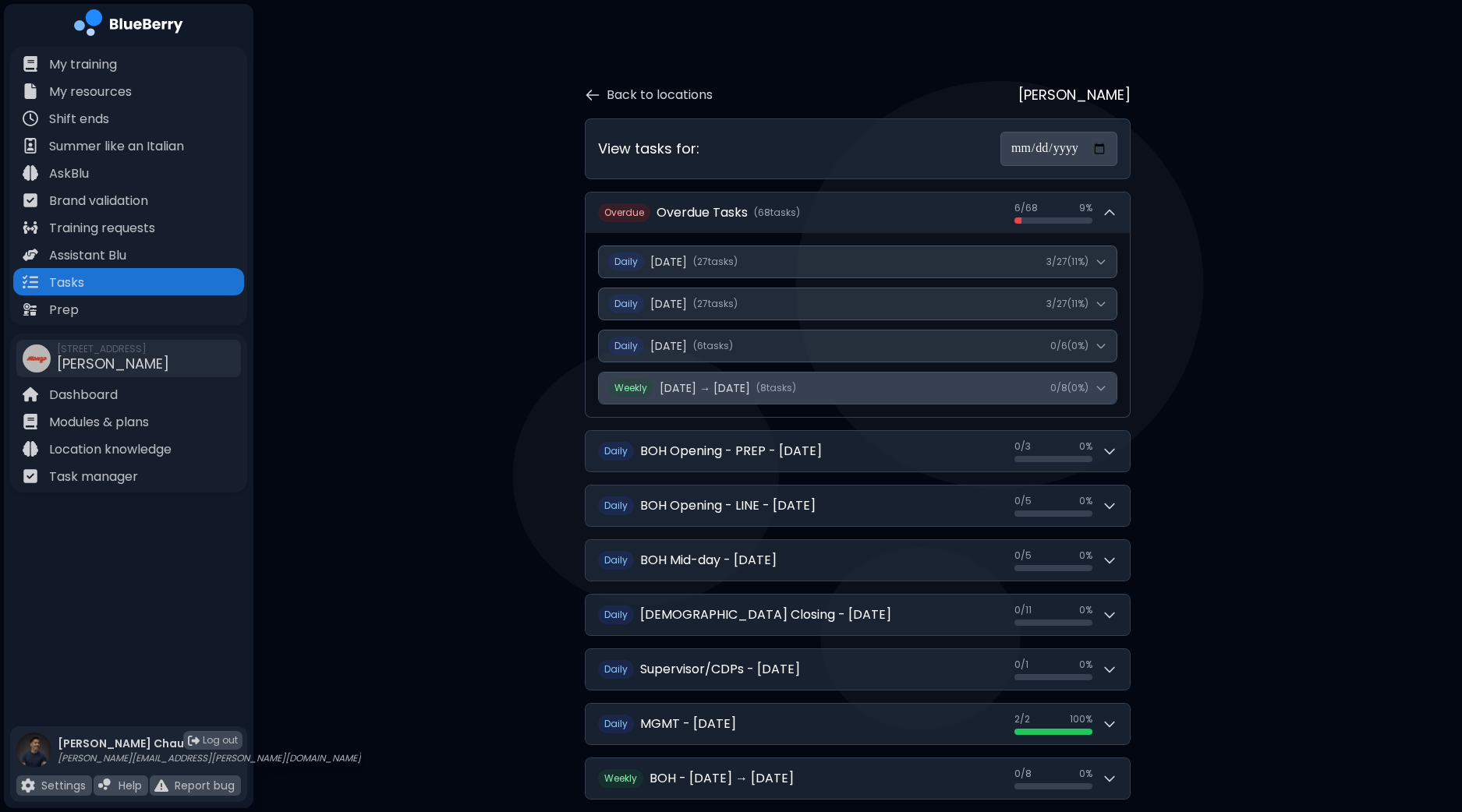
click at [1101, 388] on icon at bounding box center [1100, 389] width 7 height 4
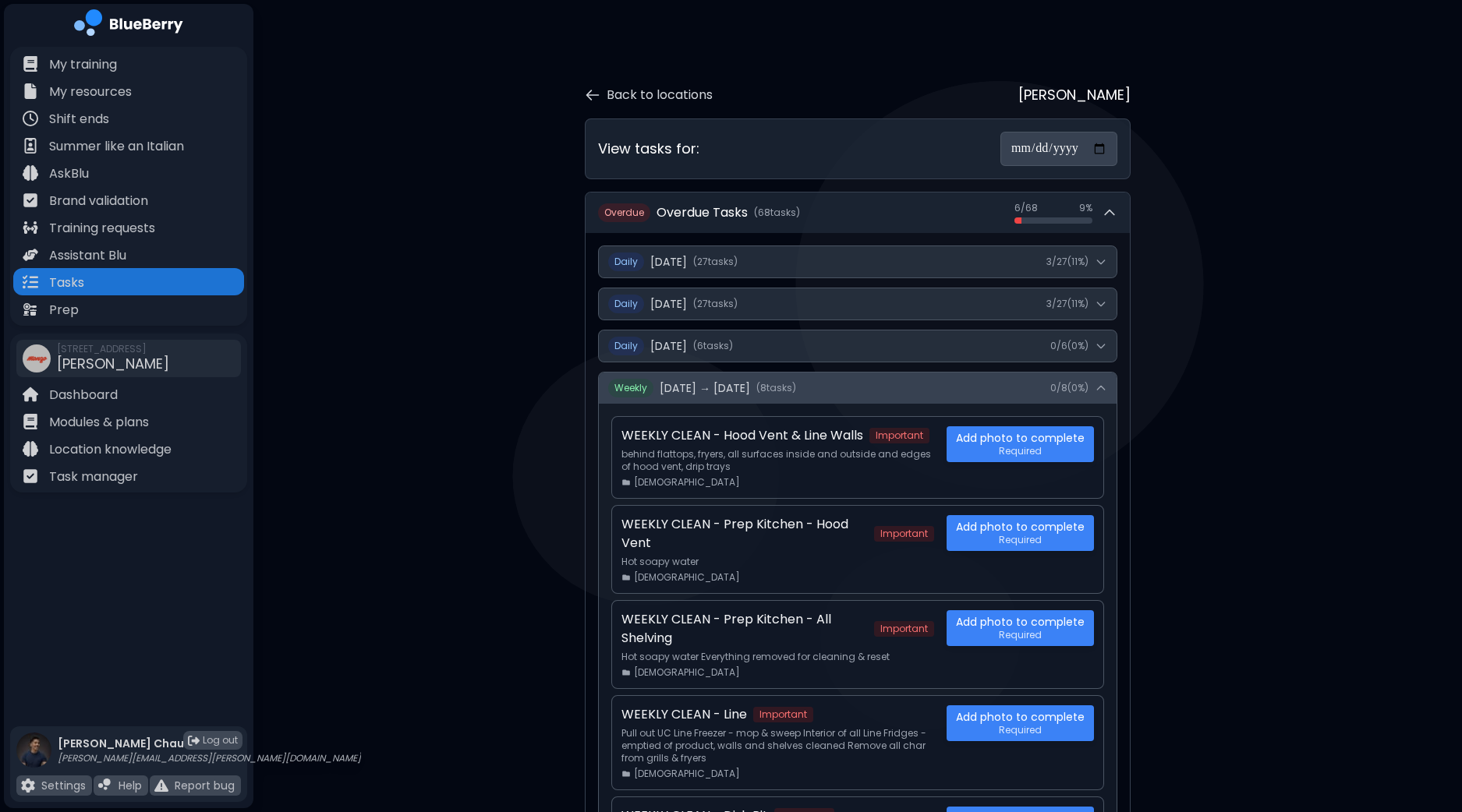
click at [1101, 388] on icon at bounding box center [1101, 389] width 13 height 13
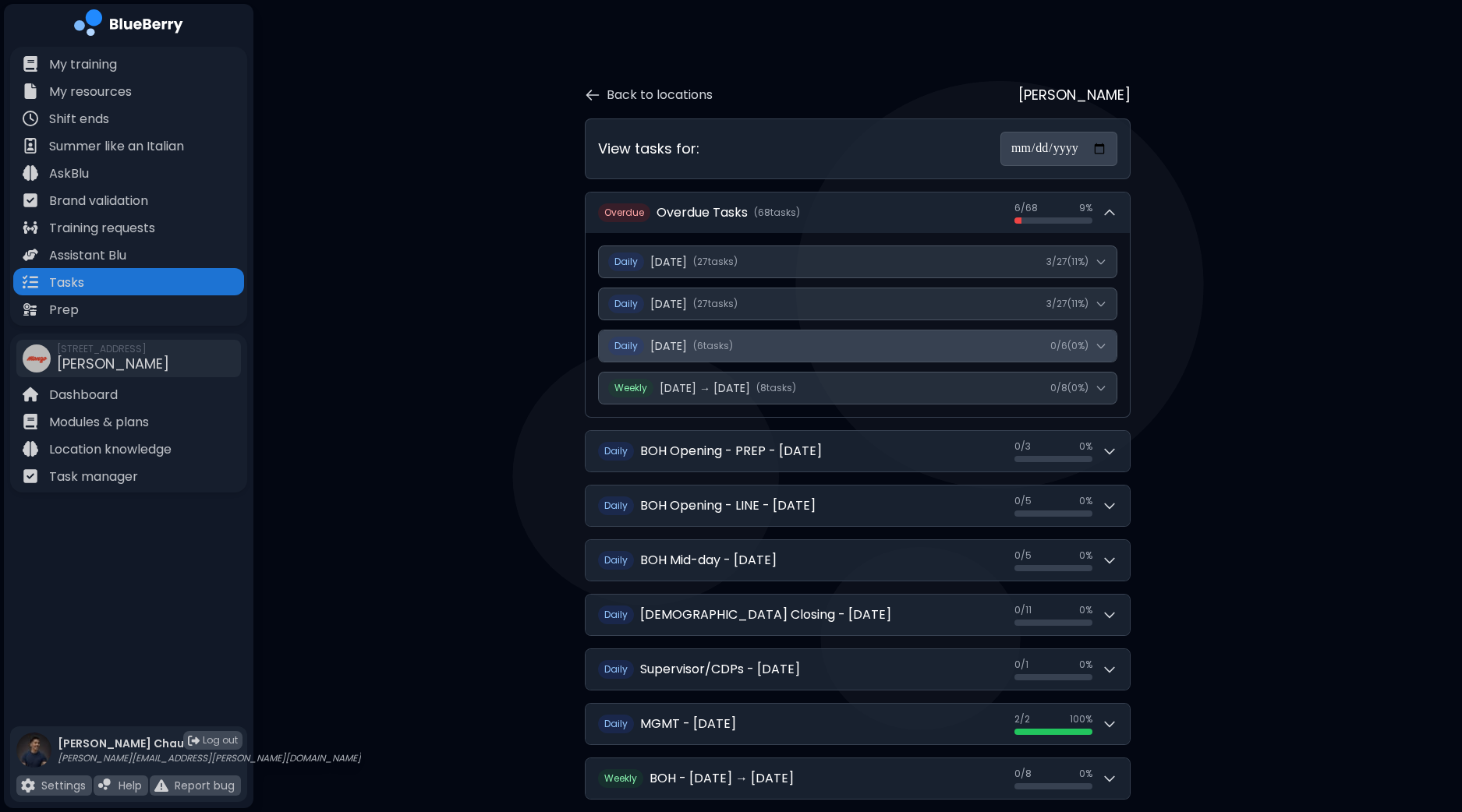
click at [1110, 339] on button "Daily [DATE] ( 6 task s ) 0 / 6 ( 0 %)" at bounding box center [858, 346] width 518 height 31
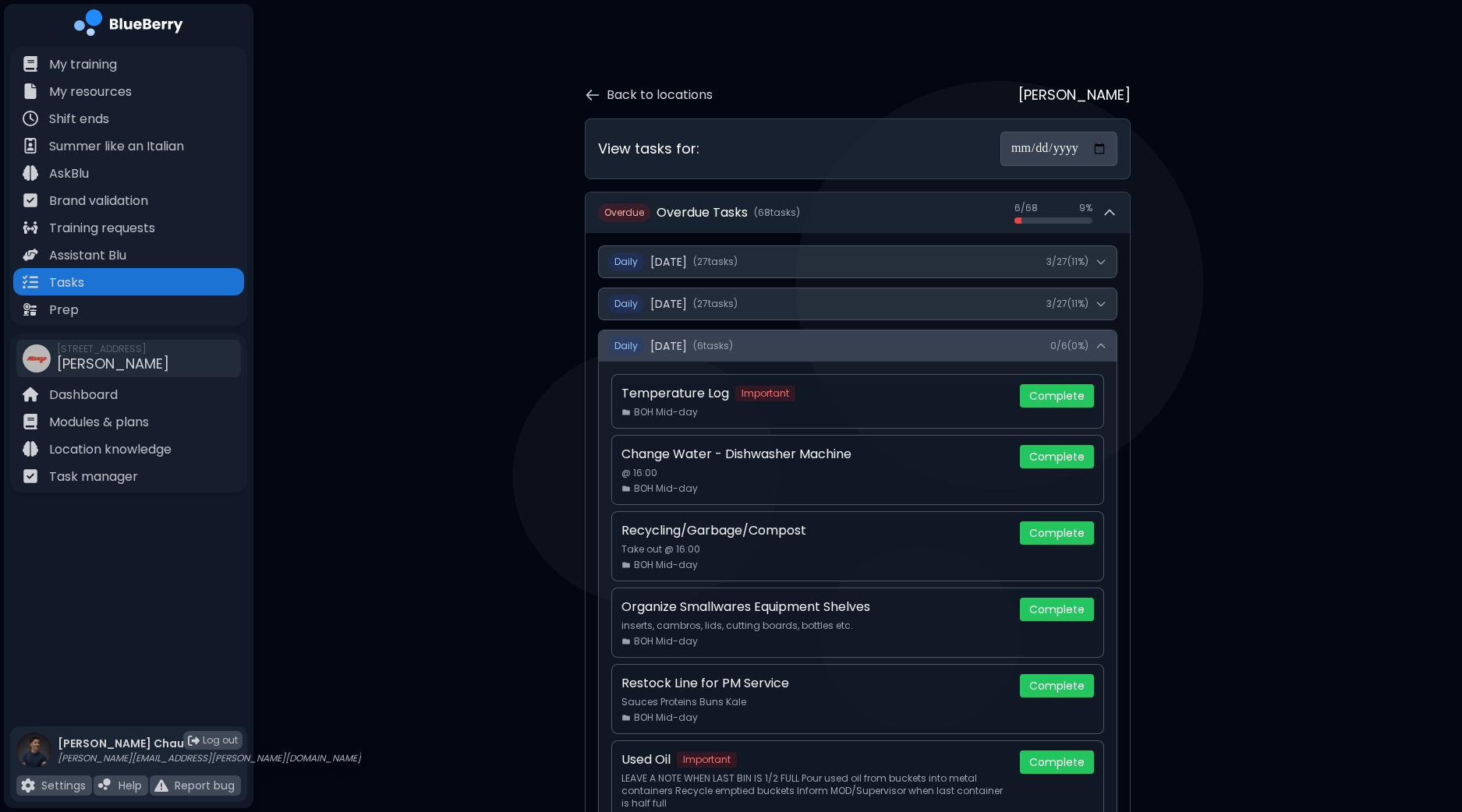
click at [1110, 339] on button "Daily [DATE] ( 6 task s ) 0 / 6 ( 0 %)" at bounding box center [858, 346] width 518 height 31
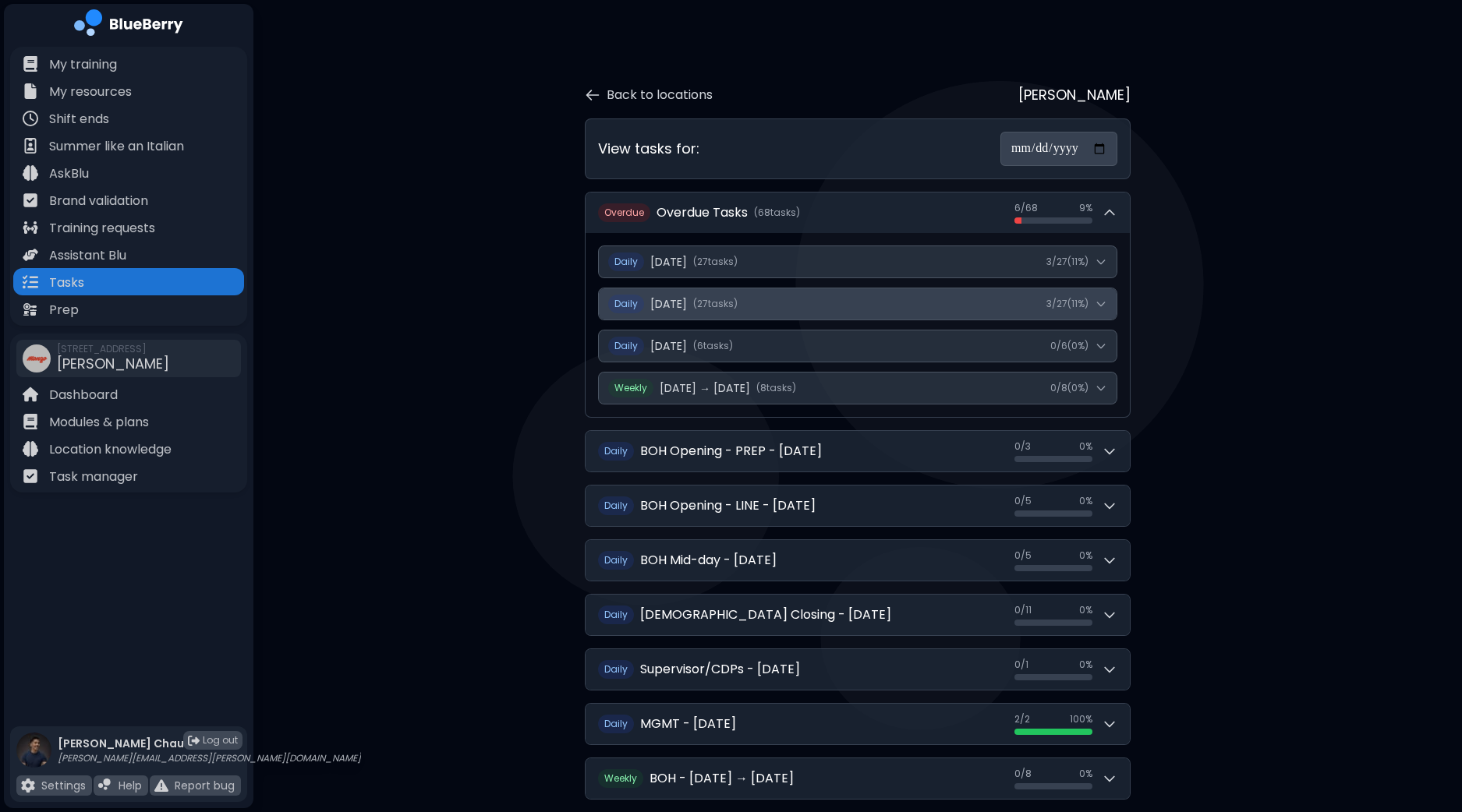
click at [1107, 298] on icon at bounding box center [1101, 304] width 13 height 13
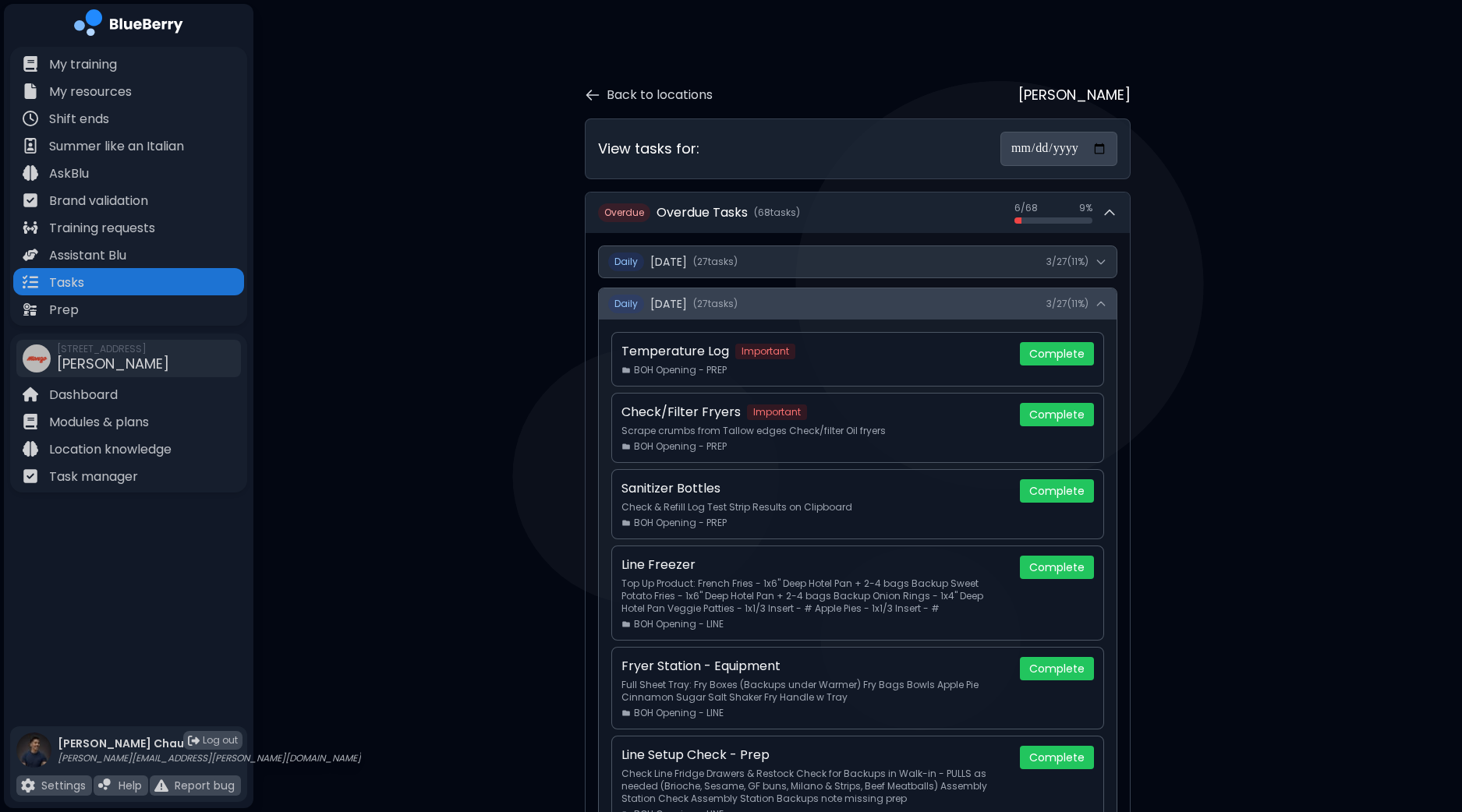
click at [1107, 298] on icon at bounding box center [1101, 304] width 13 height 13
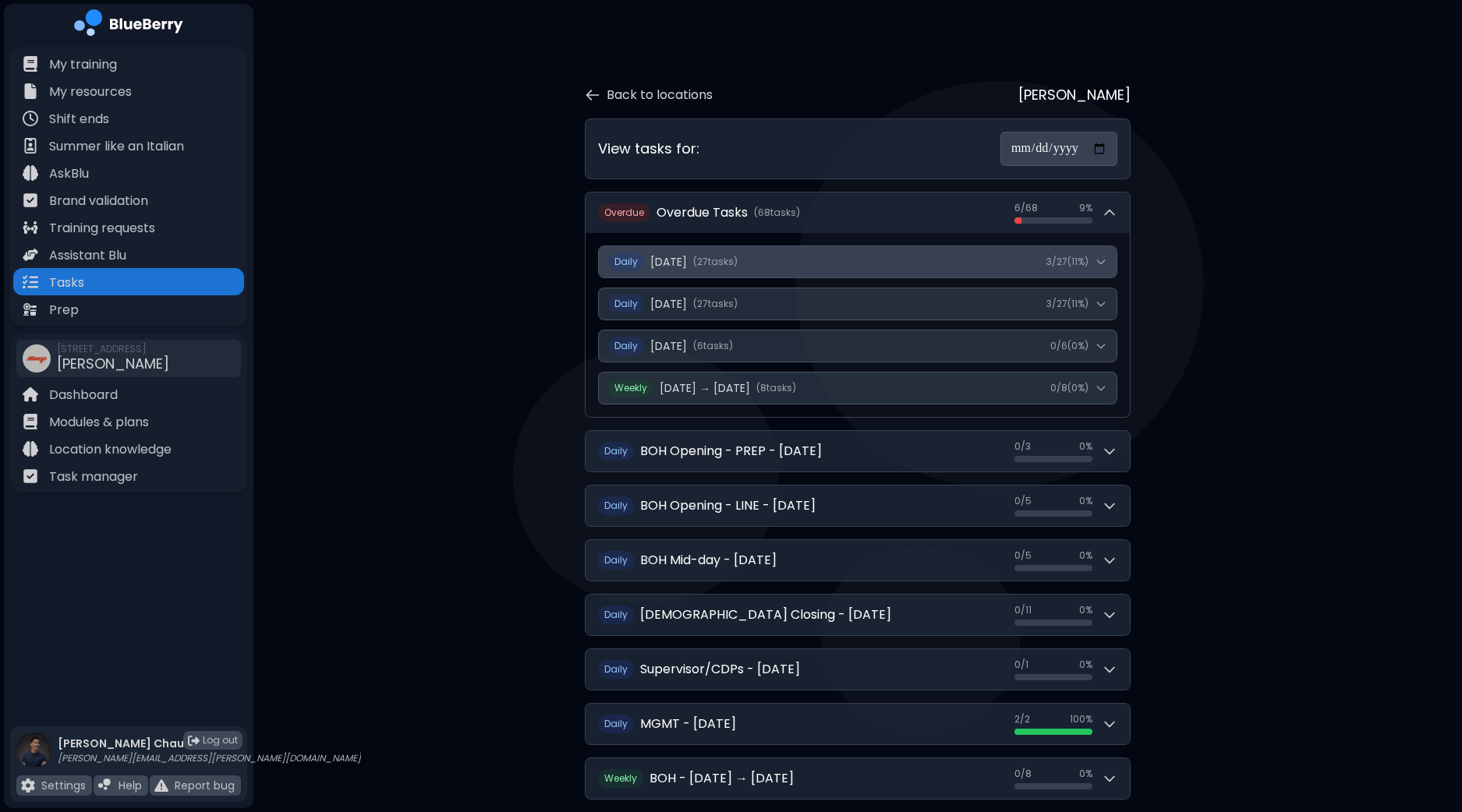
click at [1101, 256] on icon at bounding box center [1101, 262] width 13 height 13
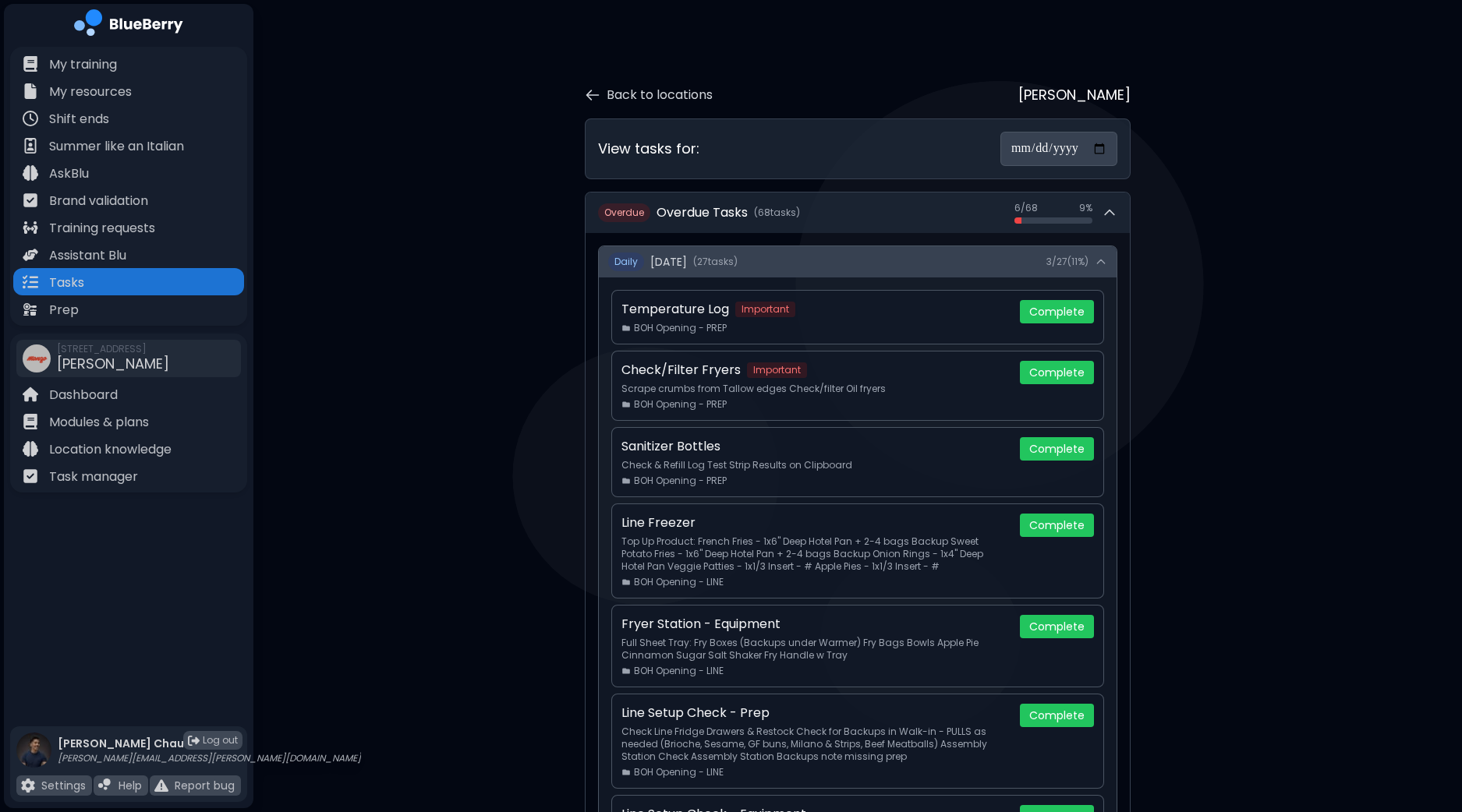
click at [1101, 256] on icon at bounding box center [1101, 262] width 13 height 13
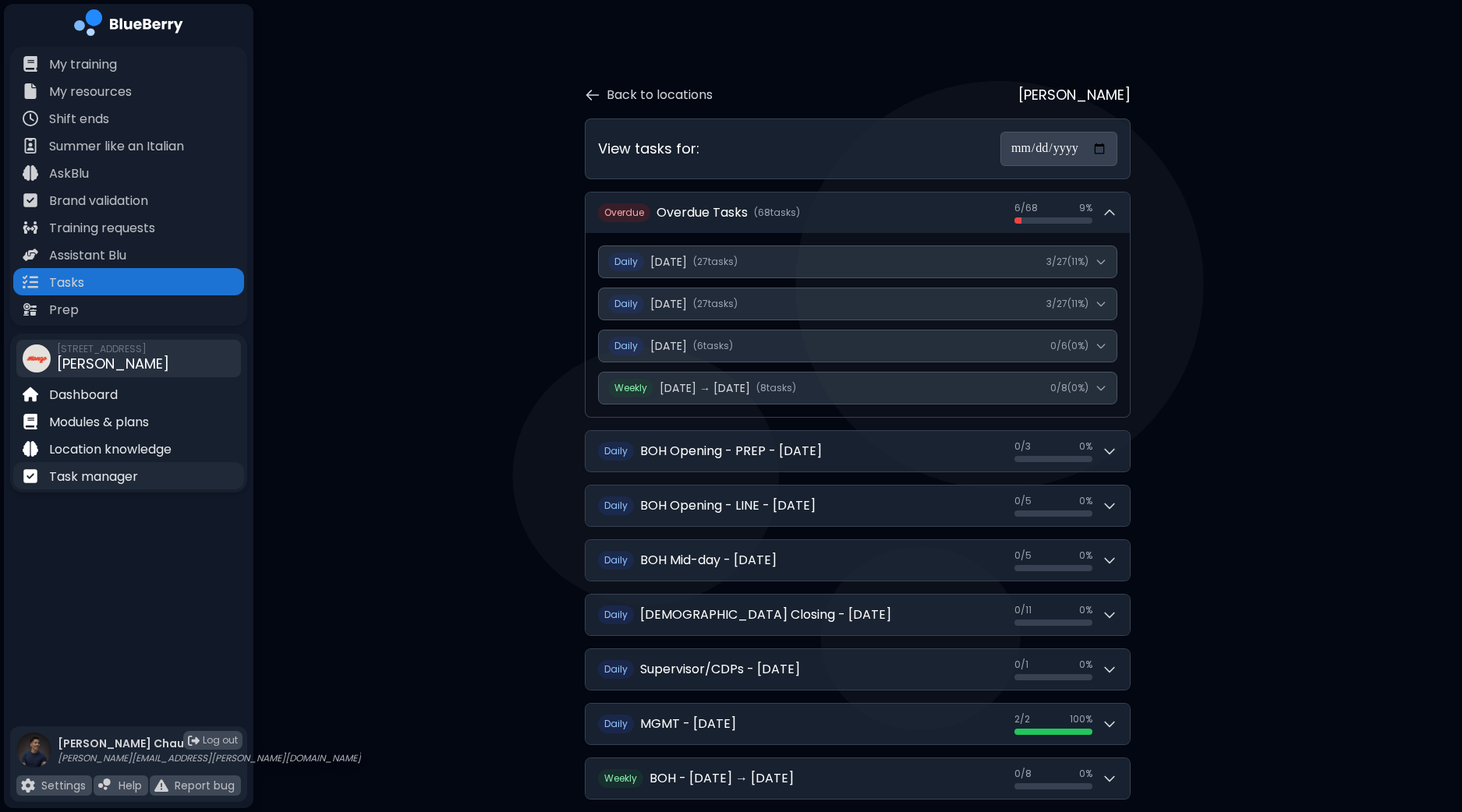
click at [98, 477] on p "Task manager" at bounding box center [94, 477] width 89 height 19
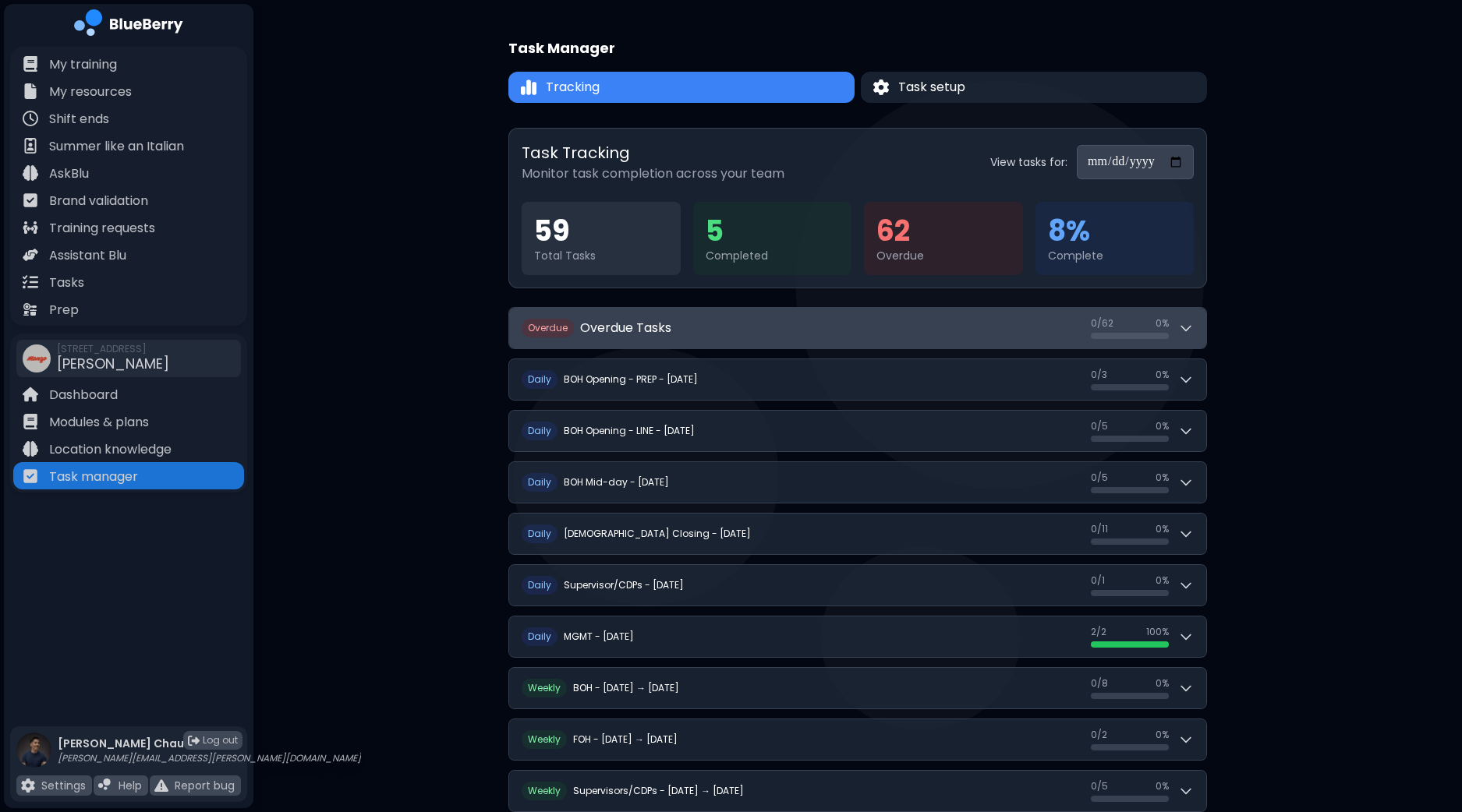
click at [1205, 321] on button "O verdue Overdue Tasks 0 / 62 0 / 62 0 %" at bounding box center [858, 327] width 697 height 40
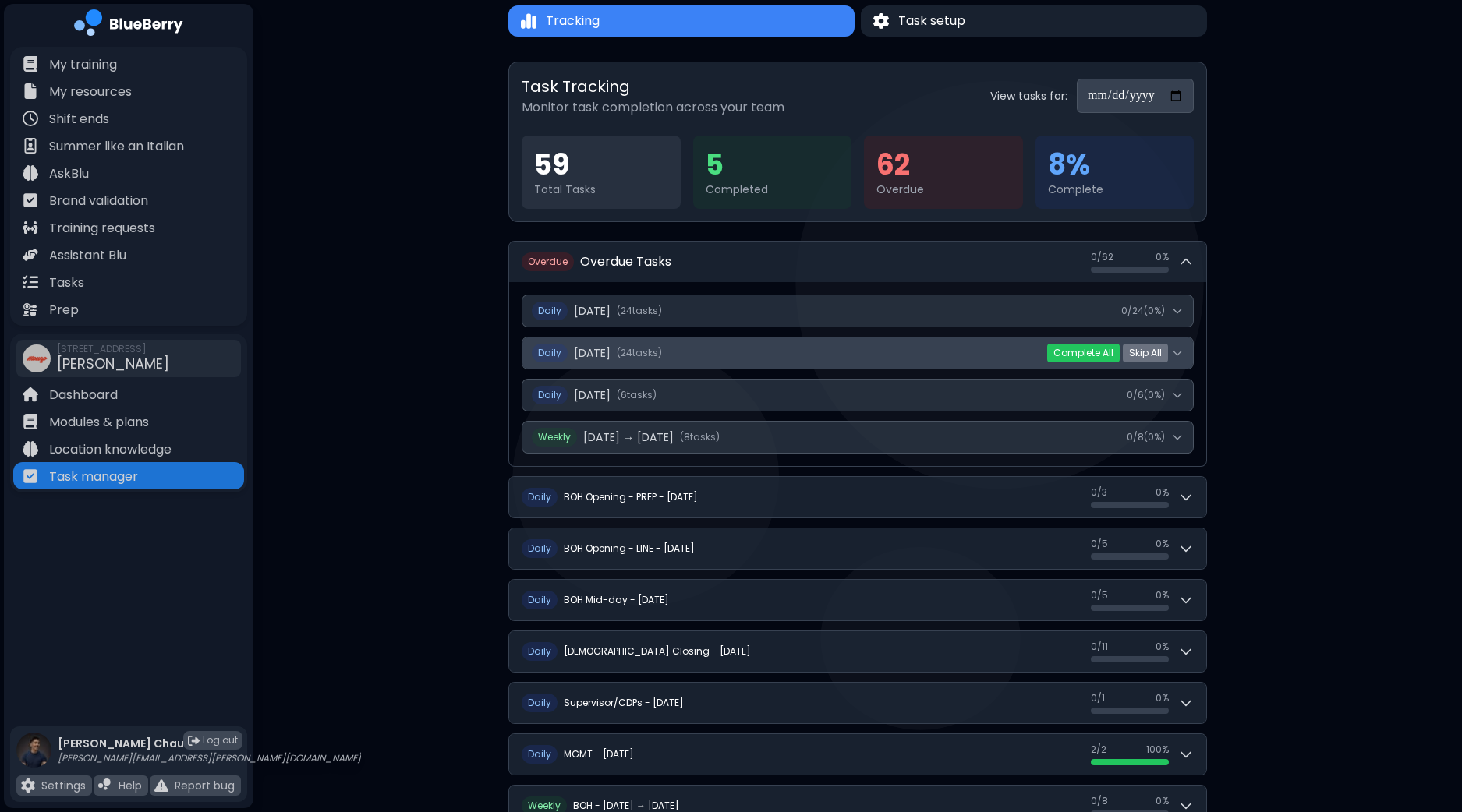
scroll to position [97, 0]
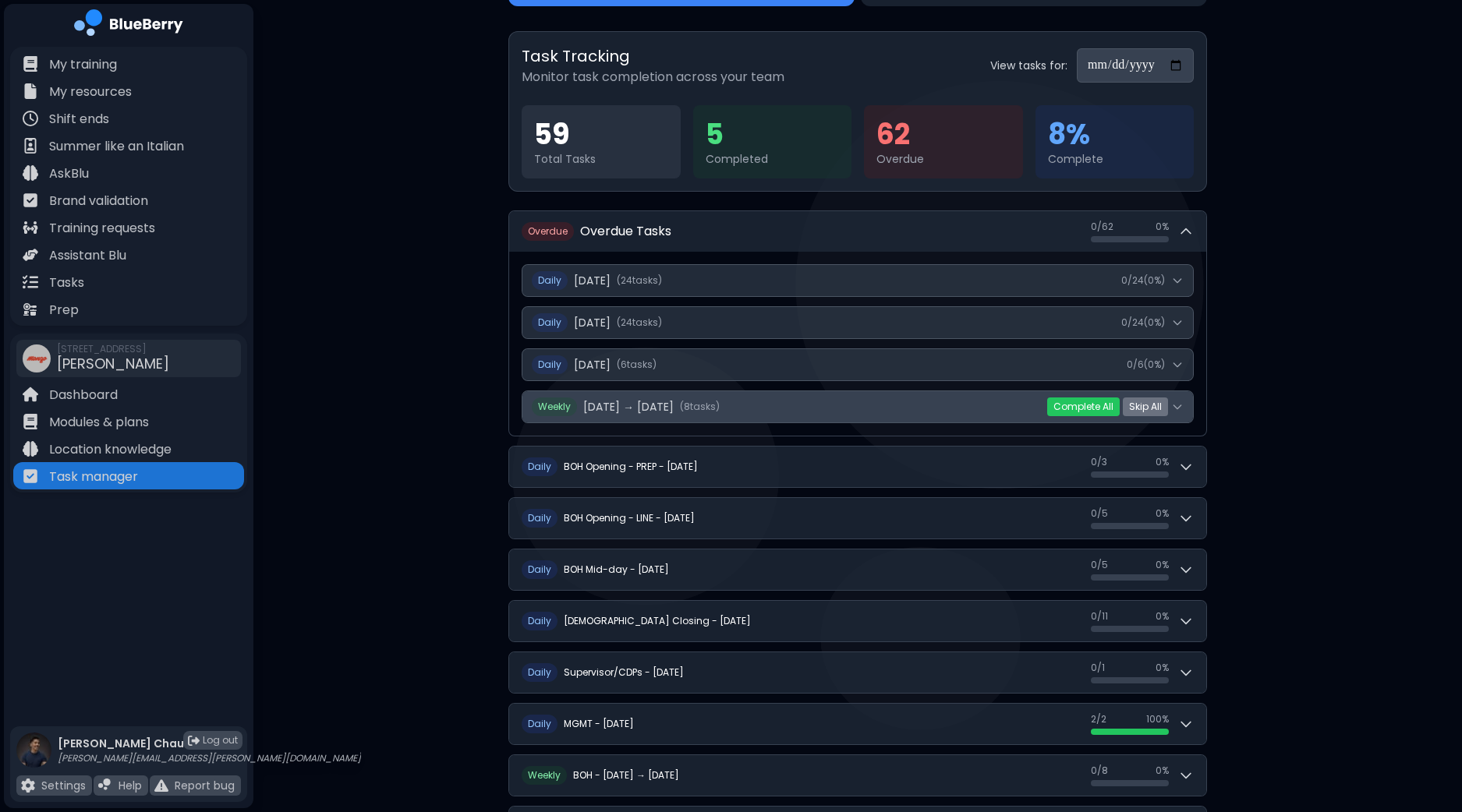
click at [1186, 403] on button "Weekly [DATE] → [DATE] ( 8 task s ) 0 / 8 ( 0 %)" at bounding box center [858, 407] width 670 height 31
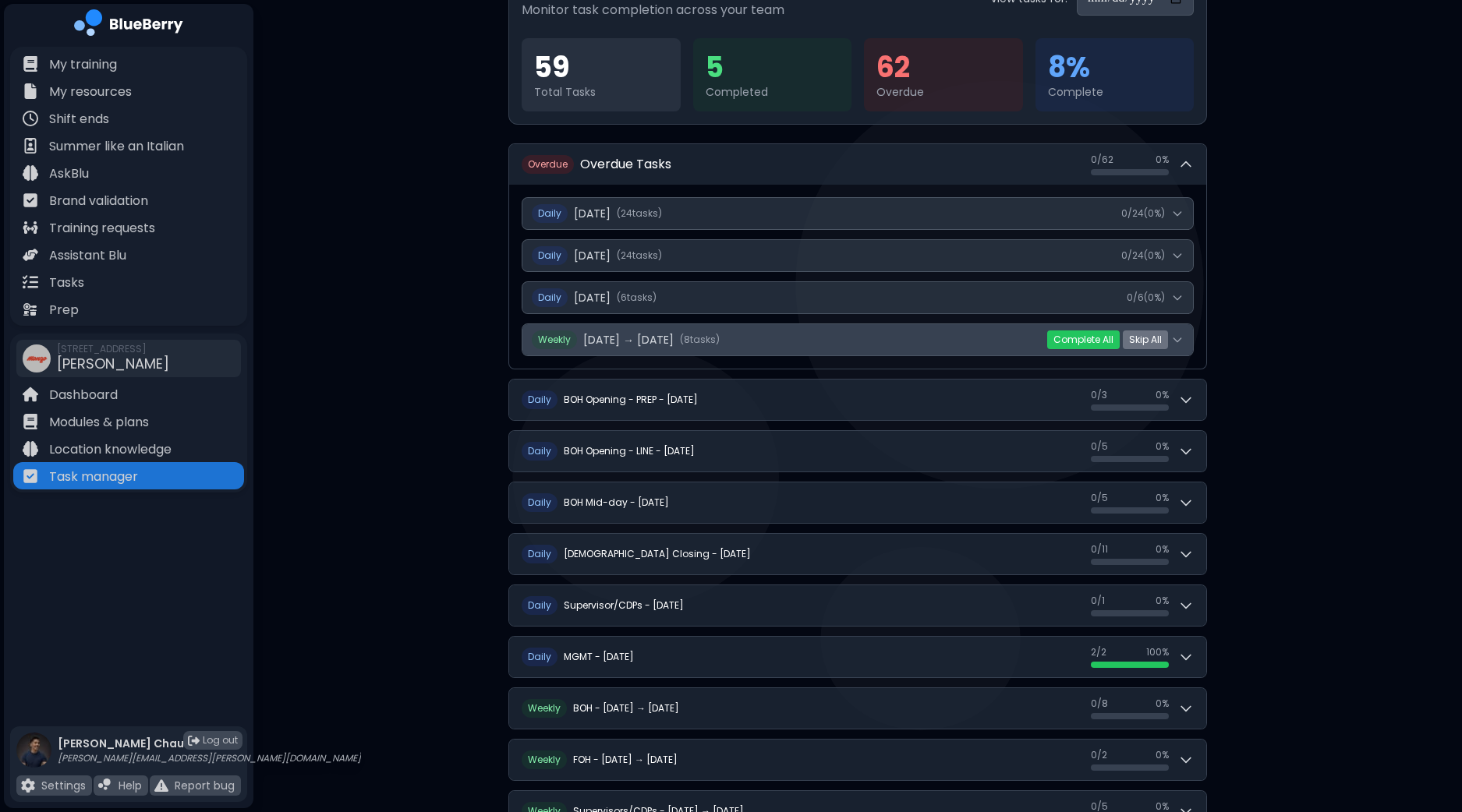
click at [1178, 407] on div "O verdue Overdue Tasks 0 / 62 0 / 62 0 % Daily [DATE] ( 24 task s ) 0 / 24 ( 0 …" at bounding box center [858, 617] width 699 height 947
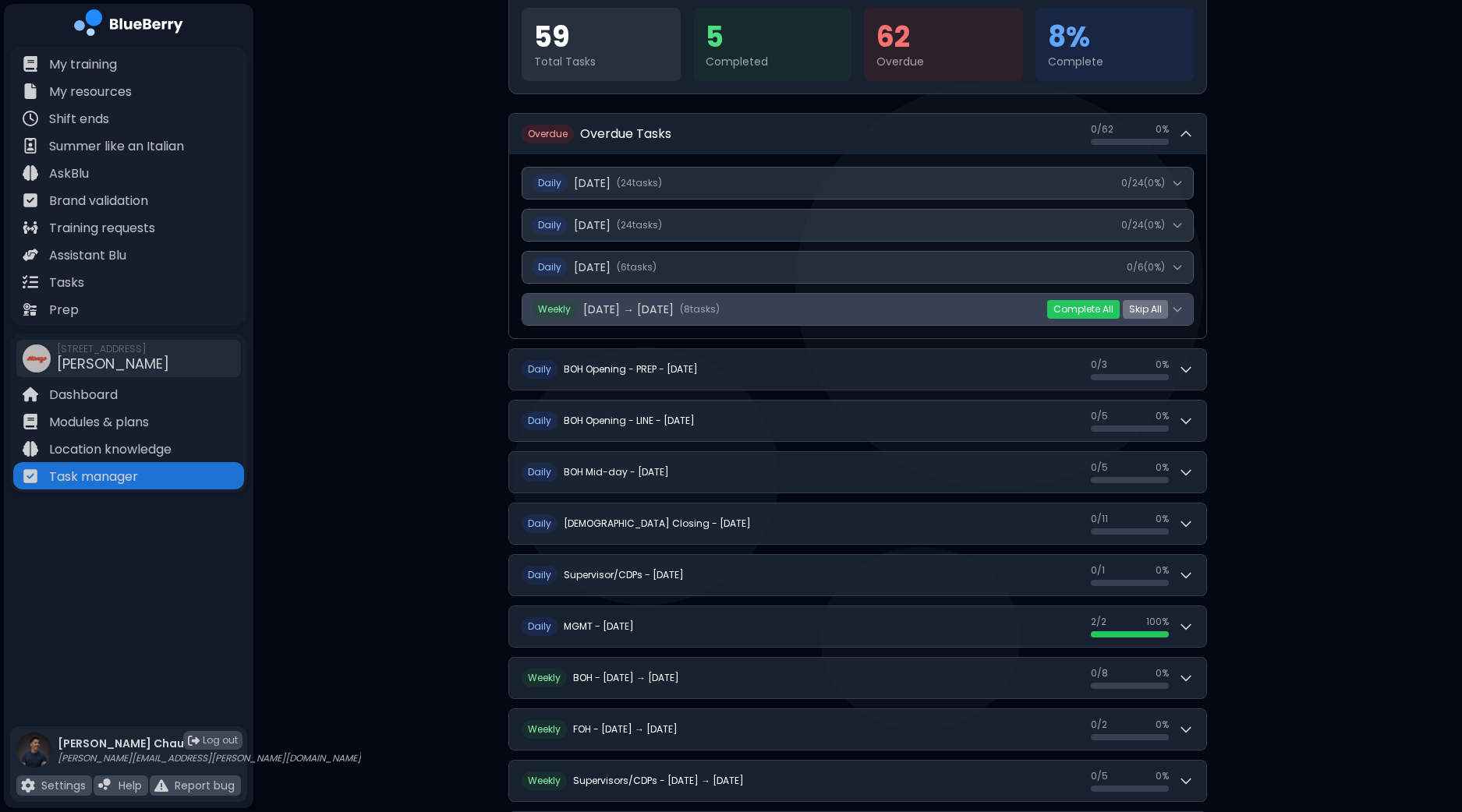
click at [1180, 308] on icon at bounding box center [1177, 309] width 7 height 4
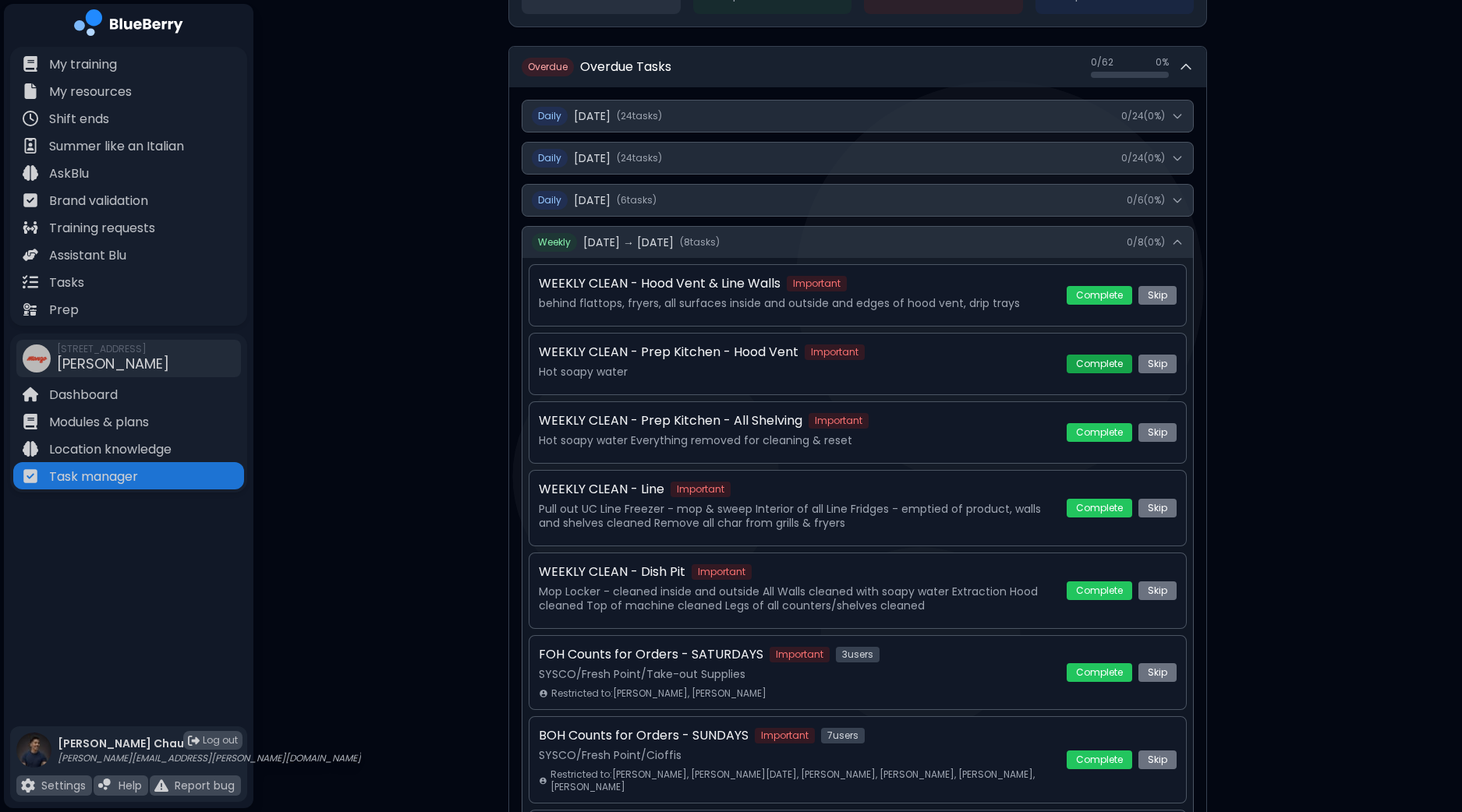
scroll to position [389, 0]
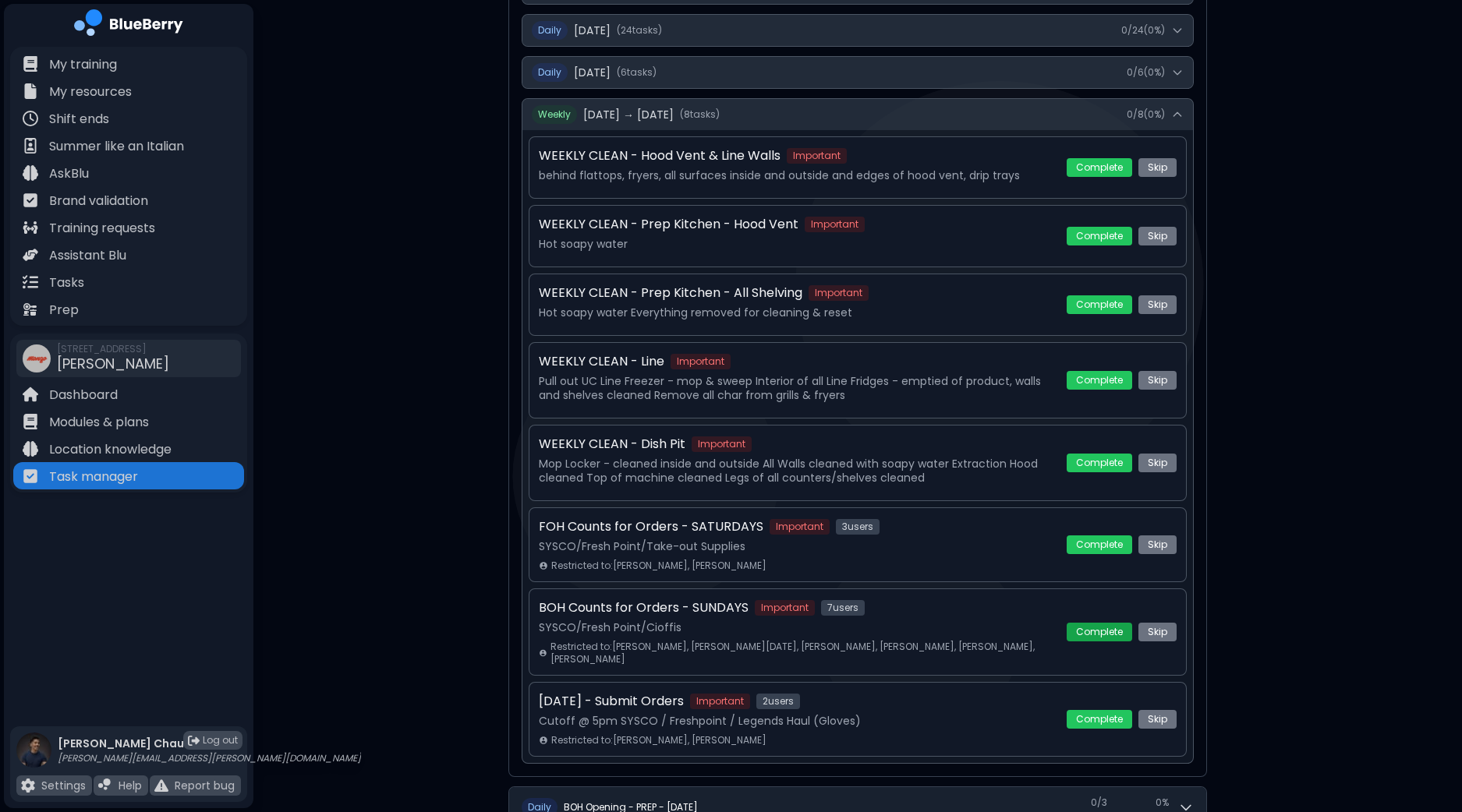
click at [1103, 627] on button "Complete" at bounding box center [1099, 633] width 66 height 19
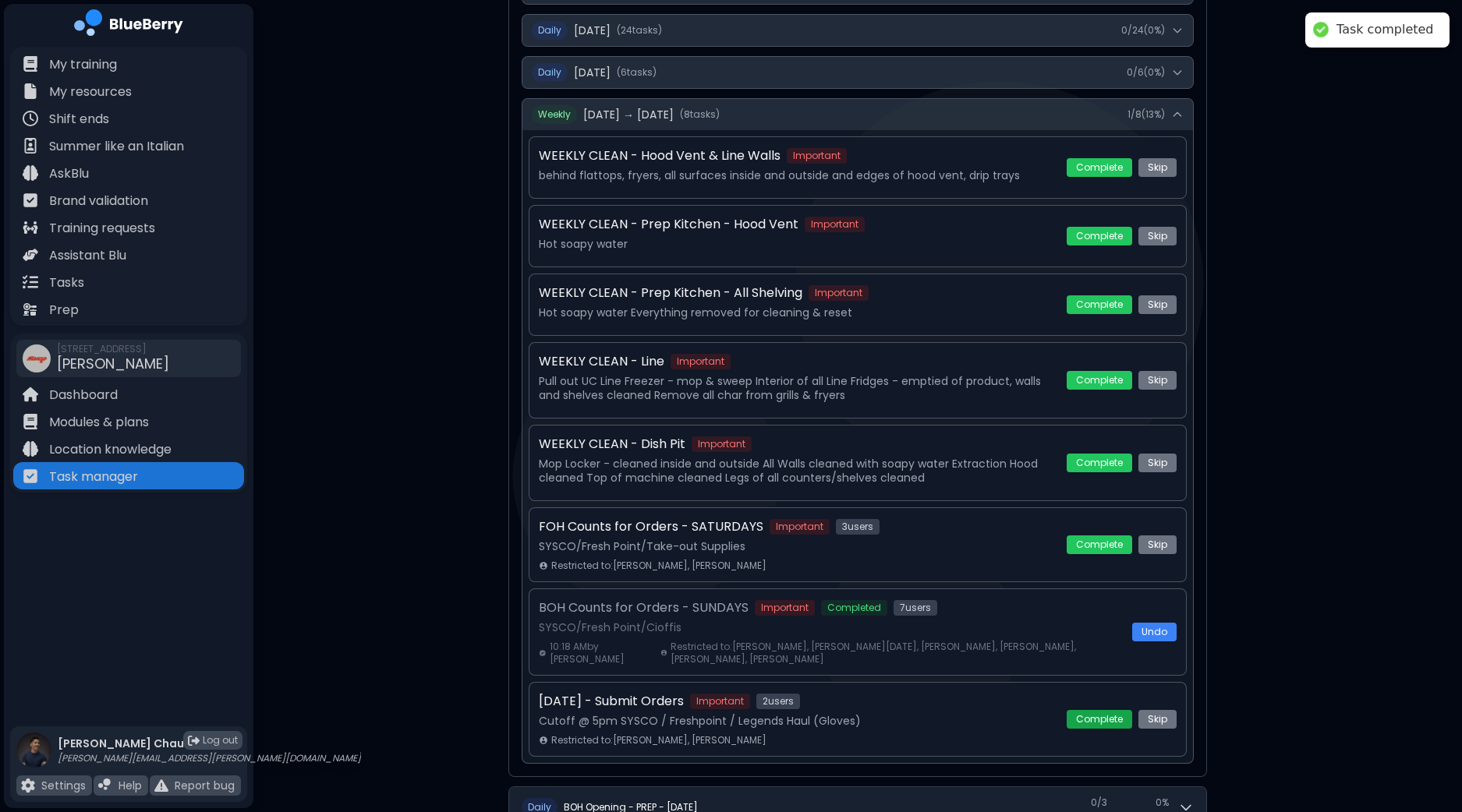
click at [1101, 714] on button "Complete" at bounding box center [1099, 720] width 66 height 19
click at [1089, 542] on button "Complete" at bounding box center [1099, 545] width 66 height 19
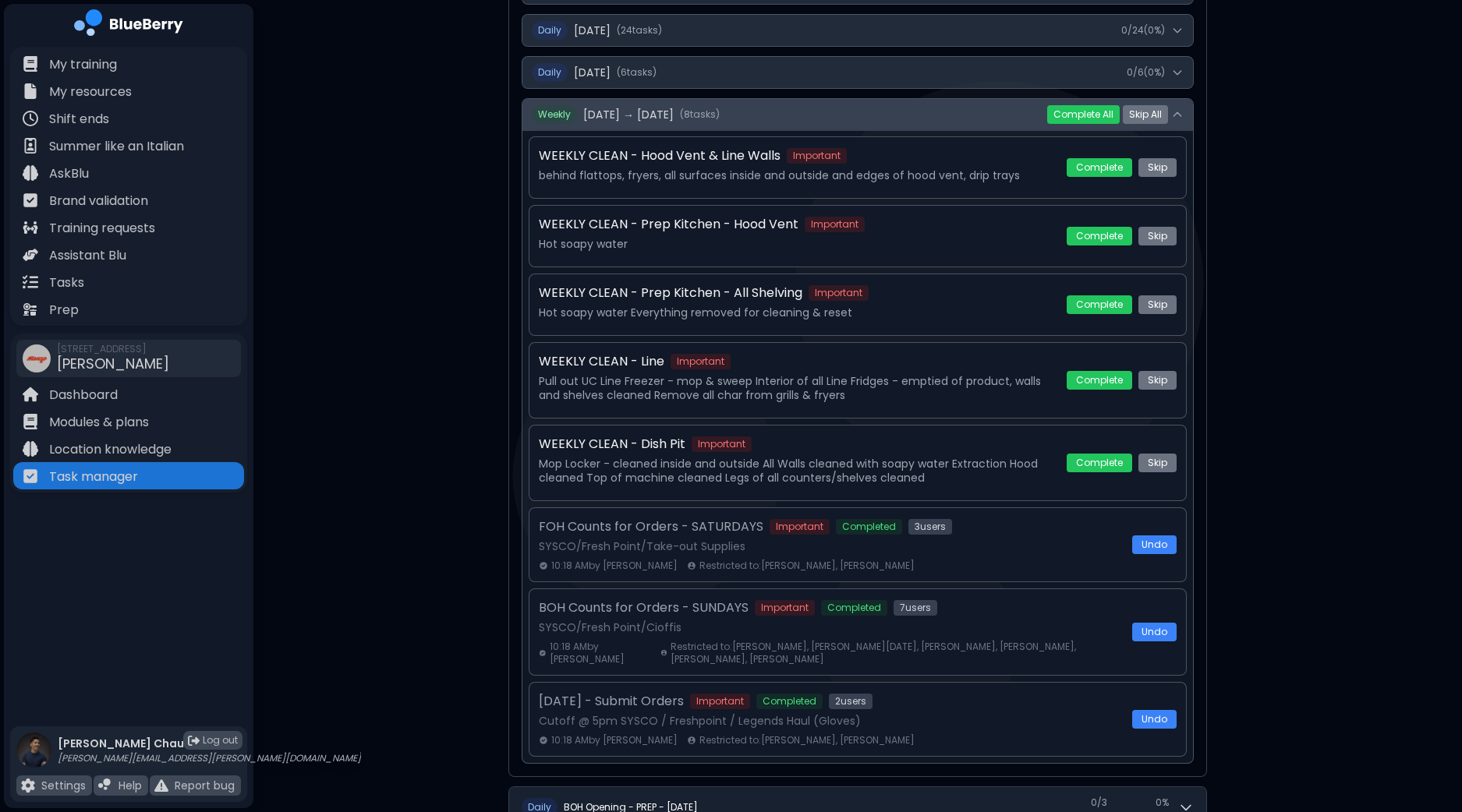
click at [1181, 113] on icon at bounding box center [1178, 115] width 13 height 13
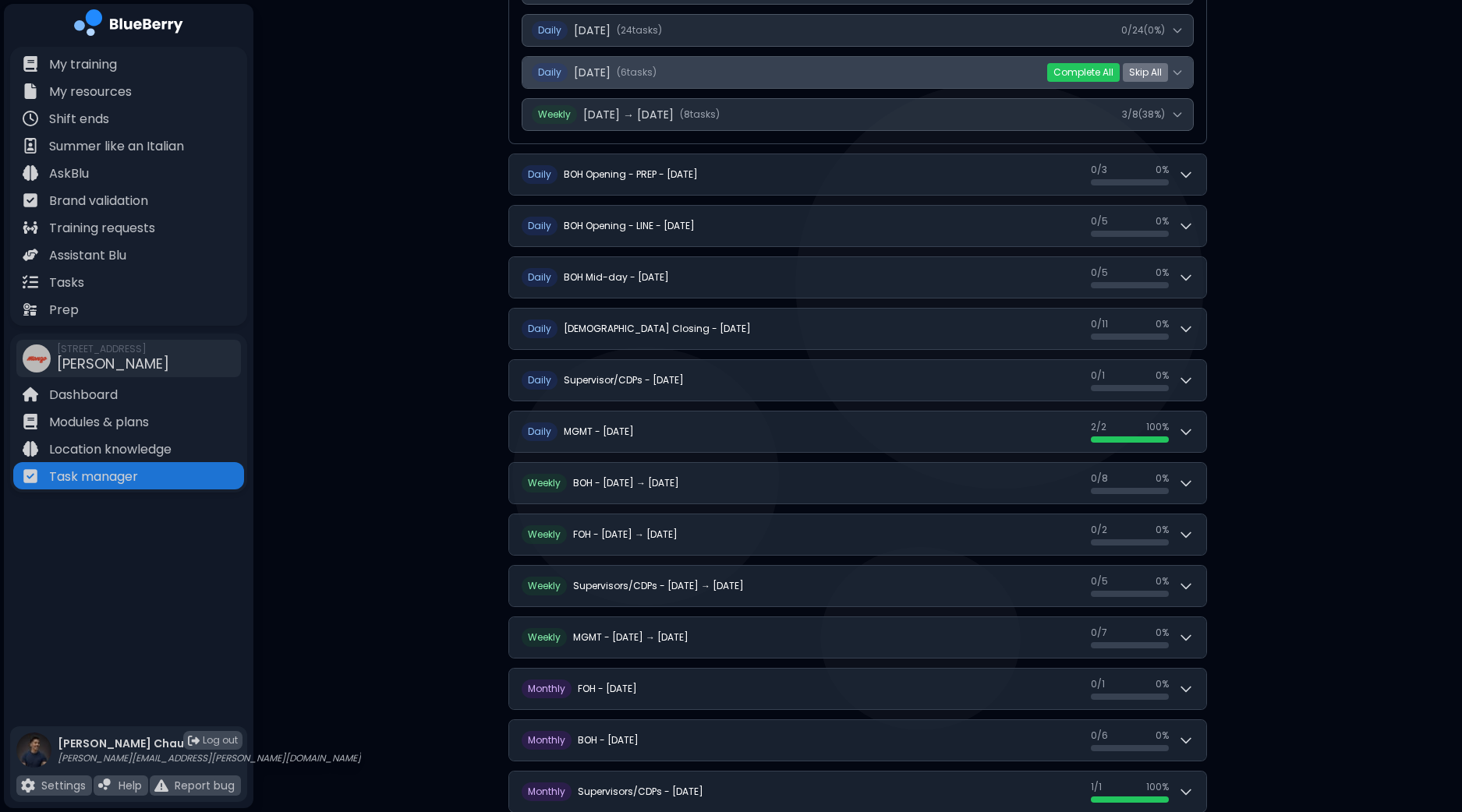
click at [1180, 76] on button "Daily [DATE] ( 6 task s ) 0 / 6 ( 0 %)" at bounding box center [858, 72] width 670 height 31
click at [1181, 71] on icon at bounding box center [1178, 73] width 13 height 13
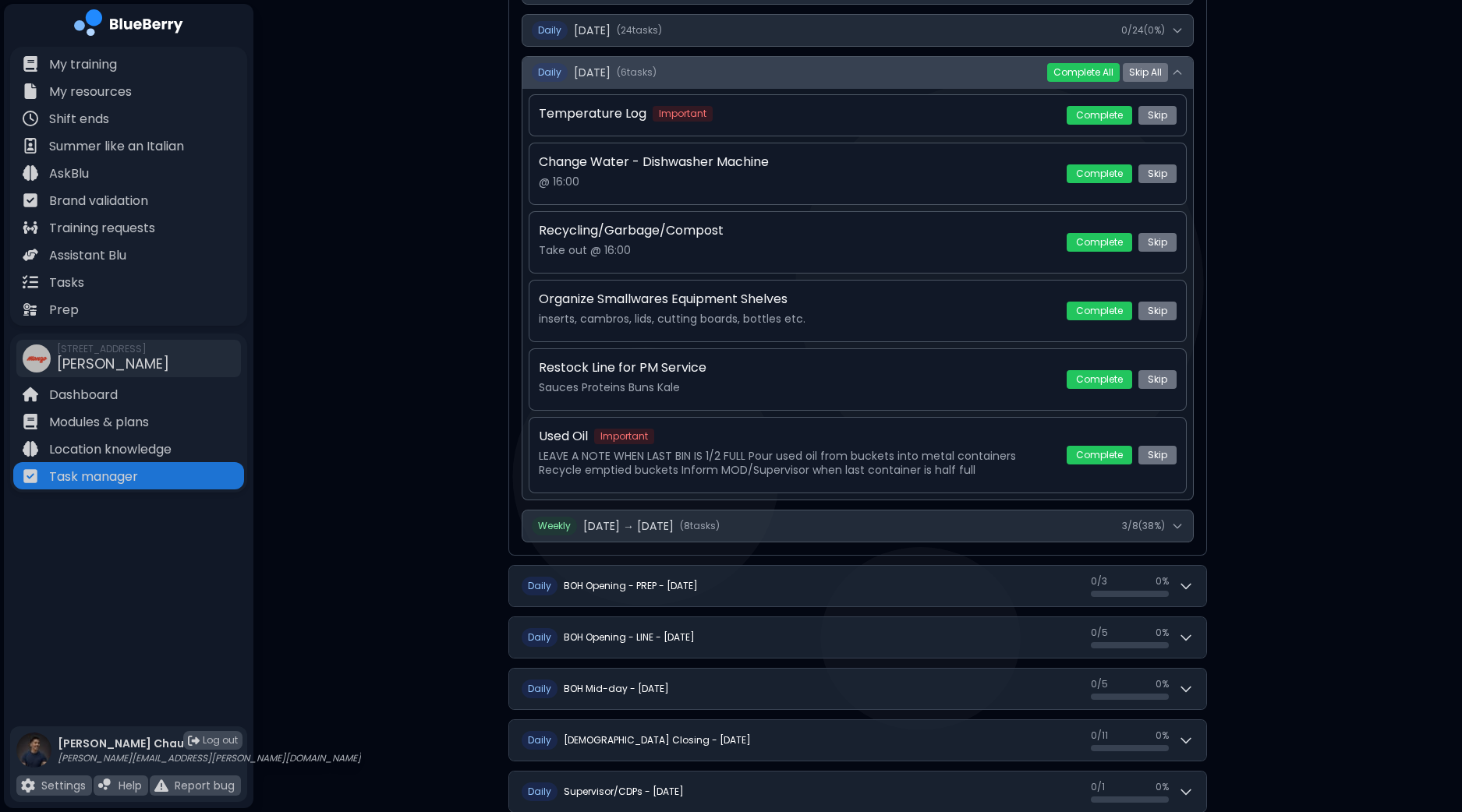
click at [1181, 71] on icon at bounding box center [1178, 73] width 13 height 13
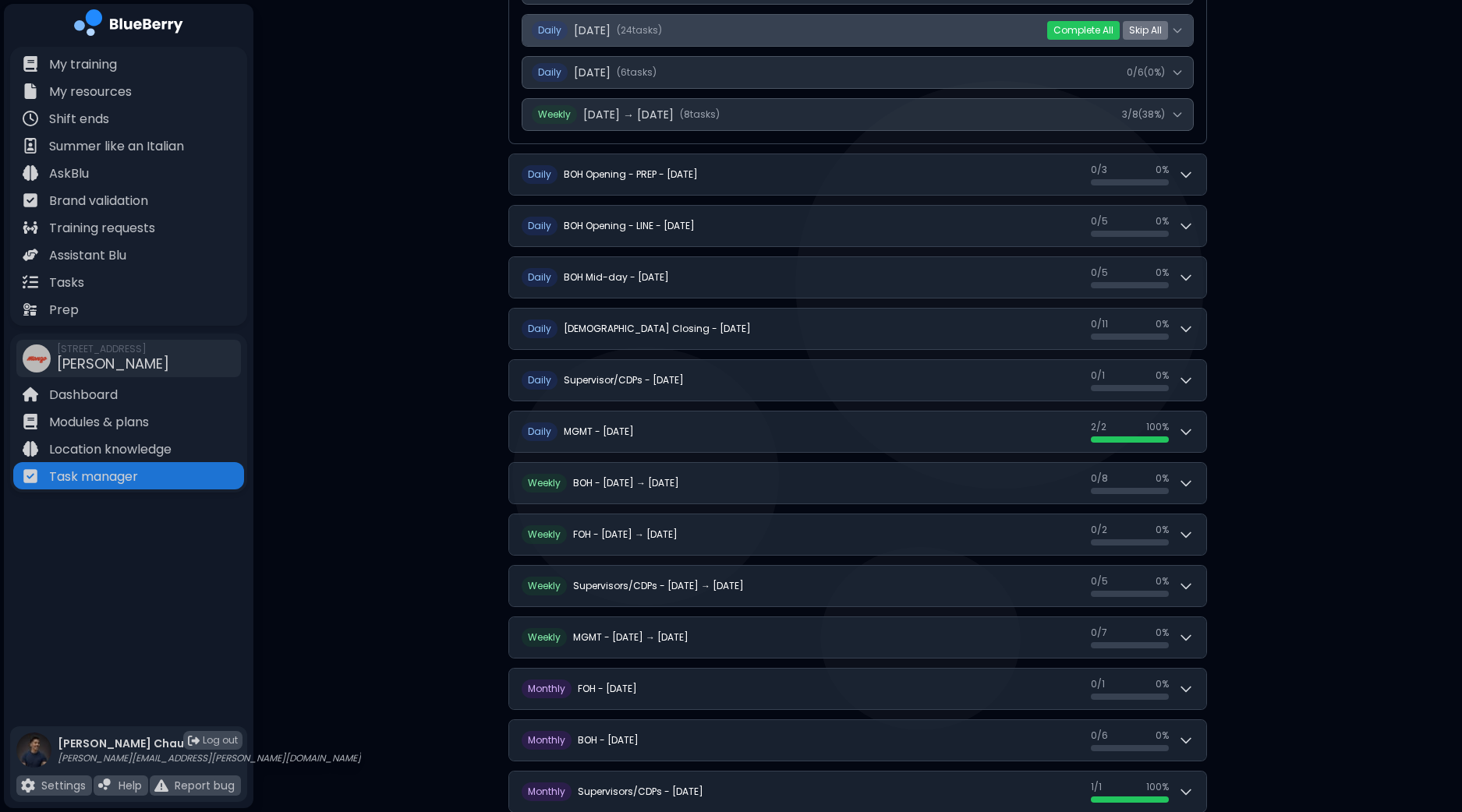
click at [1177, 33] on icon at bounding box center [1178, 30] width 13 height 13
click at [1177, 29] on icon at bounding box center [1177, 30] width 7 height 4
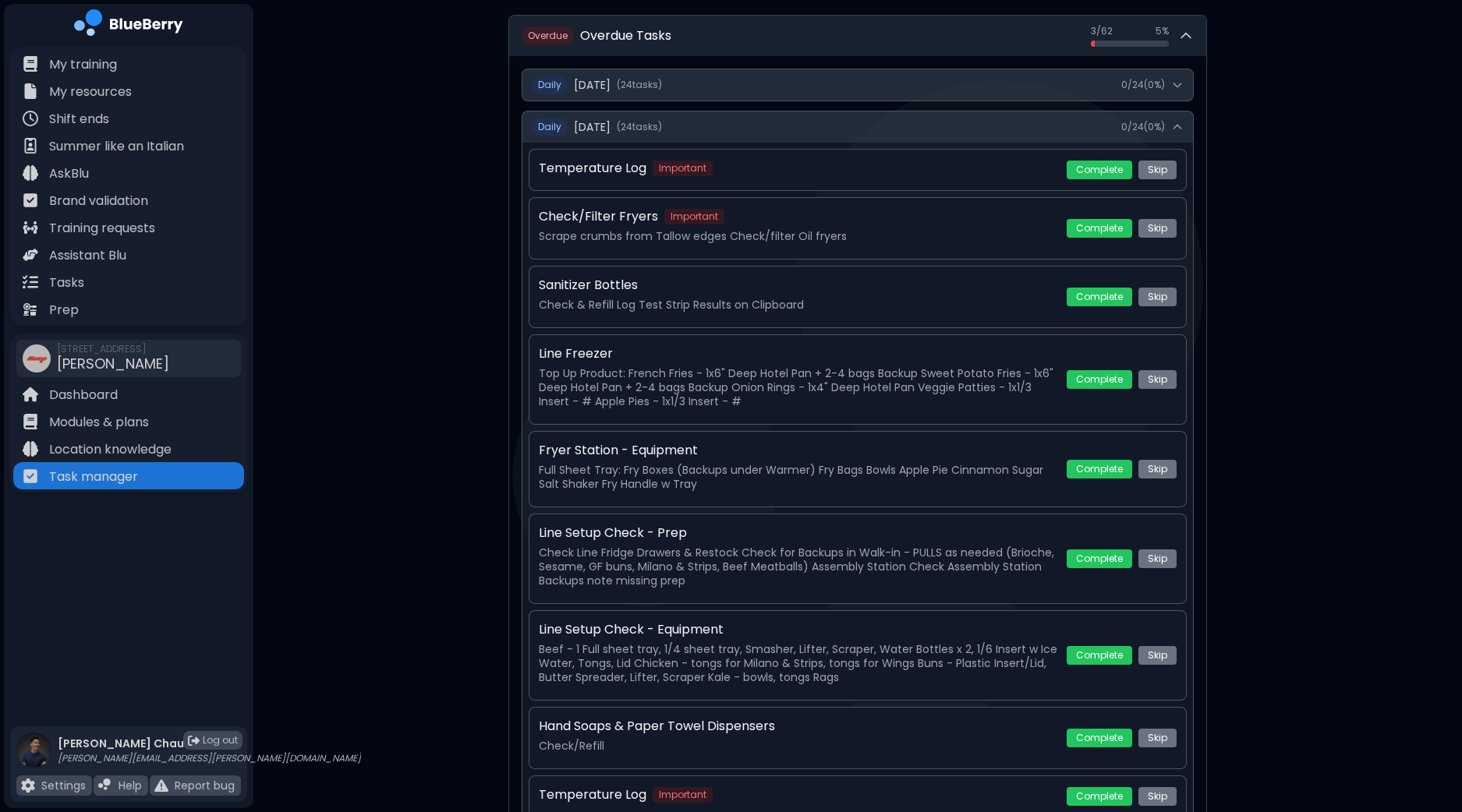
scroll to position [97, 0]
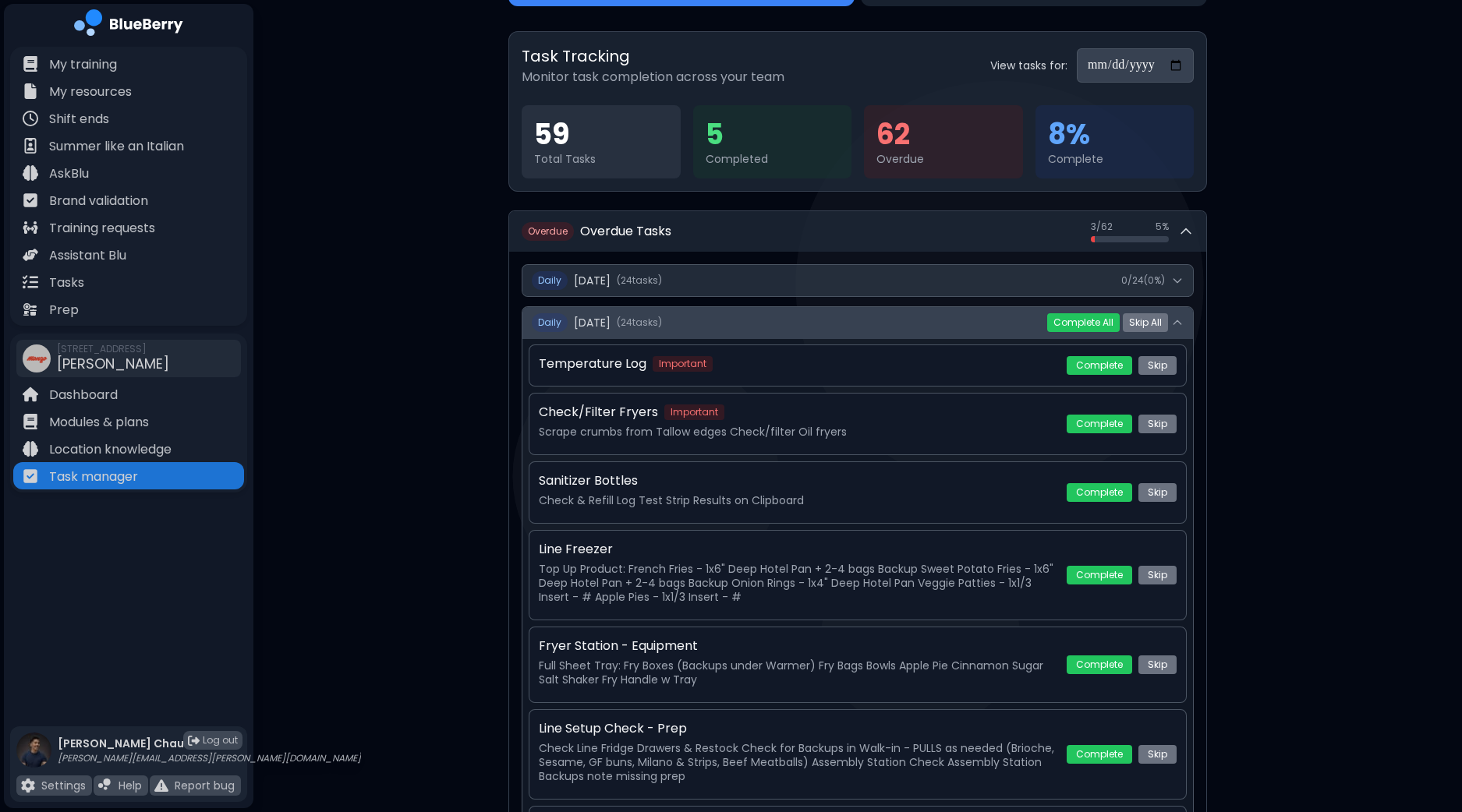
click at [1179, 313] on button "Daily [DATE] ( 24 task s ) 0 / 24 ( 0 %)" at bounding box center [858, 322] width 670 height 31
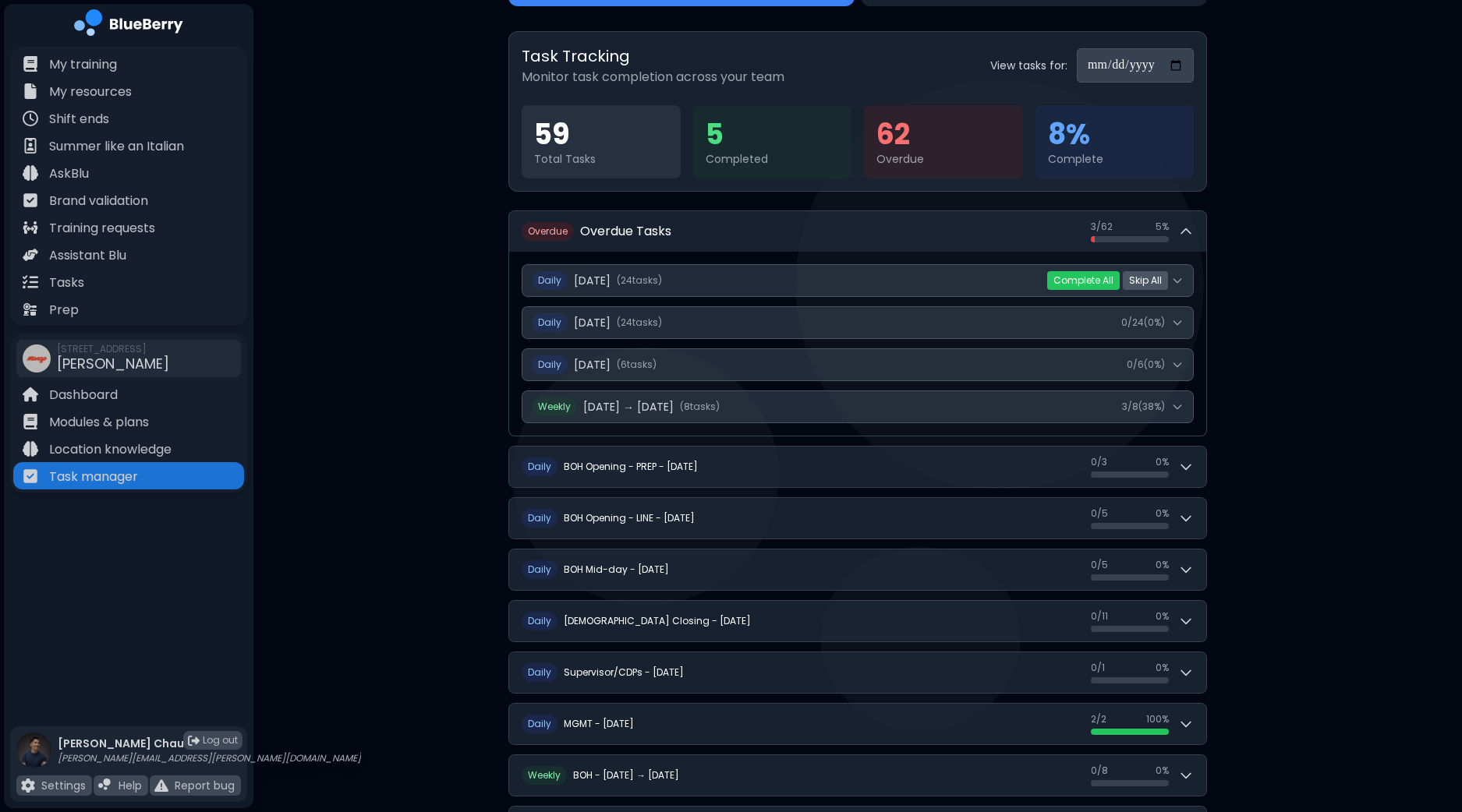
click at [1148, 277] on button "Skip All" at bounding box center [1145, 281] width 45 height 19
click at [1116, 281] on button "Yes" at bounding box center [1119, 281] width 29 height 16
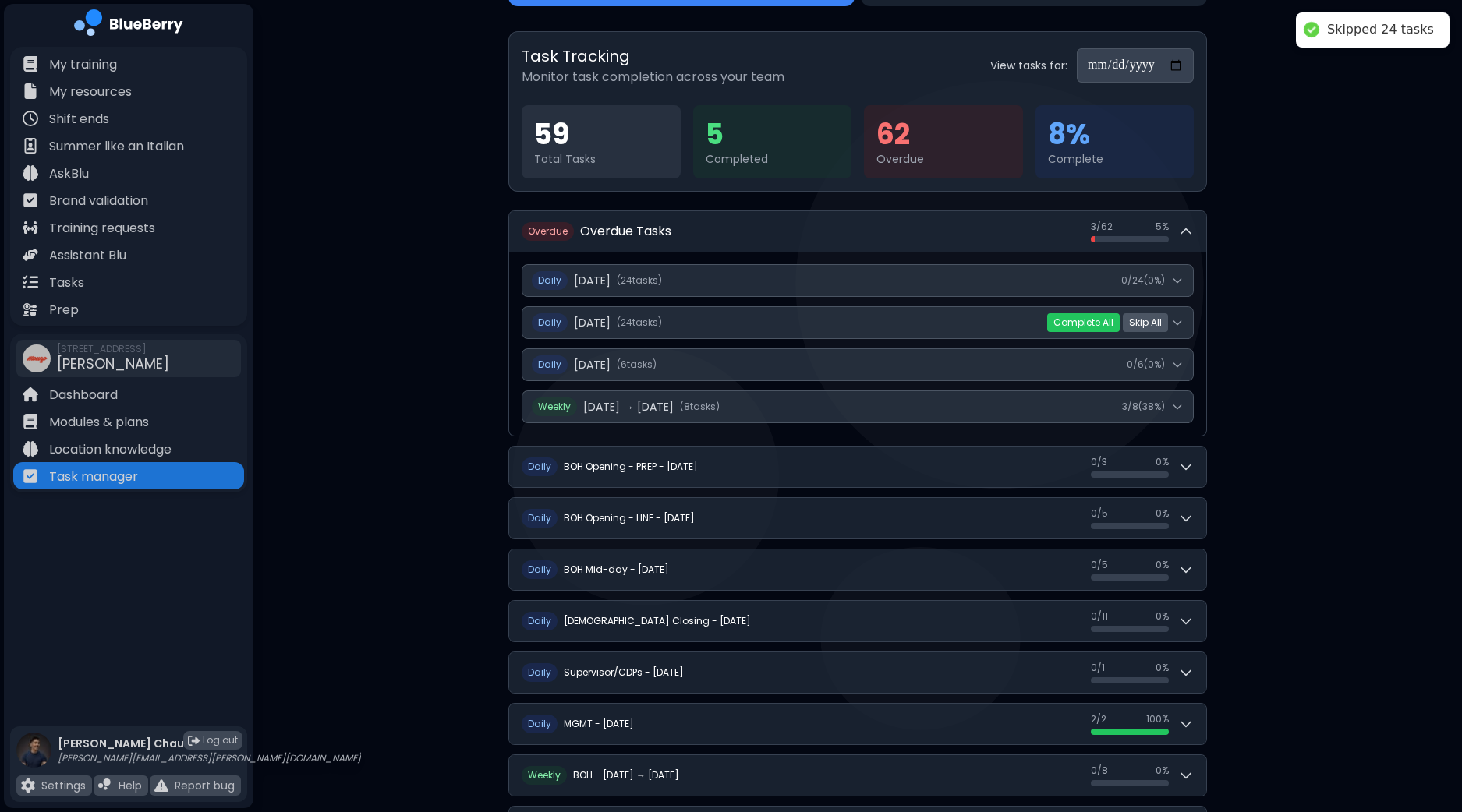
click at [1150, 321] on button "Skip All" at bounding box center [1145, 323] width 45 height 19
click at [1114, 324] on button "Yes" at bounding box center [1119, 323] width 29 height 16
click at [1159, 362] on button "Skip All" at bounding box center [1145, 365] width 45 height 19
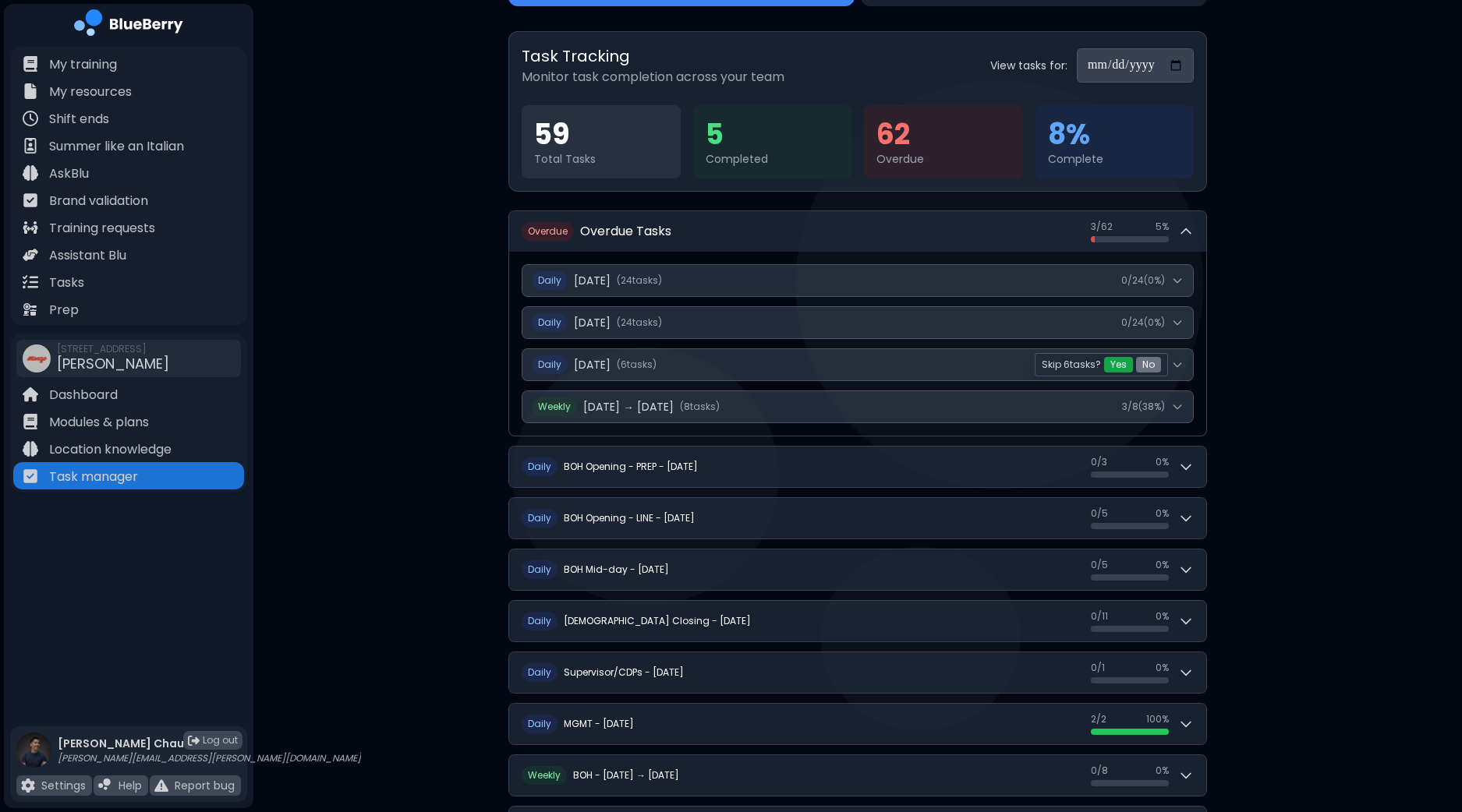
click at [1119, 360] on button "Yes" at bounding box center [1119, 365] width 29 height 16
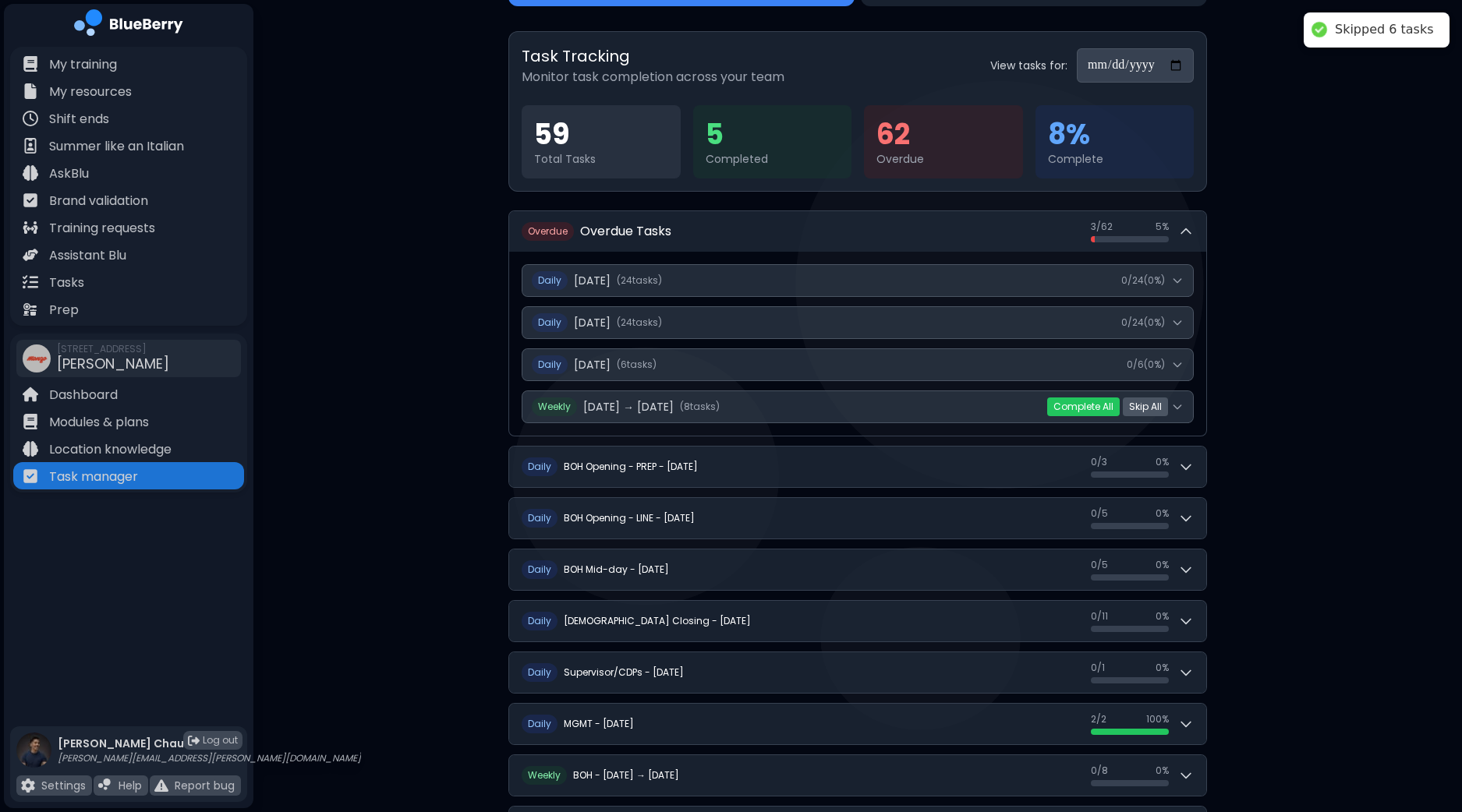
click at [1150, 407] on button "Skip All" at bounding box center [1145, 407] width 45 height 19
click at [1114, 400] on button "Yes" at bounding box center [1119, 407] width 29 height 16
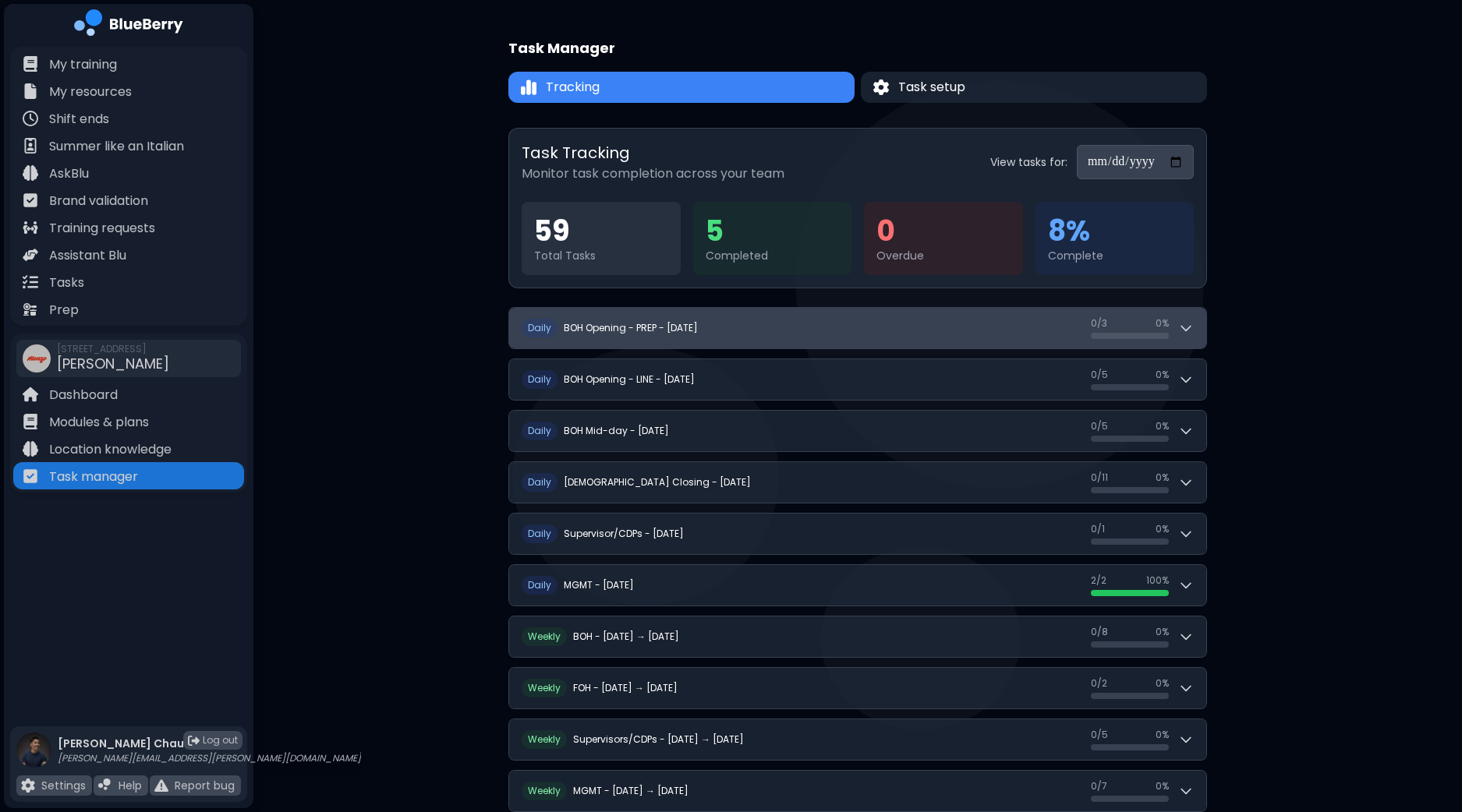
click at [1188, 331] on icon at bounding box center [1186, 328] width 16 height 16
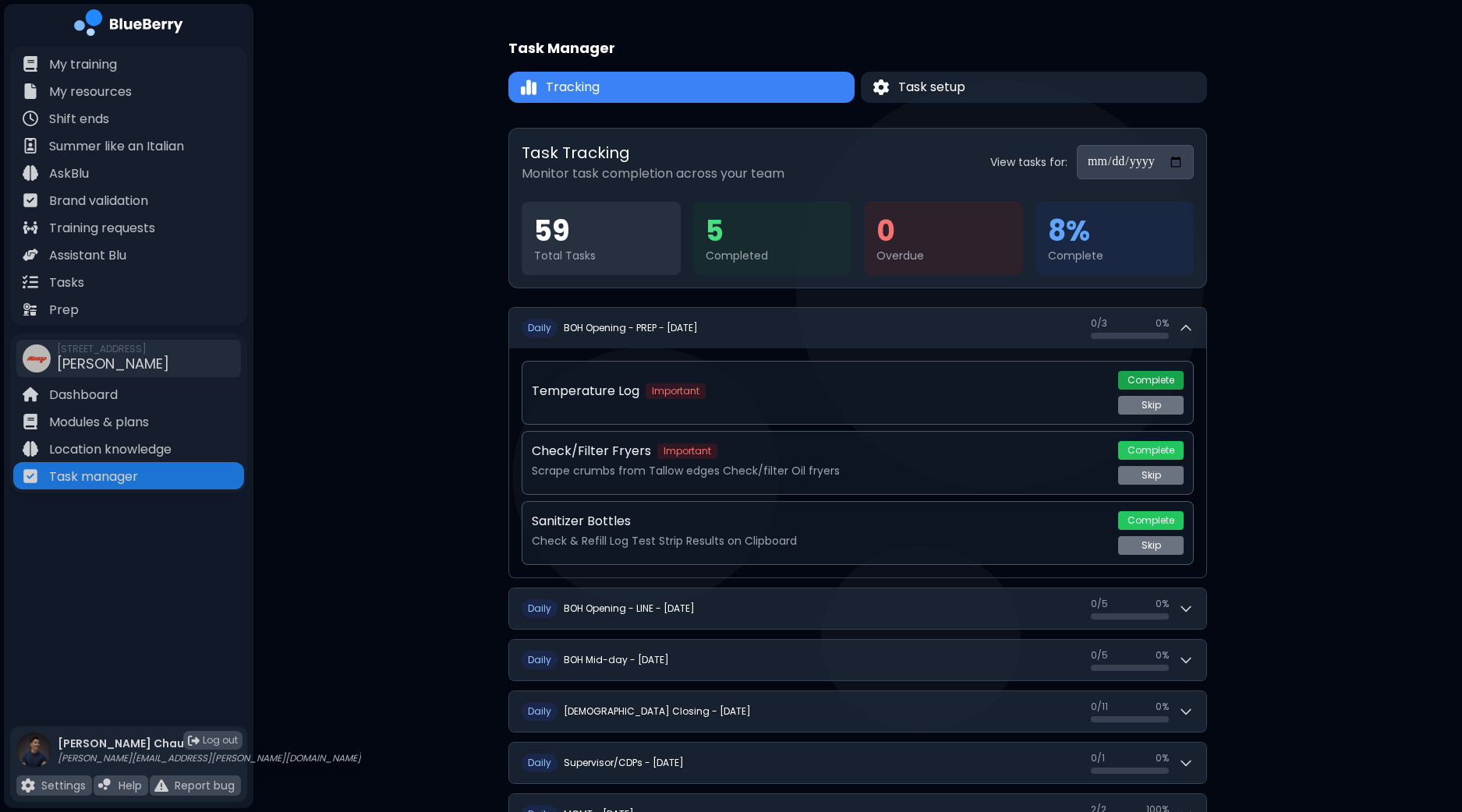
click at [1160, 378] on button "Complete" at bounding box center [1151, 381] width 66 height 19
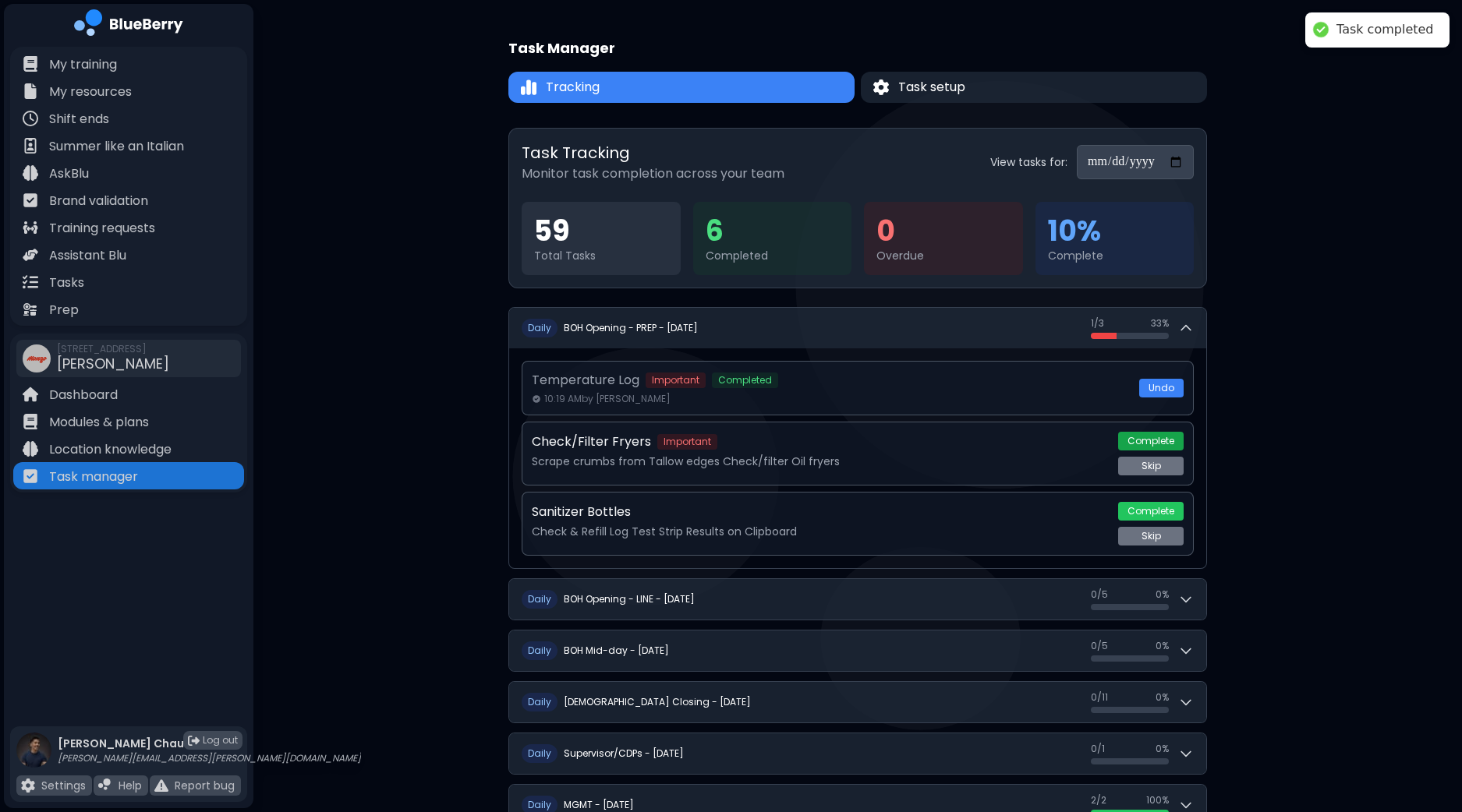
click at [1155, 435] on button "Complete" at bounding box center [1151, 442] width 66 height 19
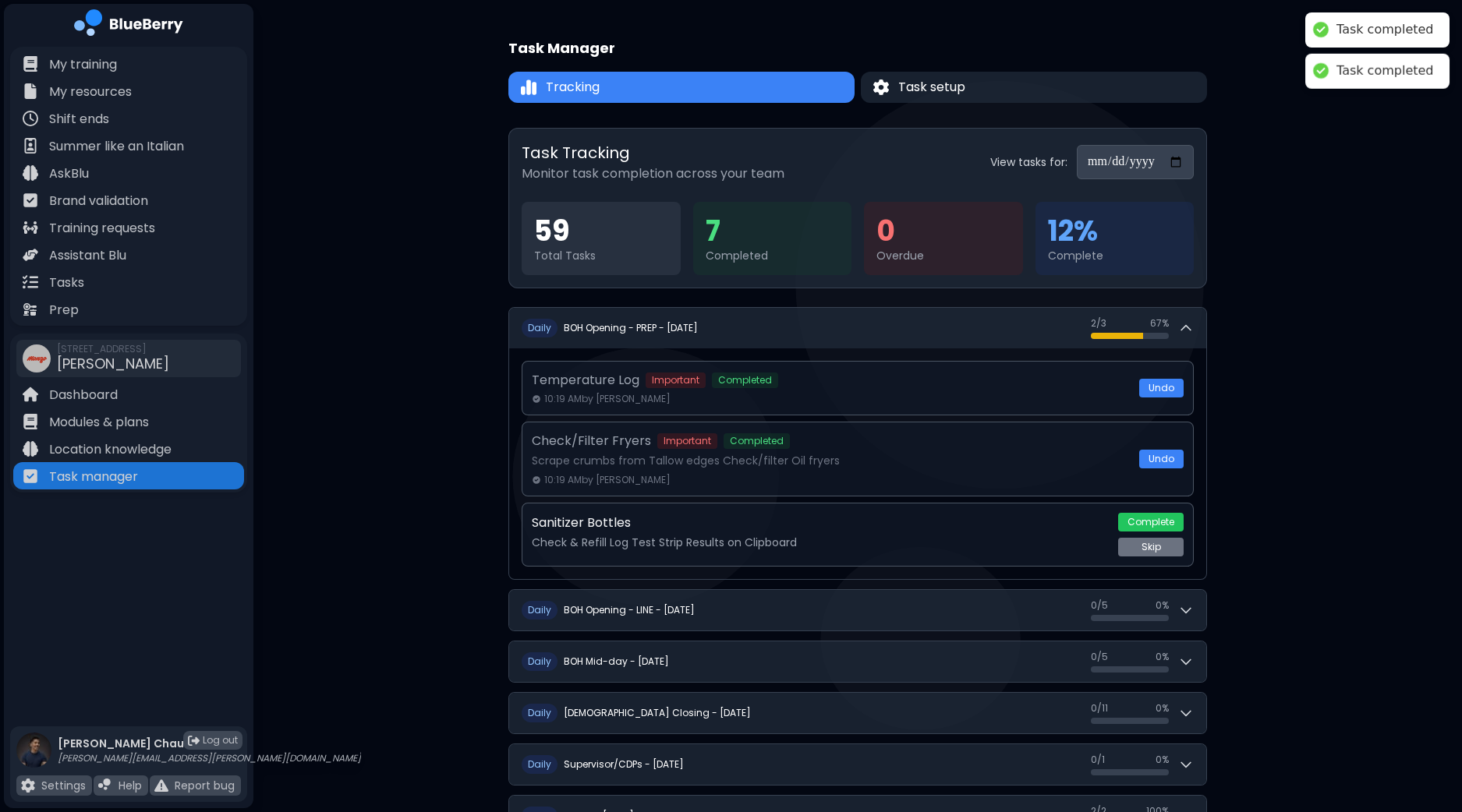
click at [1161, 518] on button "Complete" at bounding box center [1151, 523] width 66 height 19
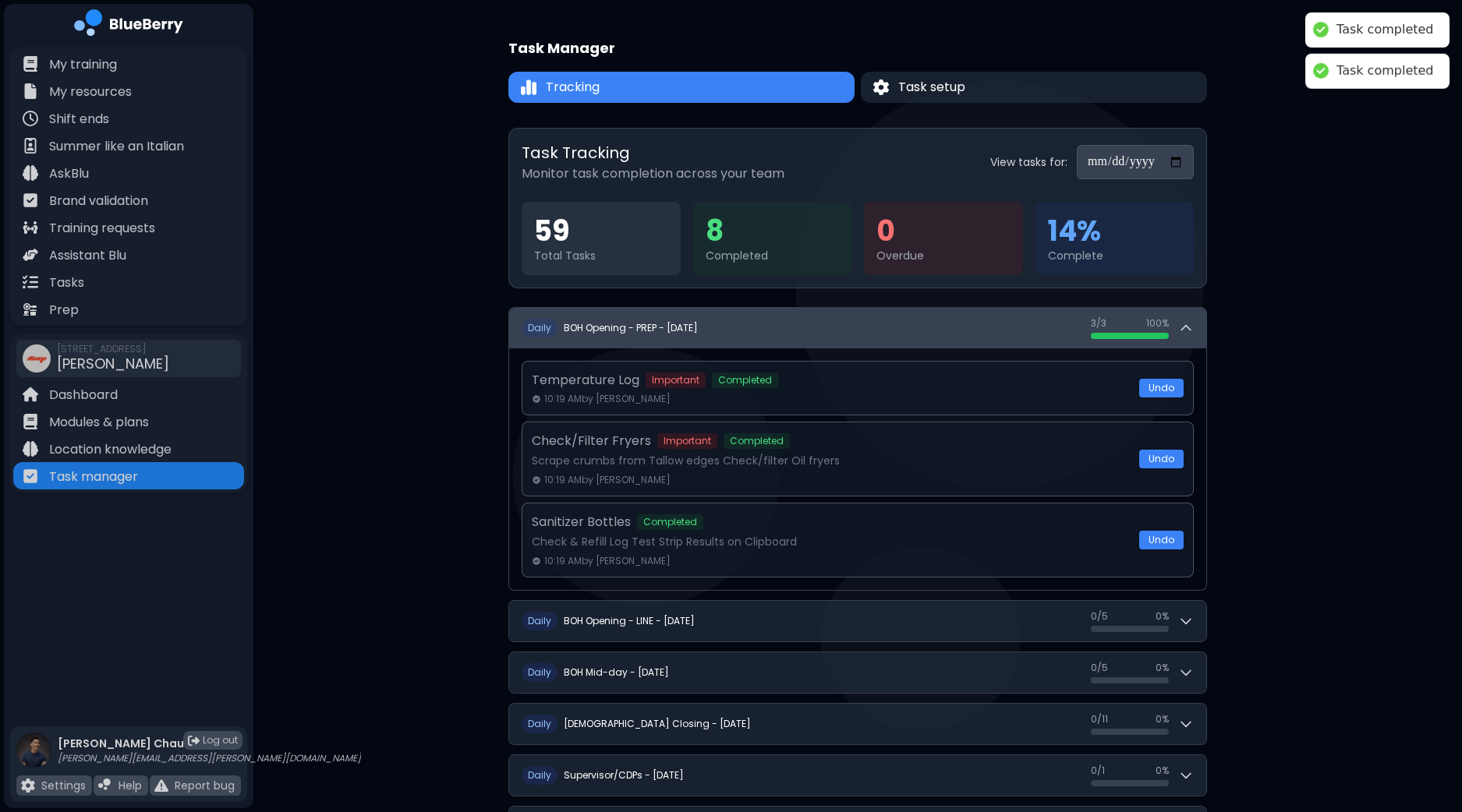
click at [1189, 318] on div "3 / 3 3 / 3 100 %" at bounding box center [1142, 328] width 103 height 22
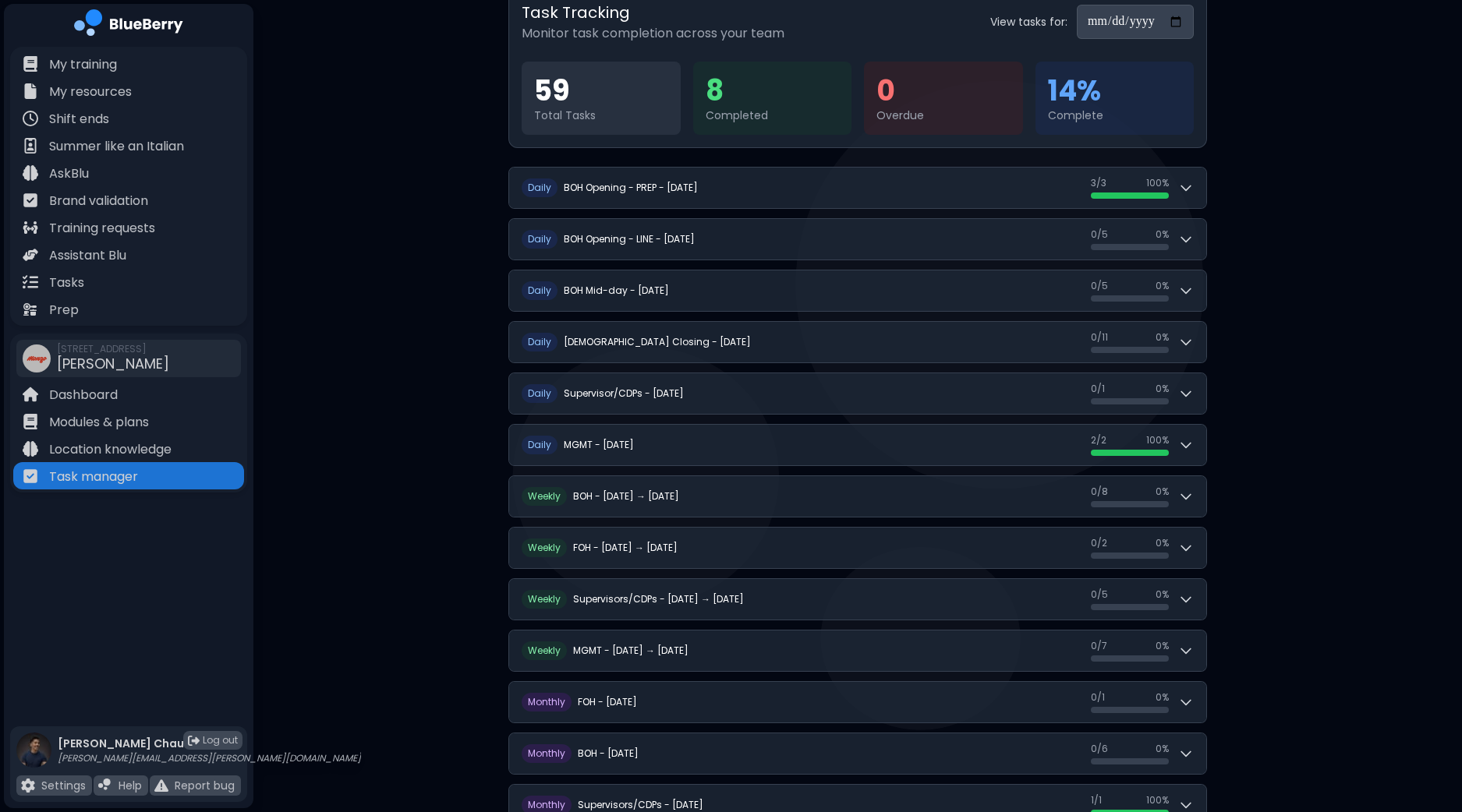
scroll to position [238, 0]
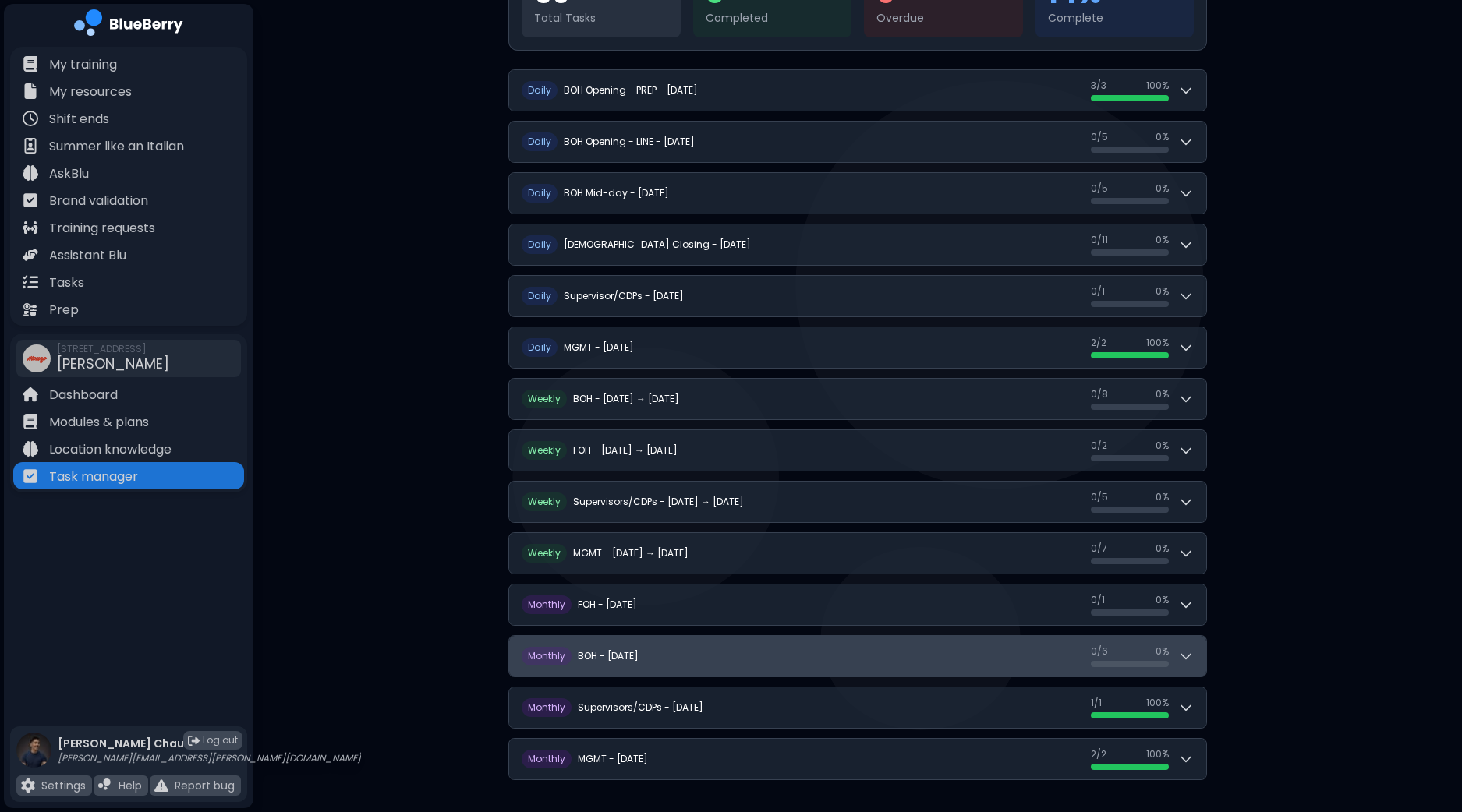
click at [1198, 646] on button "M onthly BOH - September 2025 0 / 6 0 / 6 0 %" at bounding box center [858, 656] width 697 height 40
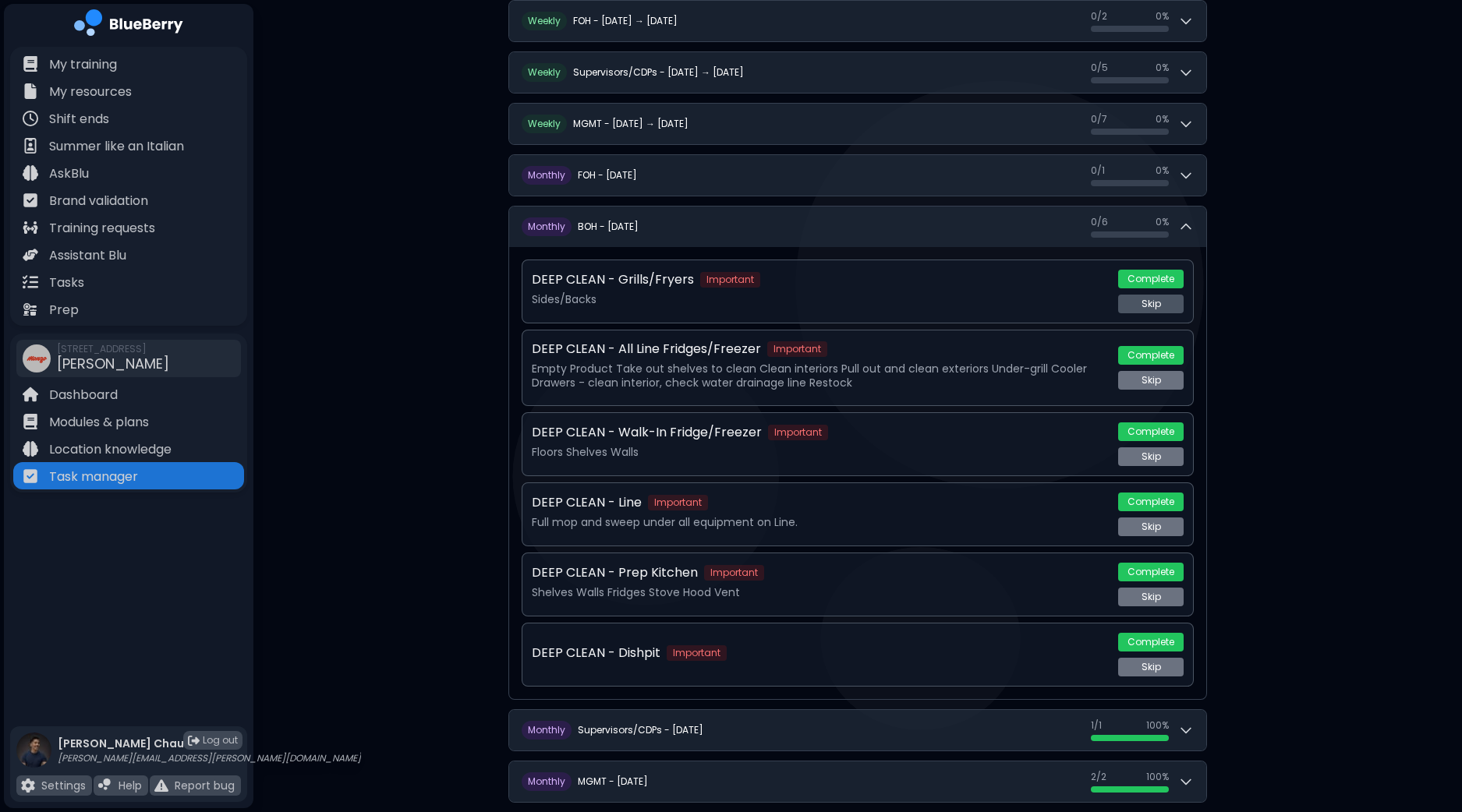
scroll to position [689, 0]
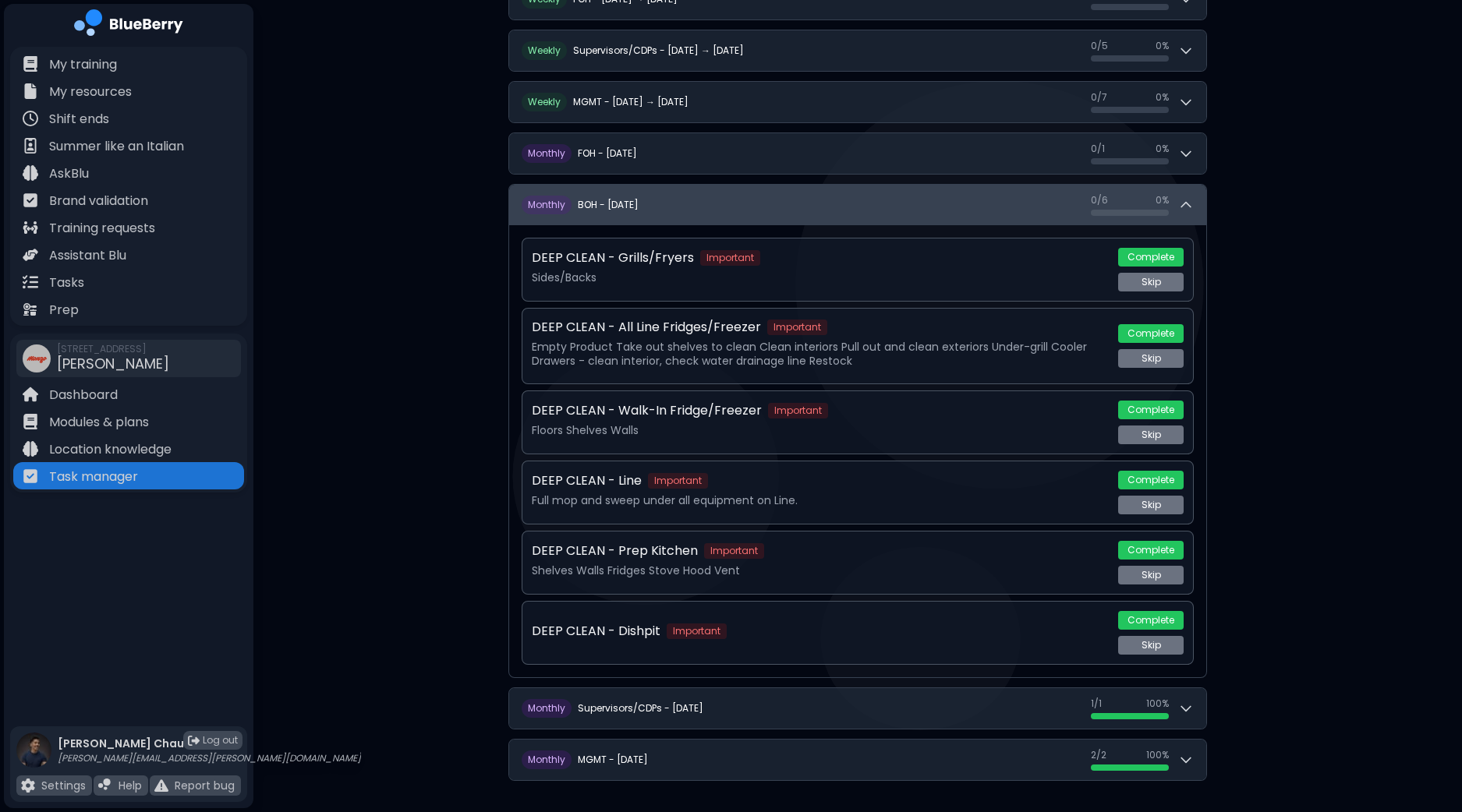
click at [1191, 202] on icon at bounding box center [1186, 205] width 16 height 16
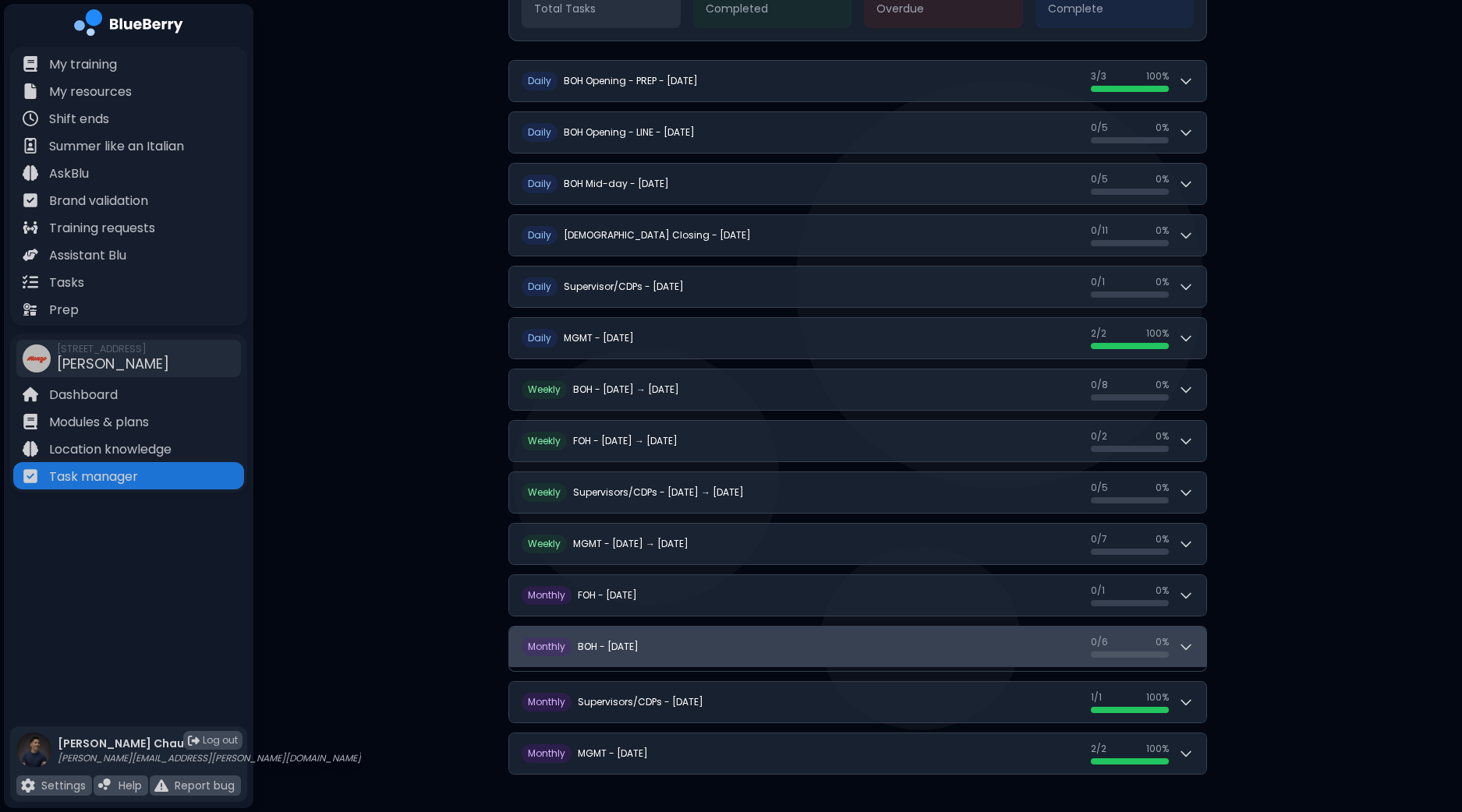
scroll to position [238, 0]
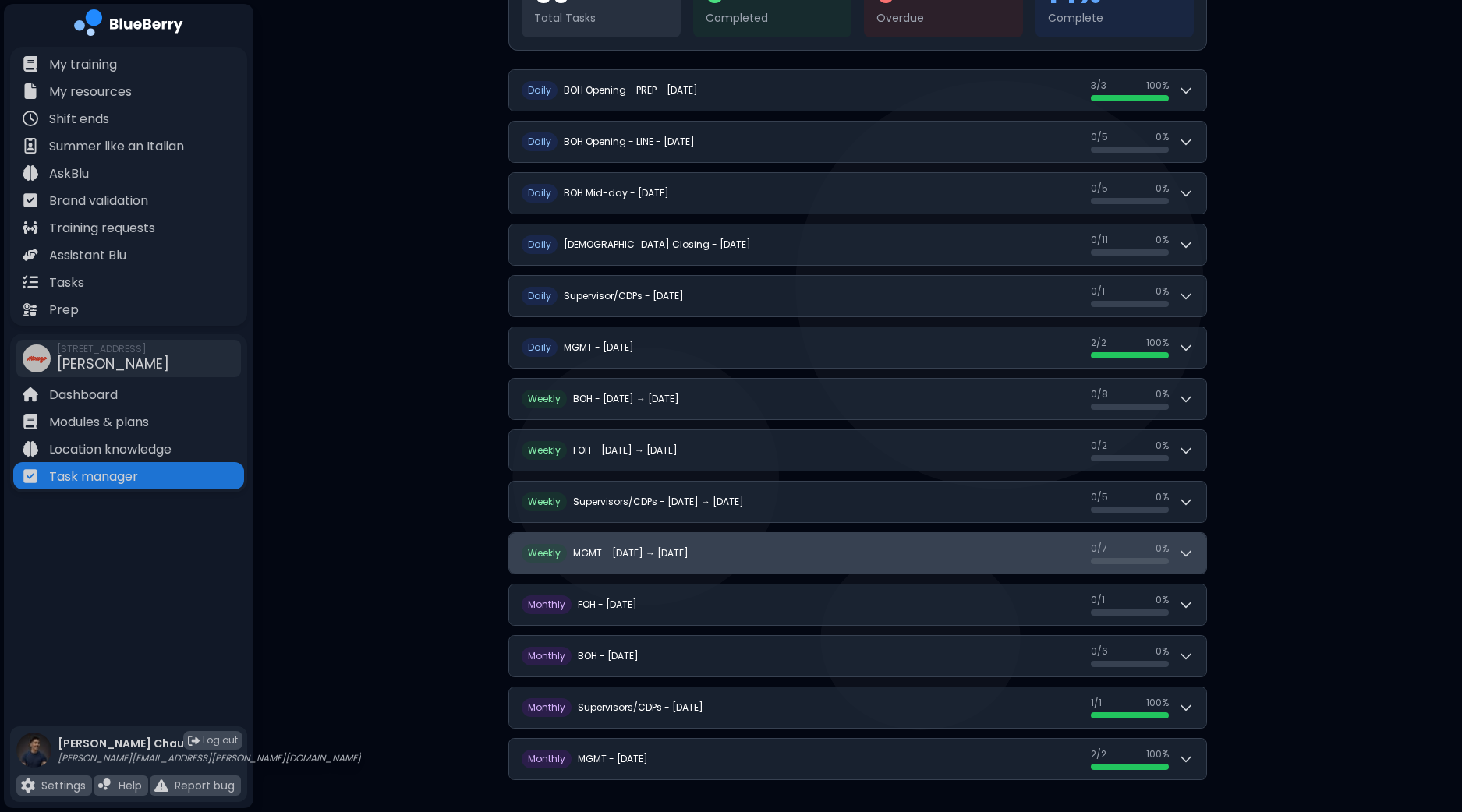
click at [1199, 553] on button "W eekly MGMT - Sep 21 → Sep 27 0 / 7 0 / 7 0 %" at bounding box center [858, 553] width 697 height 40
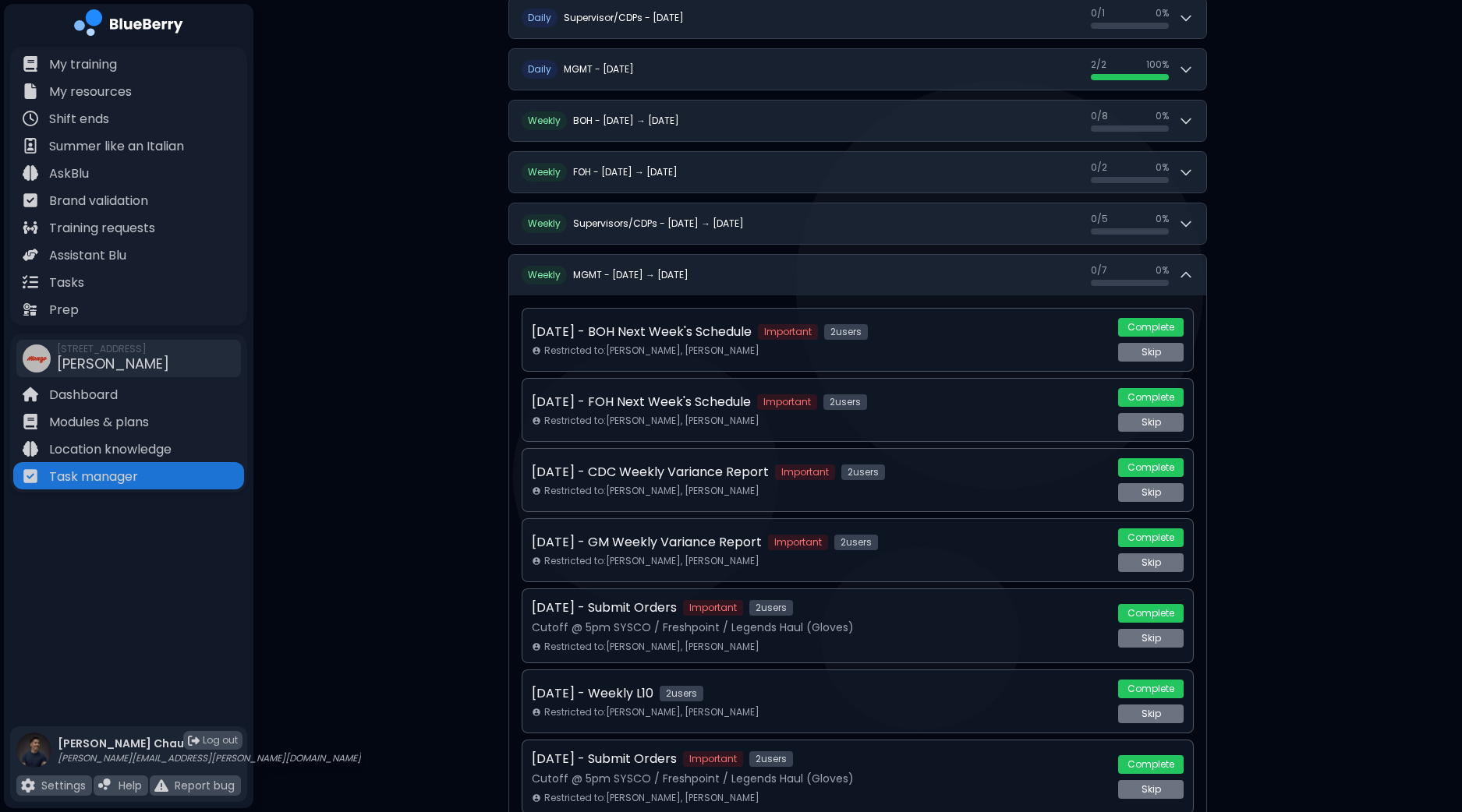
scroll to position [433, 0]
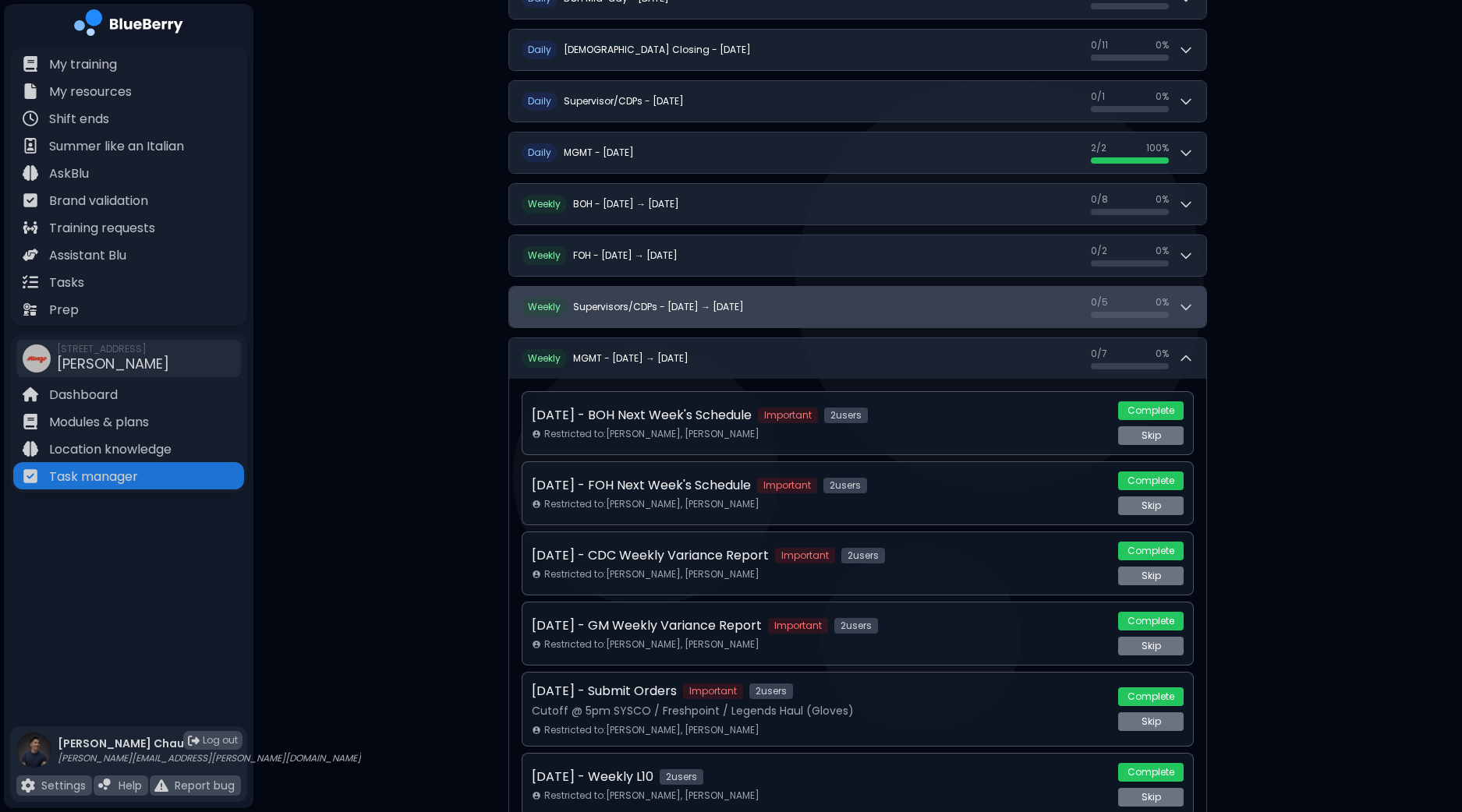
click at [1189, 305] on icon at bounding box center [1186, 308] width 10 height 5
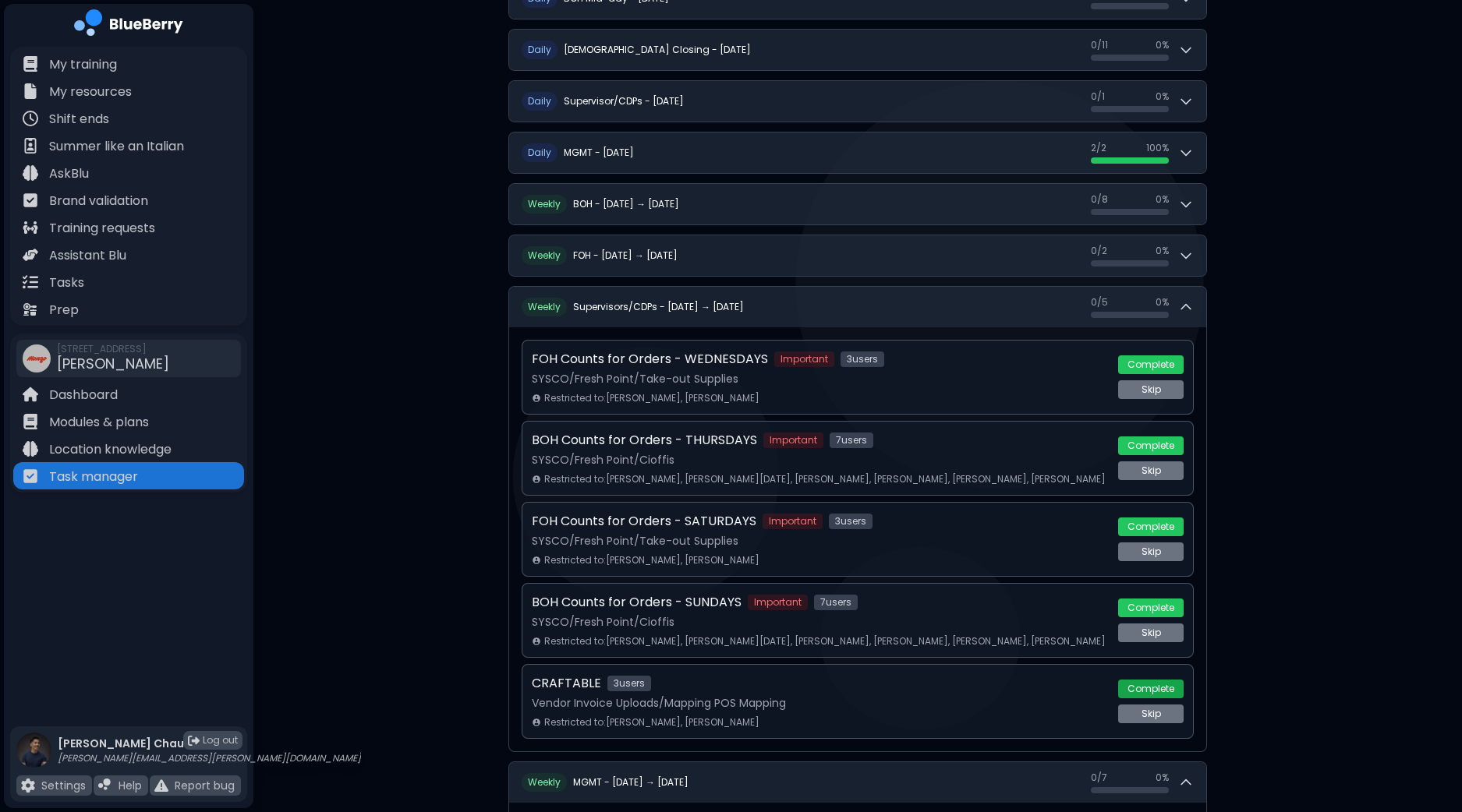
click at [1157, 684] on button "Complete" at bounding box center [1151, 689] width 66 height 19
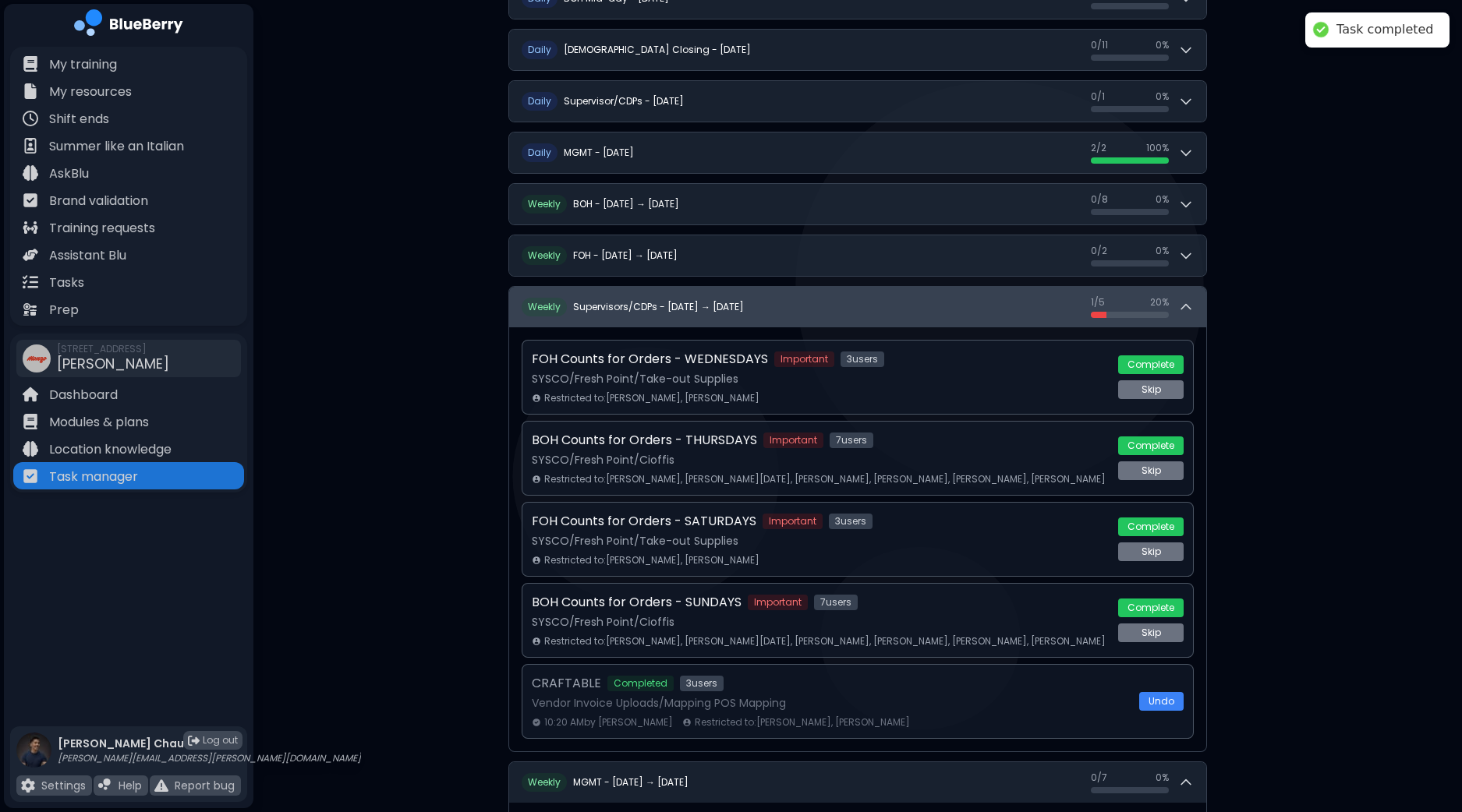
click at [1185, 301] on icon at bounding box center [1186, 308] width 16 height 16
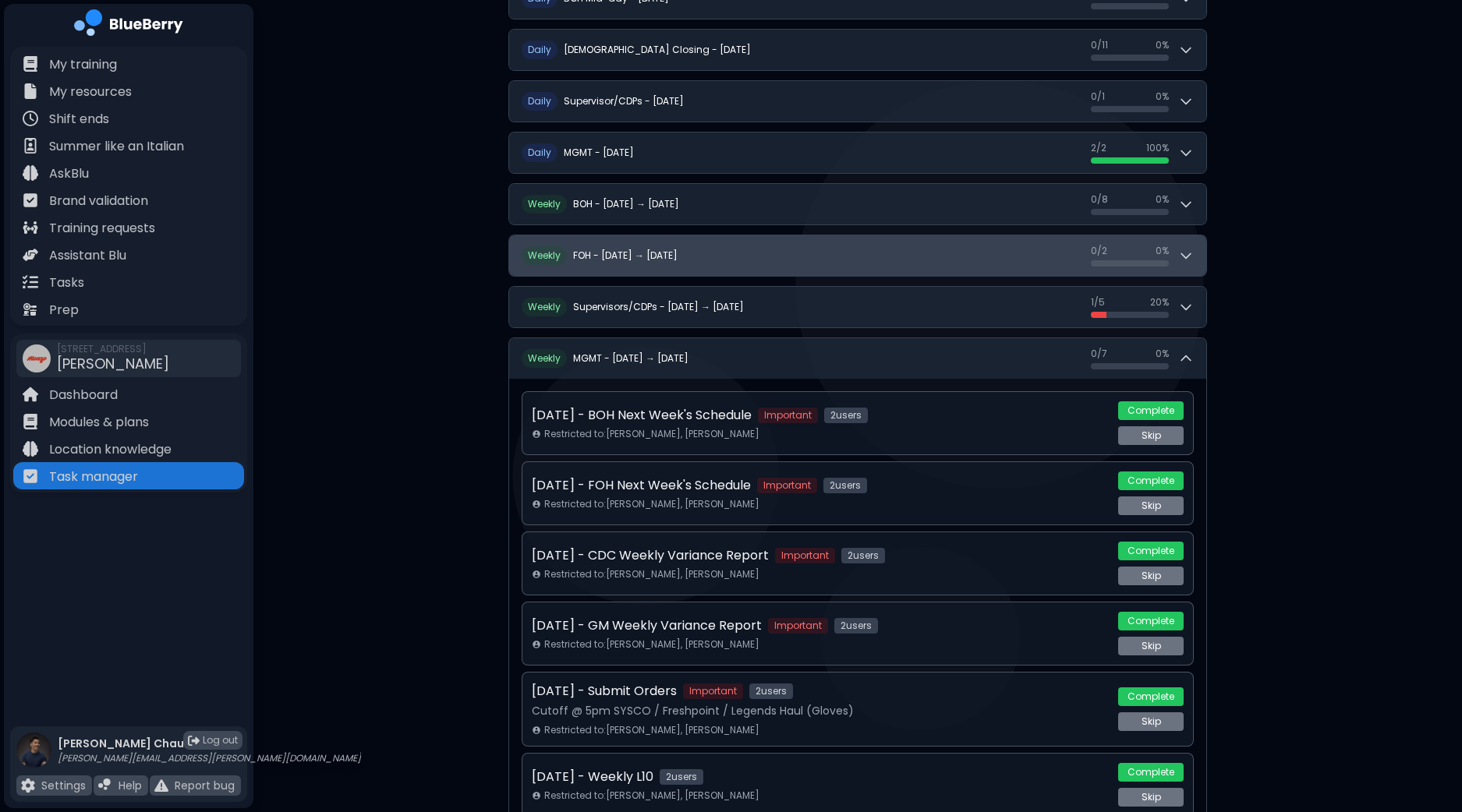
click at [1197, 256] on button "W eekly FOH - Sep 21 → Sep 27 0 / 2 0 / 2 0 %" at bounding box center [858, 255] width 697 height 40
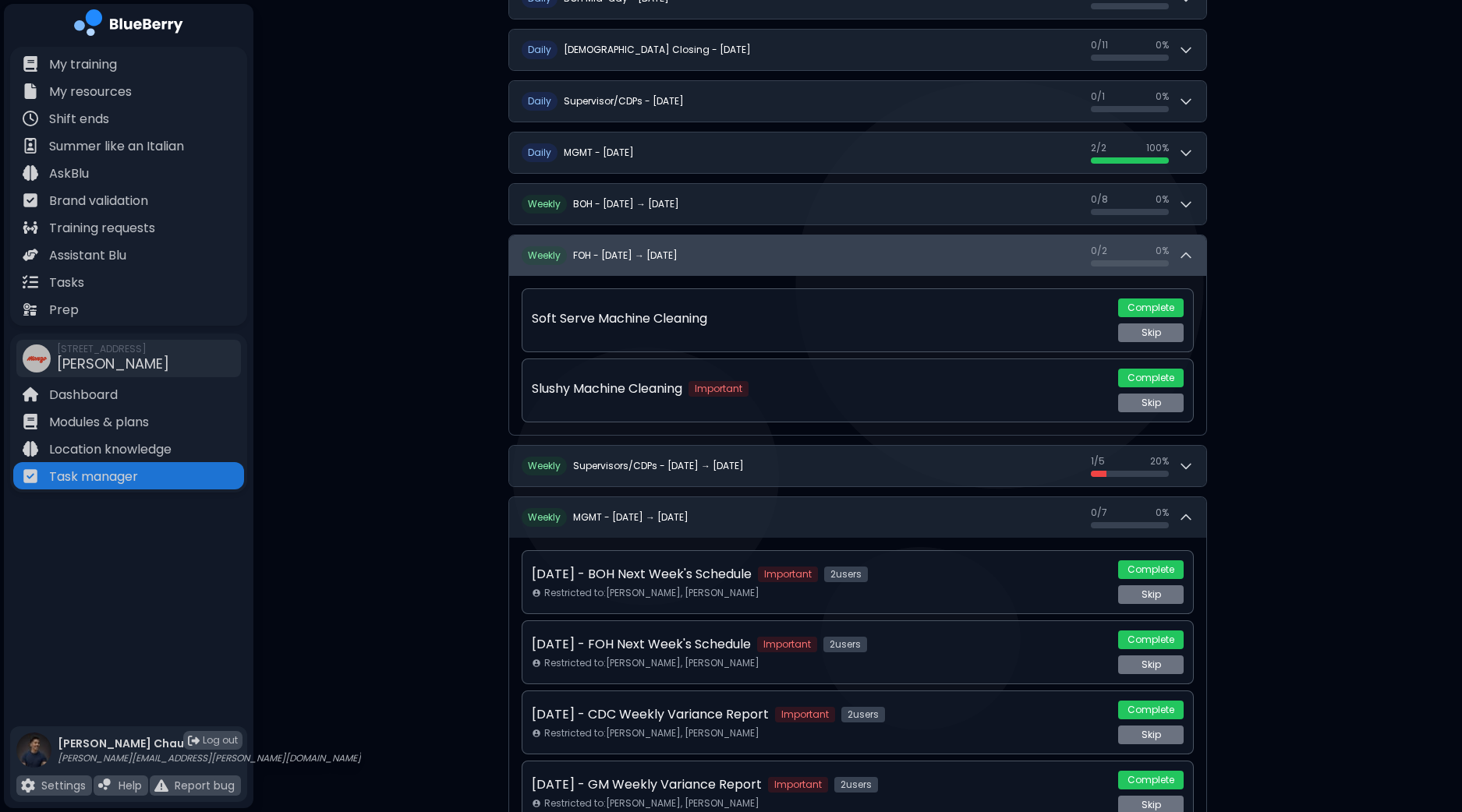
click at [1197, 256] on button "W eekly FOH - Sep 21 → Sep 27 0 / 2 0 / 2 0 %" at bounding box center [858, 255] width 697 height 40
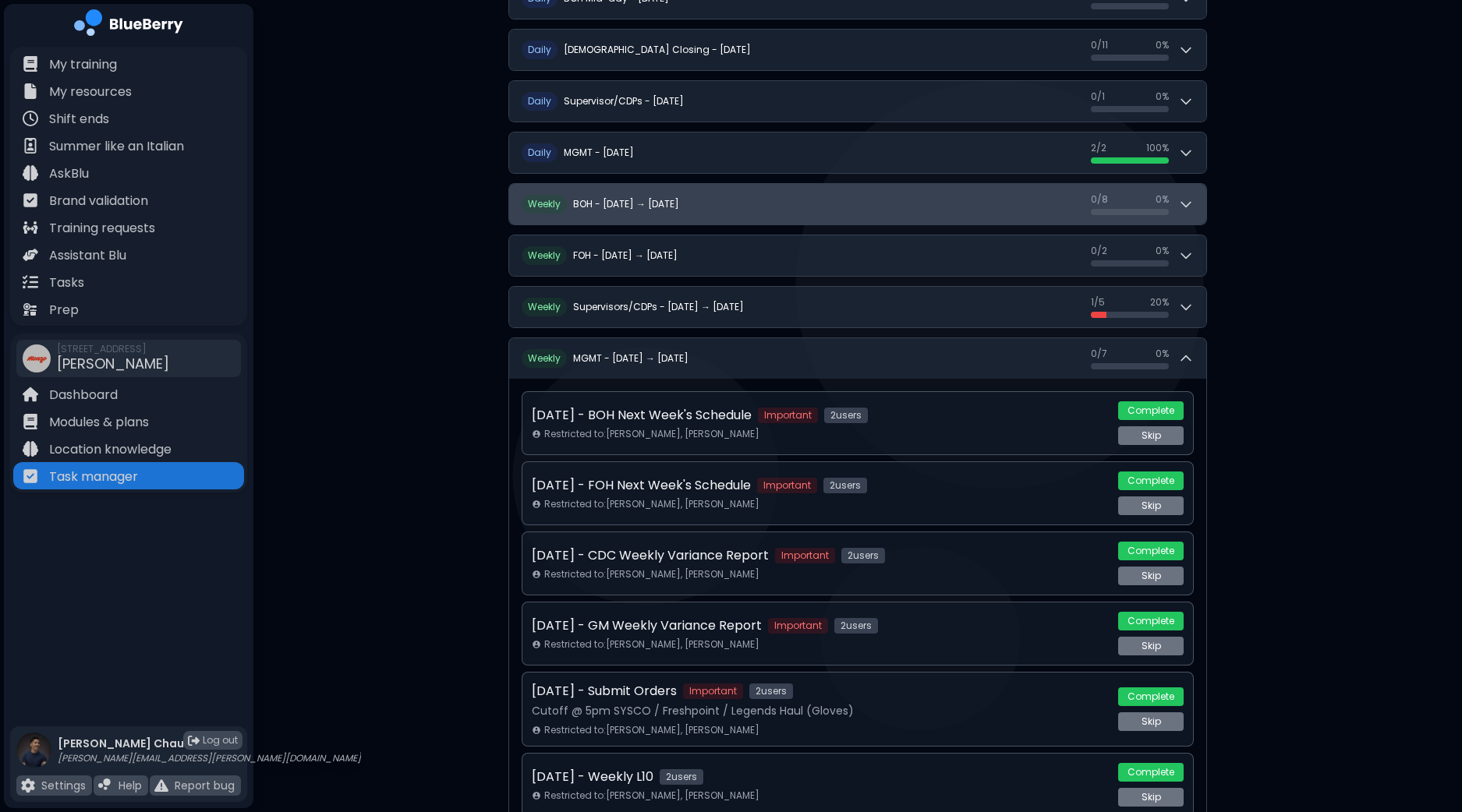
click at [1202, 214] on button "W eekly BOH - Sep 21 → Sep 27 0 / 8 0 / 8 0 %" at bounding box center [858, 204] width 697 height 40
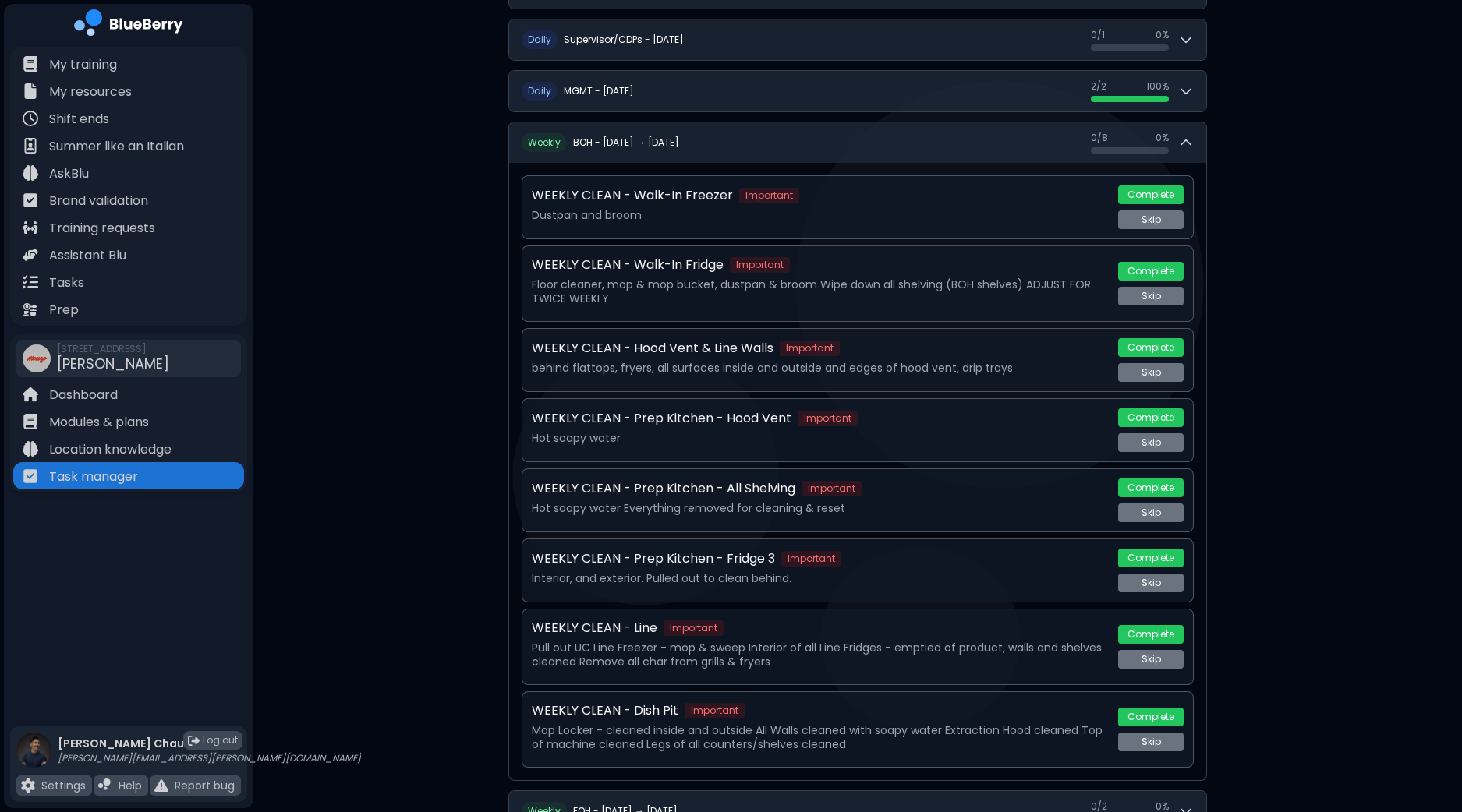
scroll to position [530, 0]
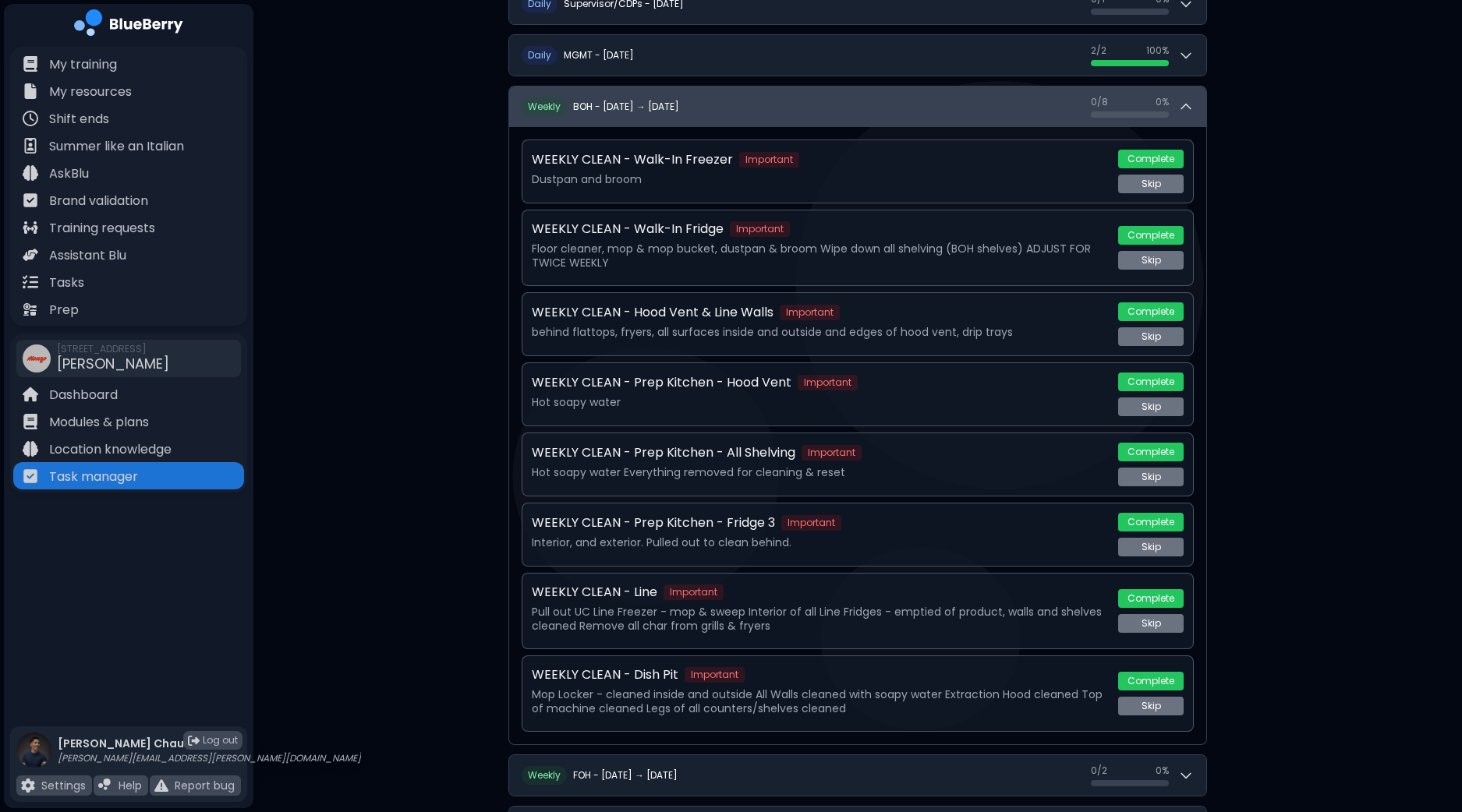
click at [1197, 109] on button "W eekly BOH - Sep 21 → Sep 27 0 / 8 0 / 8 0 %" at bounding box center [858, 106] width 697 height 40
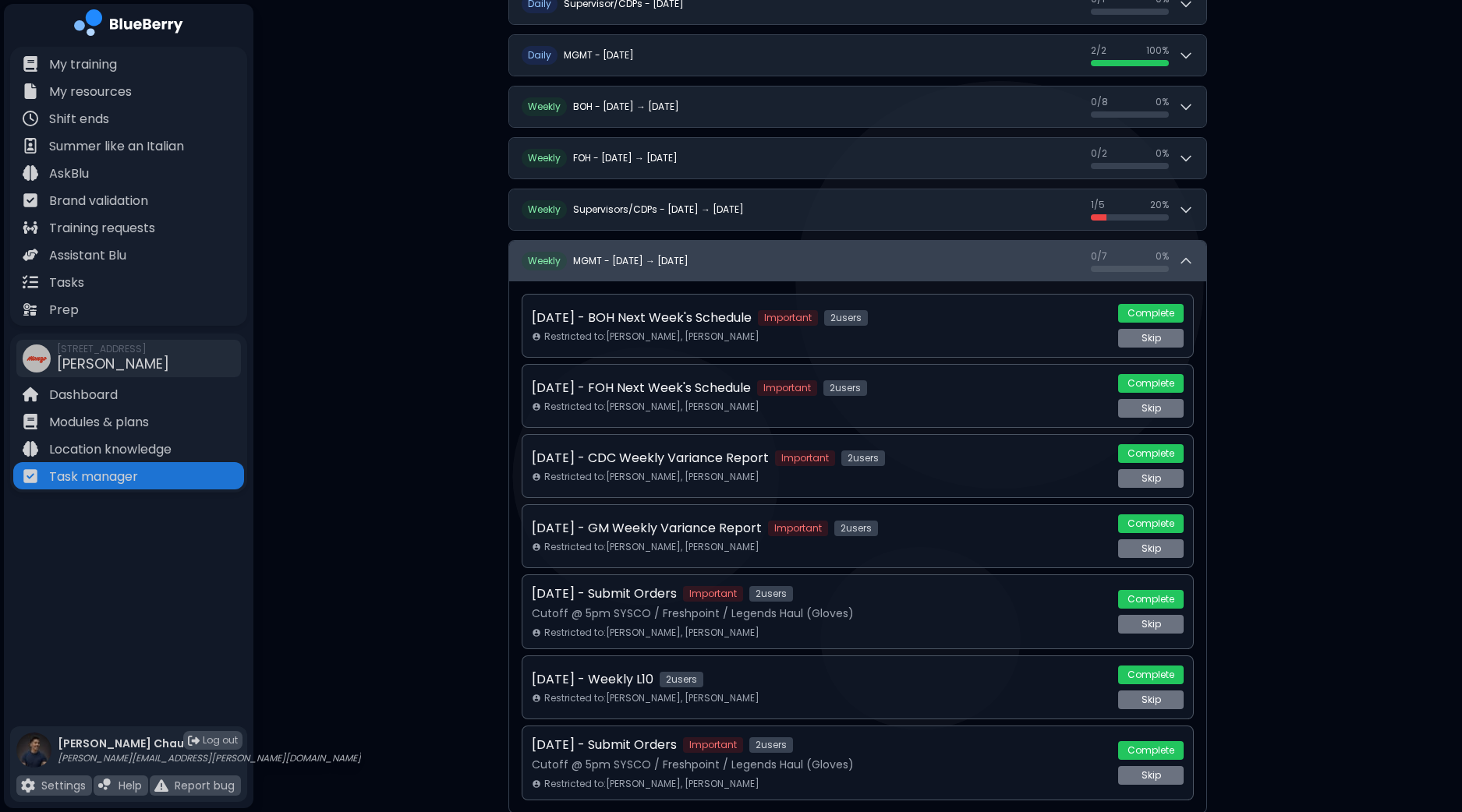
click at [1189, 256] on icon at bounding box center [1186, 262] width 16 height 16
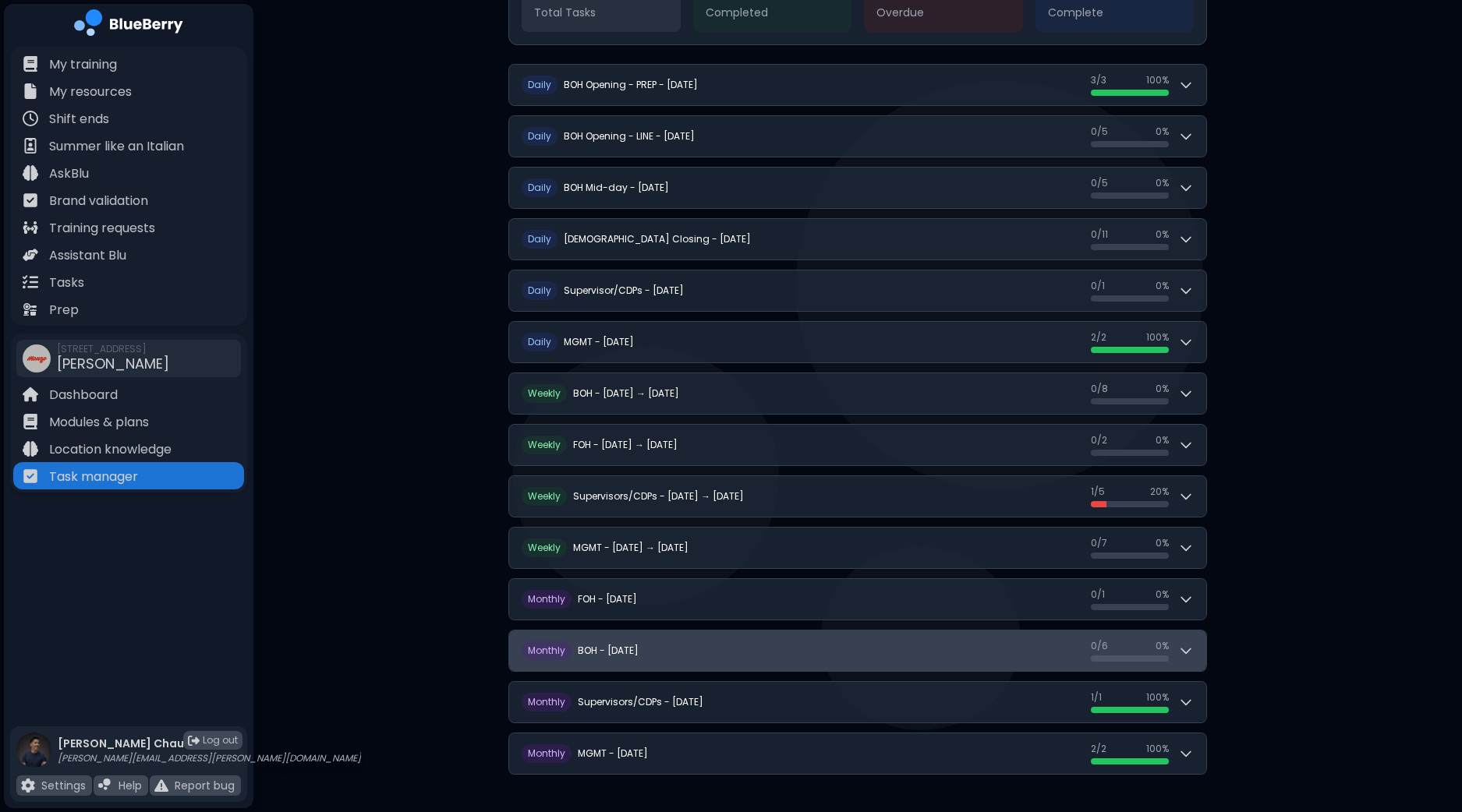
scroll to position [238, 0]
